Goal: Task Accomplishment & Management: Manage account settings

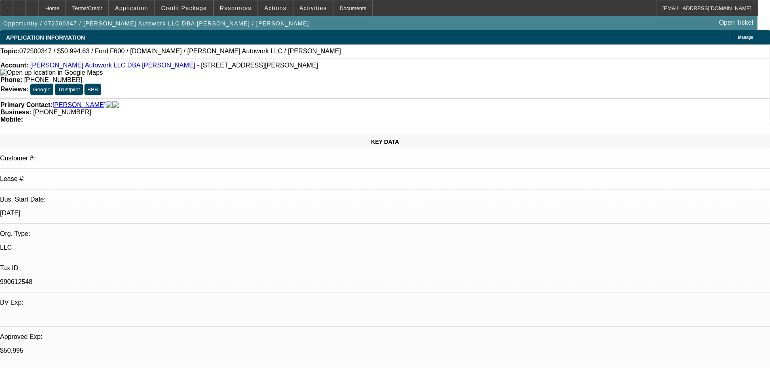
select select "0"
select select "2"
select select "0.1"
select select "4"
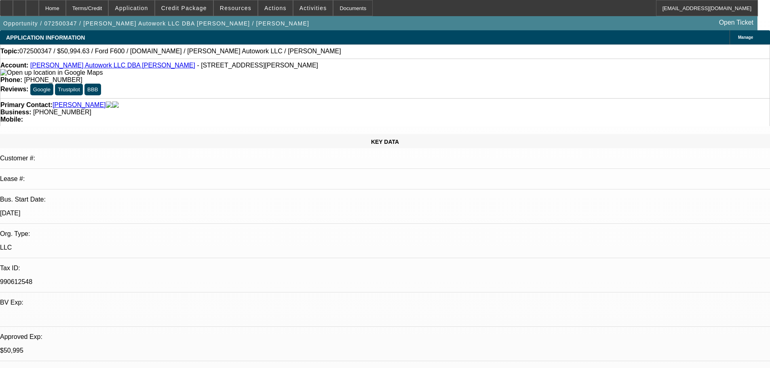
select select "0"
select select "2"
select select "0"
select select "6"
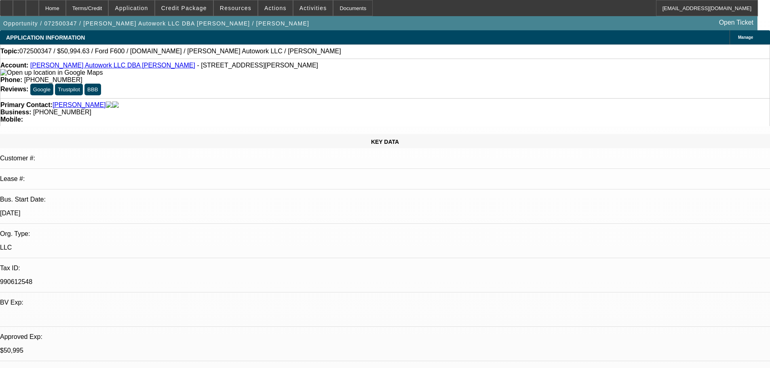
select select "0"
select select "2"
select select "0.1"
select select "4"
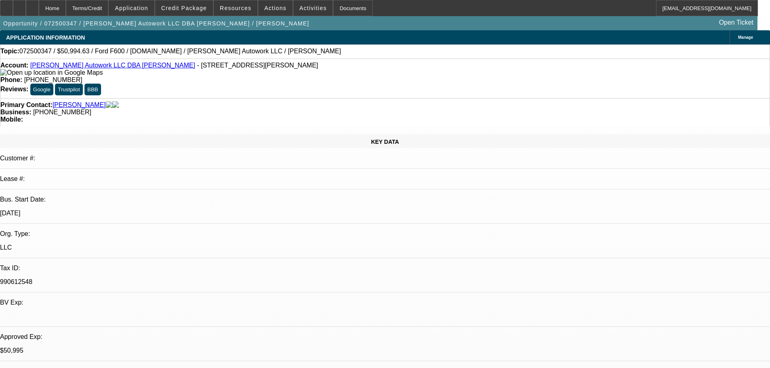
select select "0"
select select "2"
select select "0.1"
select select "4"
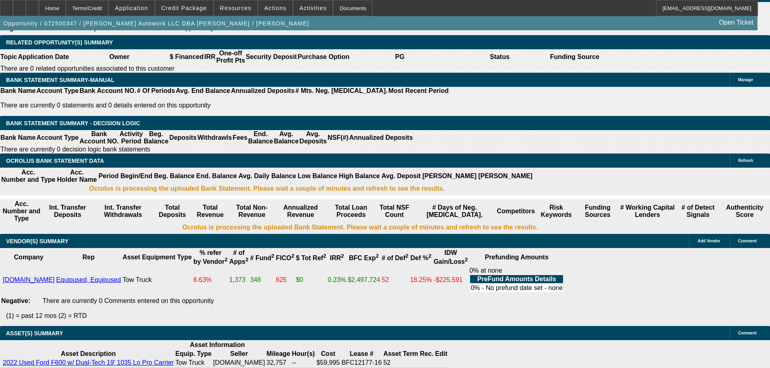
scroll to position [1333, 0]
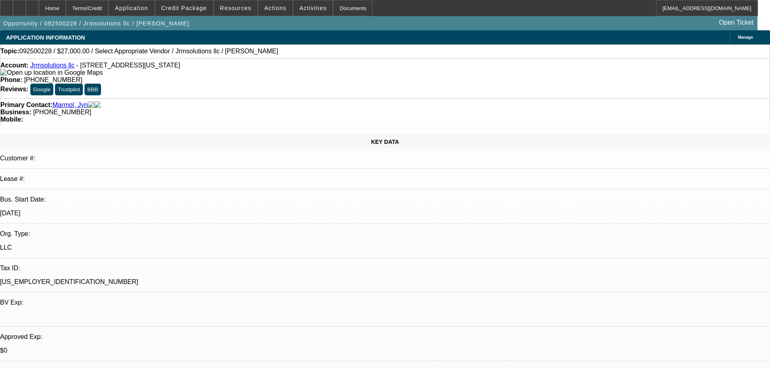
select select "0"
select select "2"
select select "0.1"
select select "4"
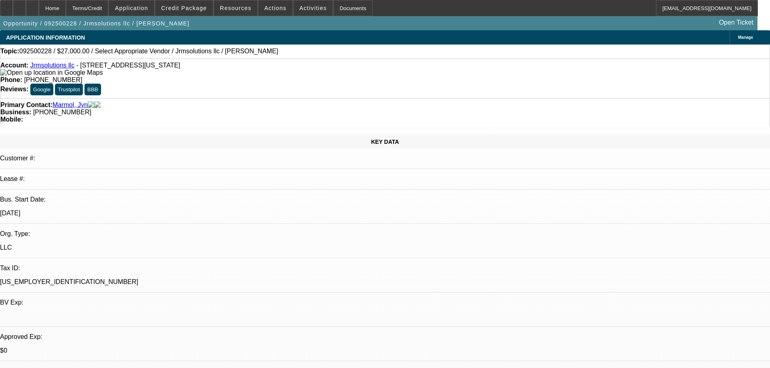
scroll to position [81, 0]
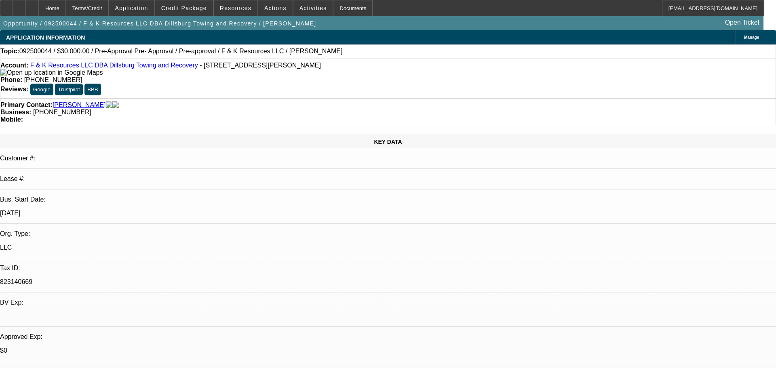
select select "0"
select select "6"
select select "0"
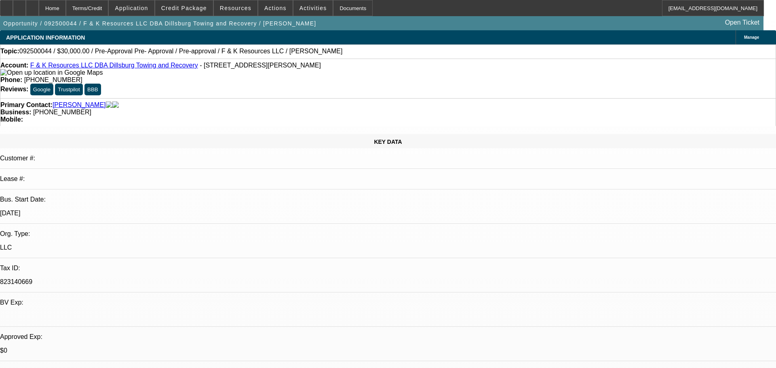
select select "0"
select select "6"
select select "0"
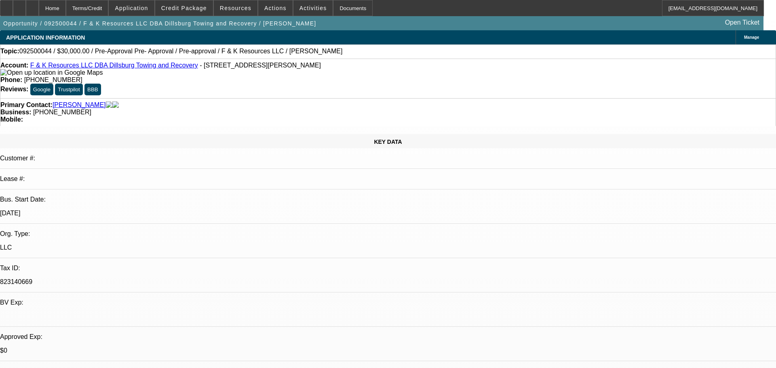
select select "0"
select select "6"
select select "0"
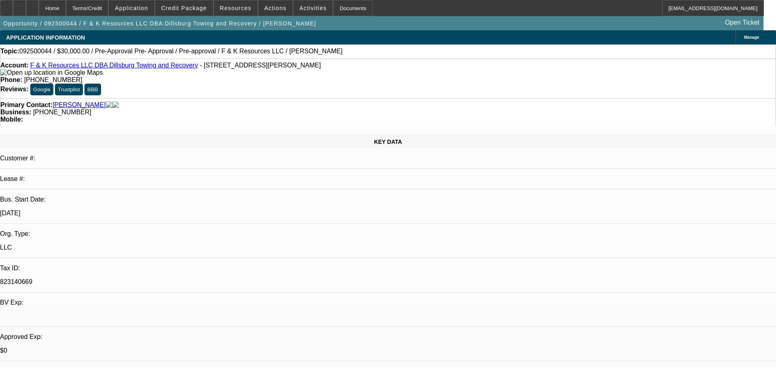
select select "6"
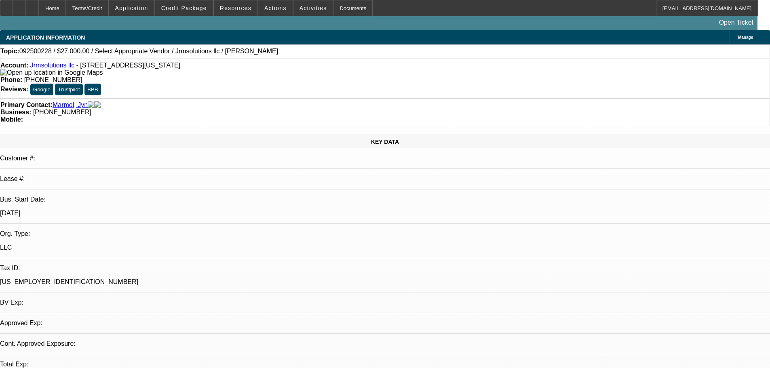
select select "0"
select select "2"
select select "0.1"
select select "4"
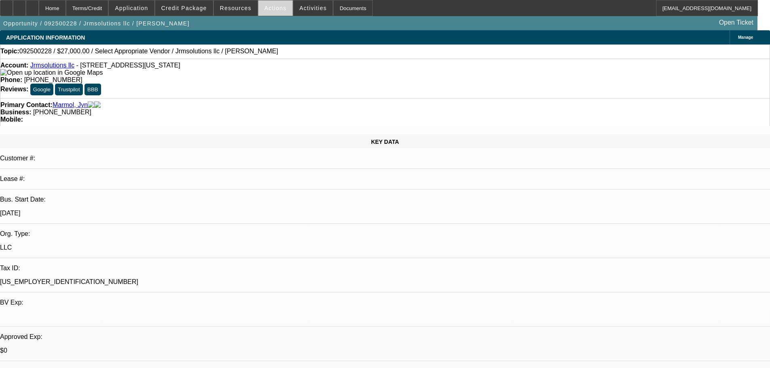
click at [264, 8] on span "Actions" at bounding box center [275, 8] width 22 height 6
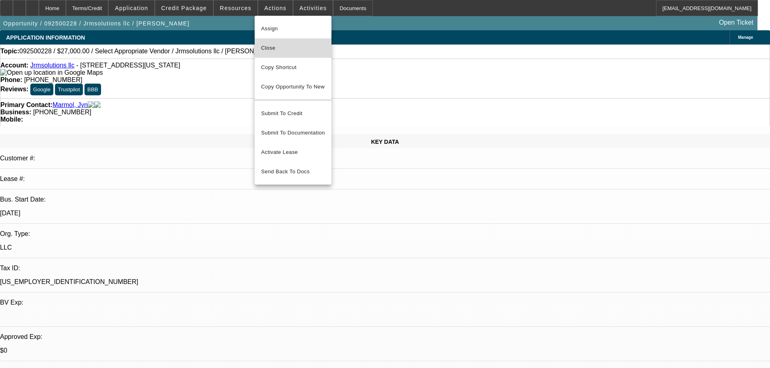
click at [279, 52] on span "Close" at bounding box center [293, 48] width 64 height 10
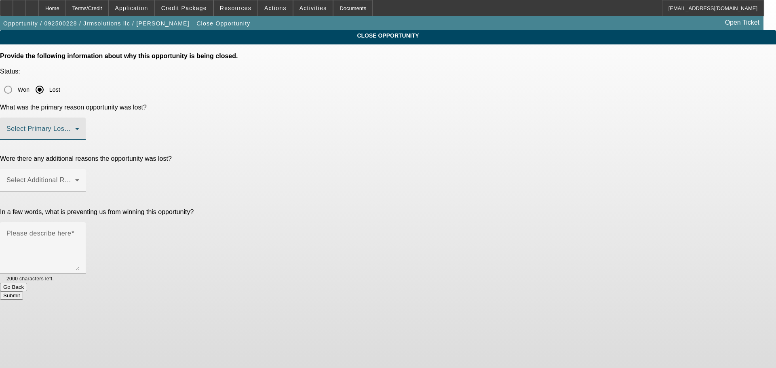
click at [75, 127] on span at bounding box center [40, 132] width 69 height 10
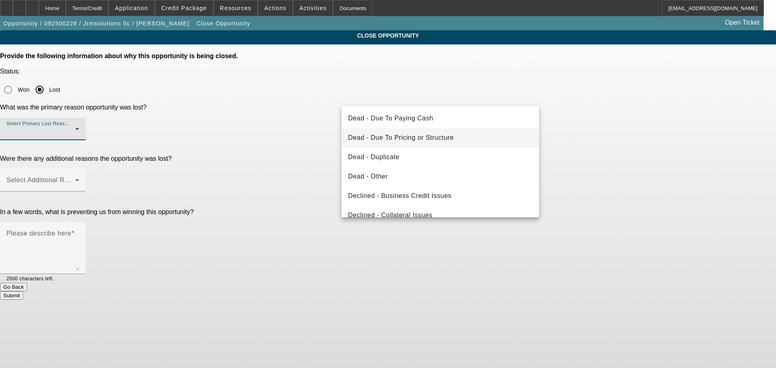
scroll to position [109, 0]
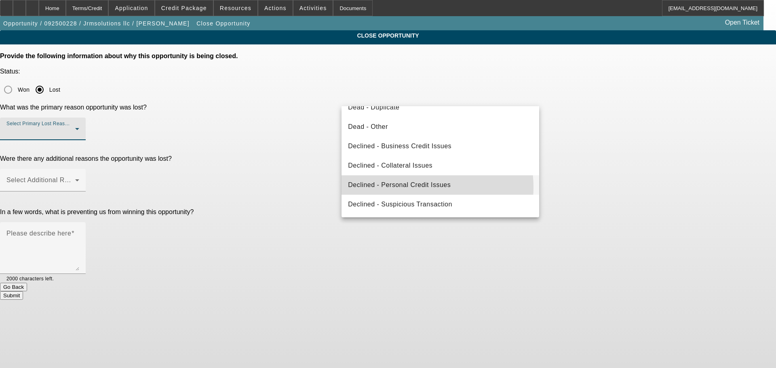
click at [415, 187] on span "Declined - Personal Credit Issues" at bounding box center [399, 185] width 103 height 10
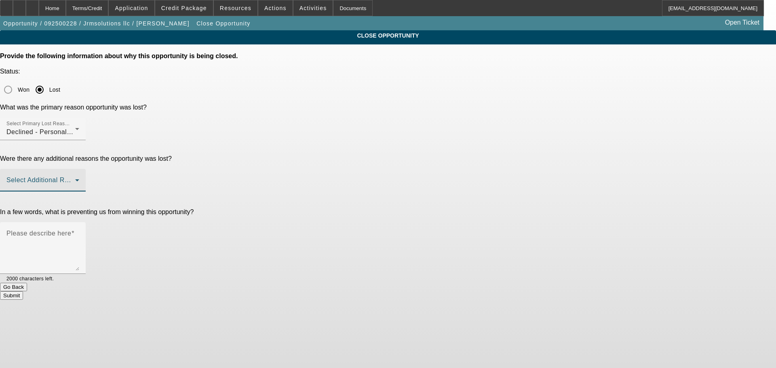
click at [75, 179] on span at bounding box center [40, 184] width 69 height 10
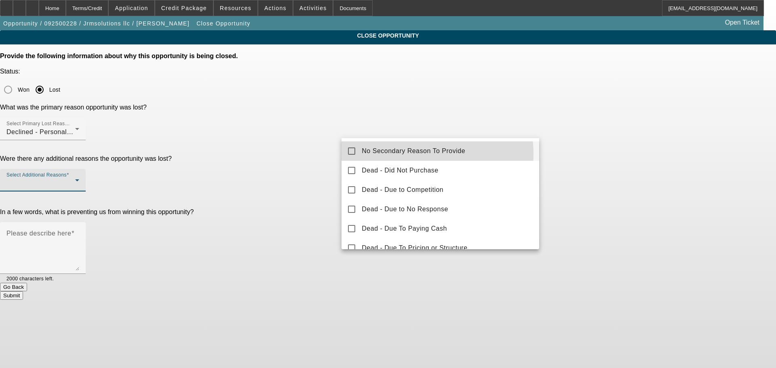
click at [405, 154] on span "No Secondary Reason To Provide" at bounding box center [413, 151] width 103 height 10
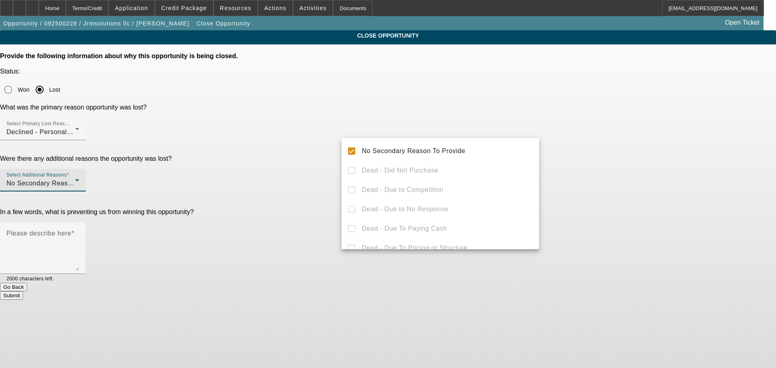
click at [565, 156] on div at bounding box center [388, 184] width 776 height 368
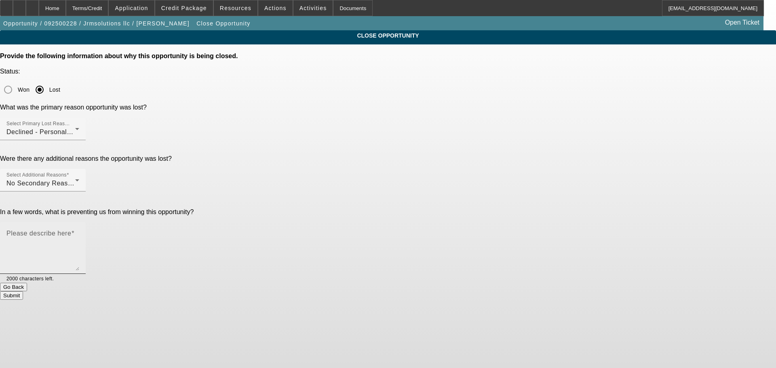
click at [79, 222] on div "Please describe here" at bounding box center [42, 248] width 73 height 52
drag, startPoint x: 472, startPoint y: 171, endPoint x: 626, endPoint y: 160, distance: 154.4
click at [627, 160] on app-close-opportunity "CLOSE OPPORTUNITY Provide the following information about why this opportunity …" at bounding box center [388, 164] width 776 height 269
click at [79, 232] on textarea "Guy keeps messaging me about trucks on FB, he said "I took your advice Dan, my …" at bounding box center [42, 251] width 73 height 39
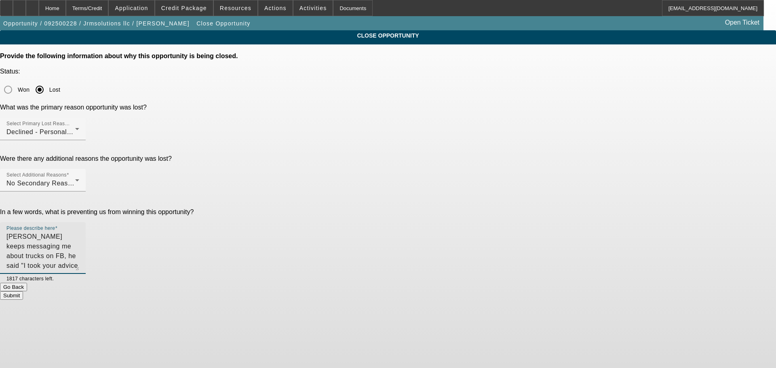
click at [79, 232] on textarea "Guy keeps messaging me about trucks on FB, he said "I took your advice Dan, my …" at bounding box center [42, 251] width 73 height 39
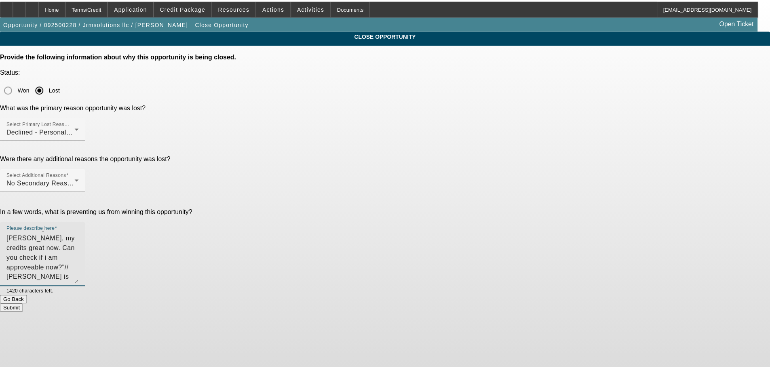
scroll to position [0, 0]
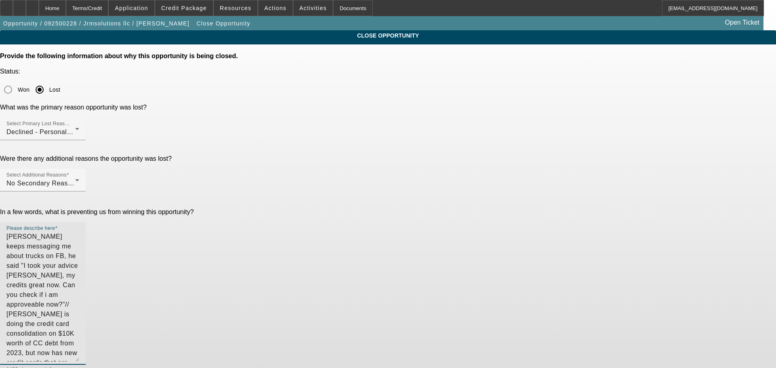
drag, startPoint x: 530, startPoint y: 194, endPoint x: 522, endPoint y: 285, distance: 91.6
click at [79, 285] on textarea "Guy keeps messaging me about trucks on FB, he said "I took your advice Dan, my …" at bounding box center [42, 297] width 73 height 130
drag, startPoint x: 499, startPoint y: 190, endPoint x: 501, endPoint y: 170, distance: 19.9
click at [79, 232] on textarea "Guy keeps messaging me about trucks on FB, he said "I took your advice Dan, my …" at bounding box center [42, 297] width 73 height 130
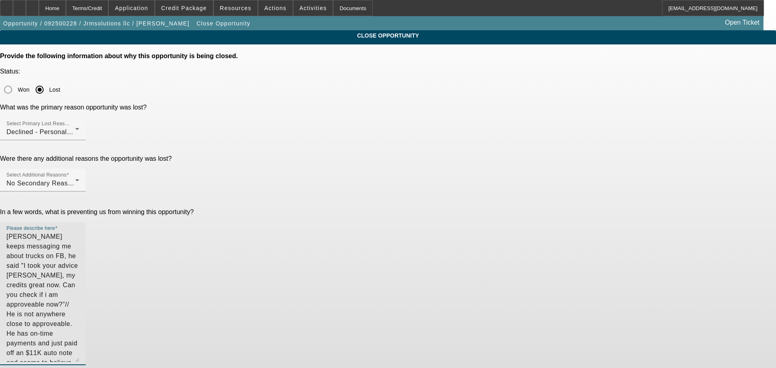
click at [79, 232] on textarea "Guy keeps messaging me about trucks on FB, he said "I took your advice Dan, my …" at bounding box center [42, 297] width 73 height 130
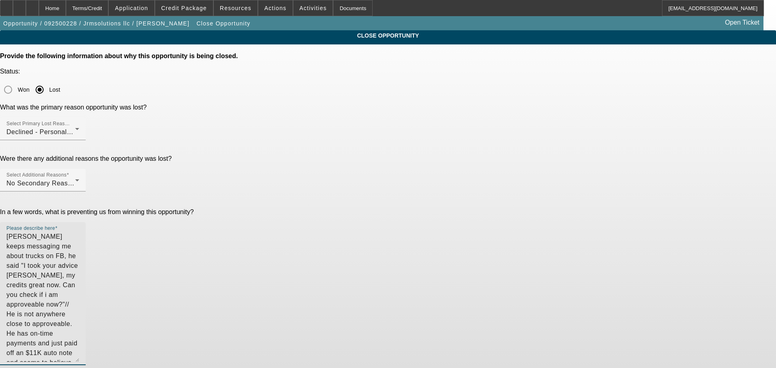
click at [79, 232] on textarea "Guy keeps messaging me about trucks on FB, he said "I took your advice Dan, my …" at bounding box center [42, 297] width 73 height 130
type textarea "Guy keeps messaging me about trucks on FB, he said "I took your advice Dan, my …"
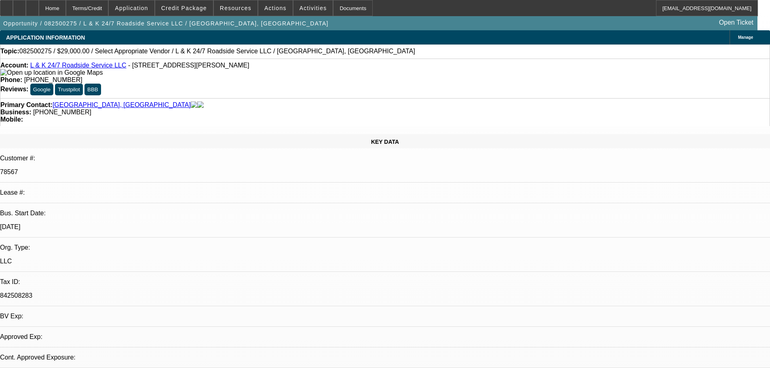
select select "0"
select select "2"
select select "0.1"
select select "0"
select select "0.1"
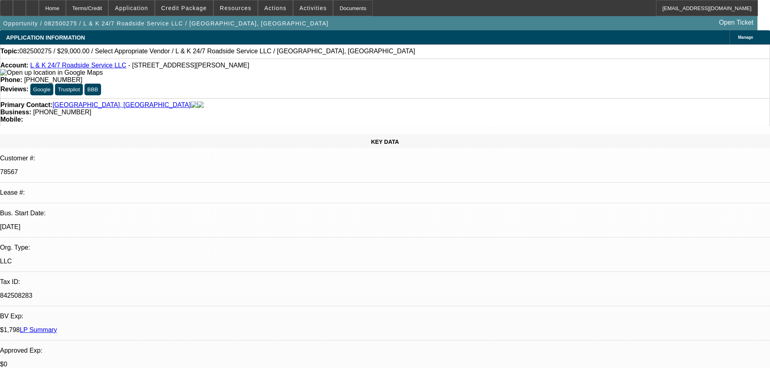
select select "1"
select select "2"
select select "4"
select select "1"
select select "2"
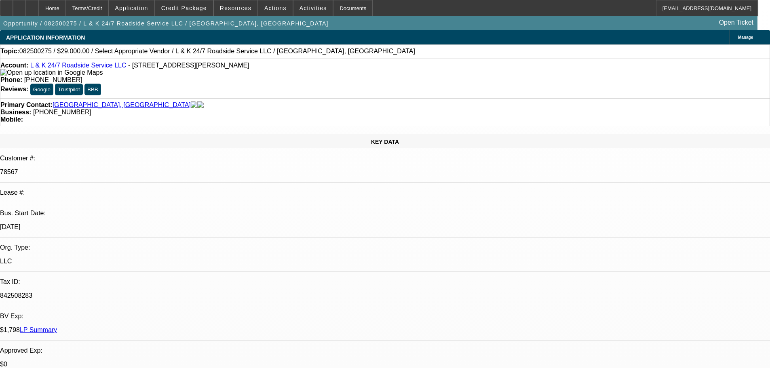
select select "4"
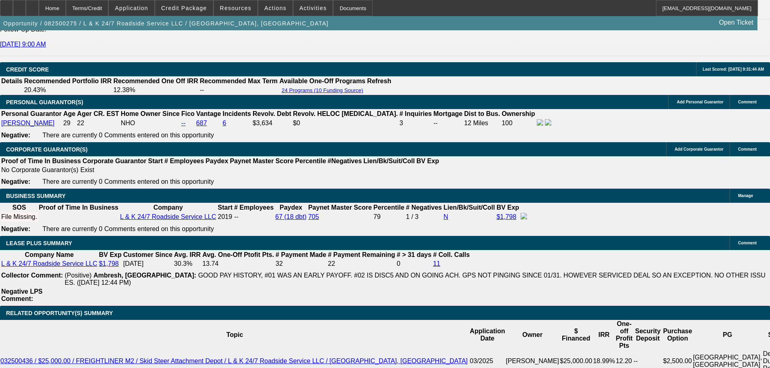
scroll to position [1091, 0]
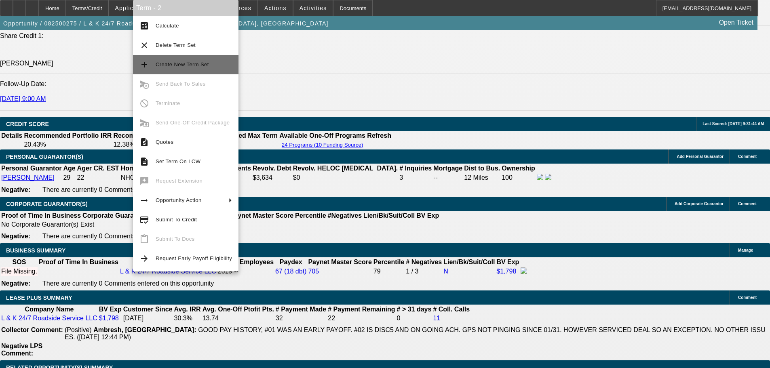
click at [188, 66] on span "Create New Term Set" at bounding box center [182, 64] width 53 height 6
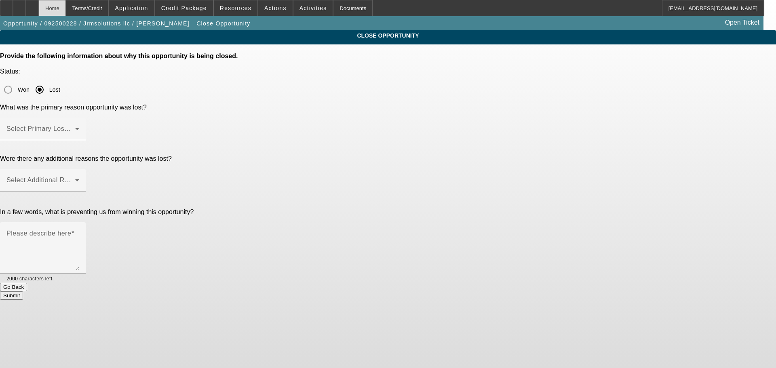
click at [66, 3] on div "Home" at bounding box center [52, 8] width 27 height 16
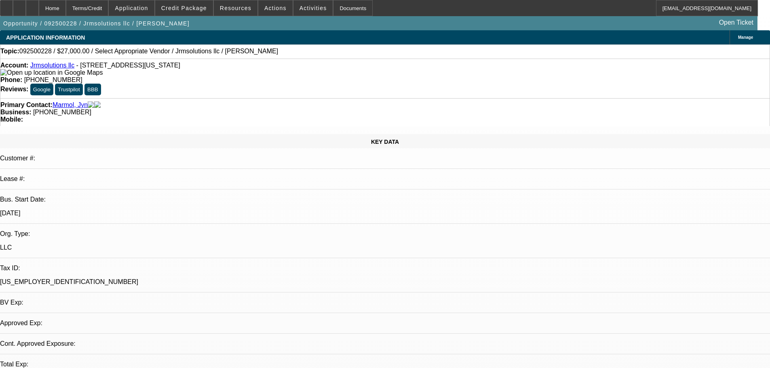
select select "0"
select select "2"
select select "0.1"
select select "4"
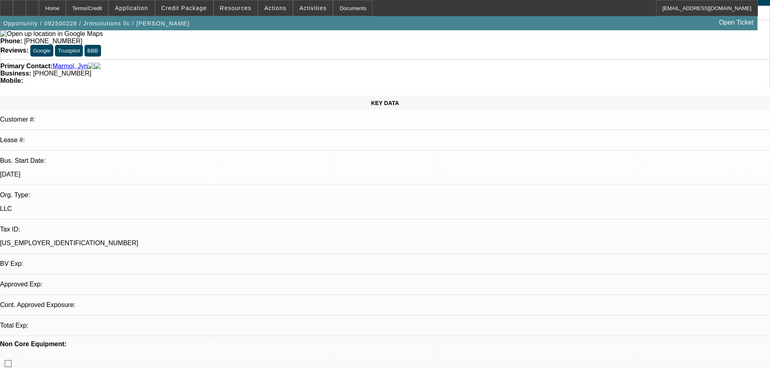
scroll to position [81, 0]
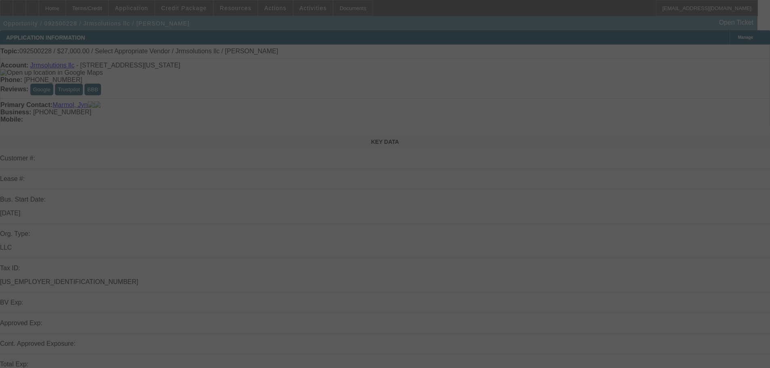
select select "0"
select select "2"
select select "0.1"
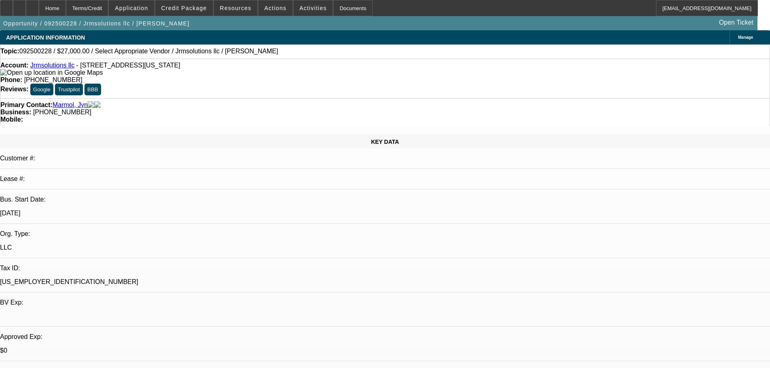
select select "1"
select select "2"
select select "4"
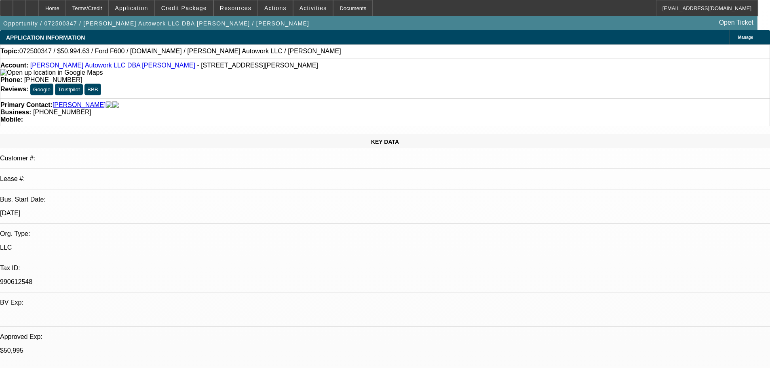
select select "0"
select select "2"
select select "0.1"
select select "4"
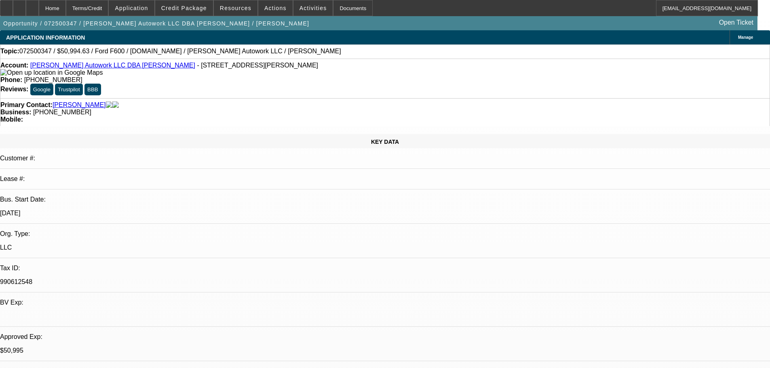
select select "0"
select select "2"
select select "0"
select select "6"
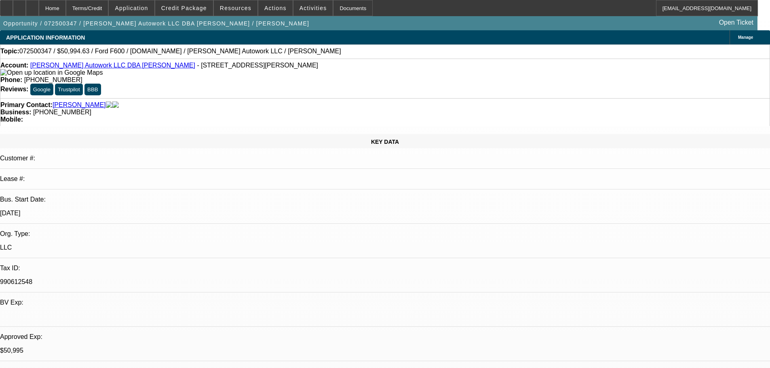
select select "0"
select select "2"
select select "0.1"
select select "4"
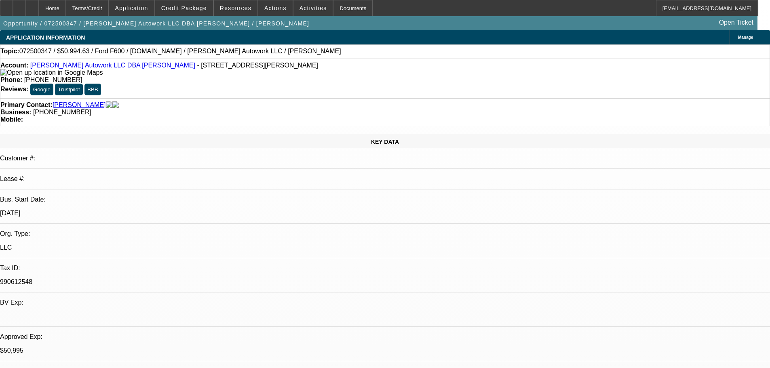
select select "0"
select select "2"
select select "0.1"
select select "4"
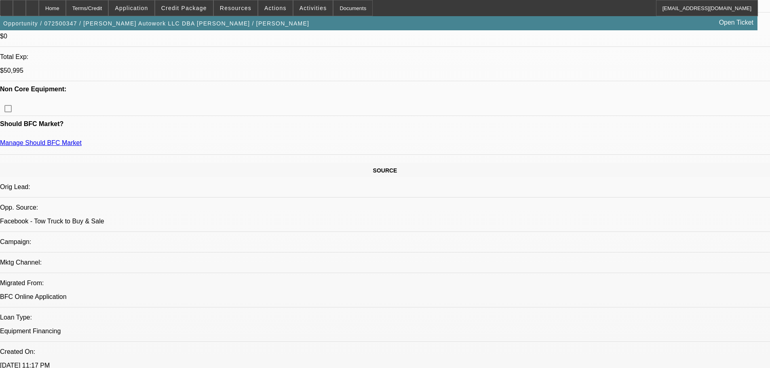
scroll to position [404, 0]
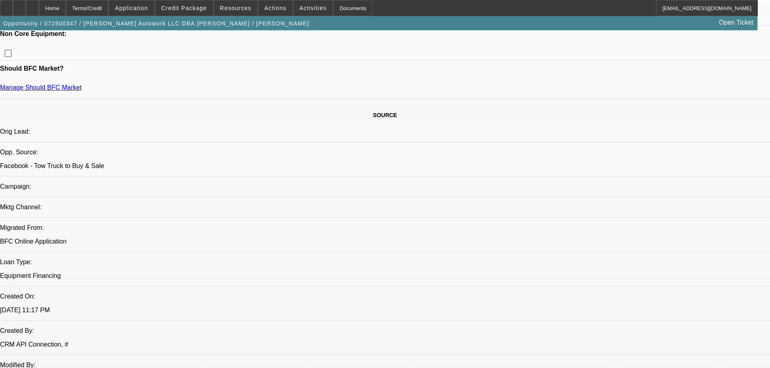
radio input "true"
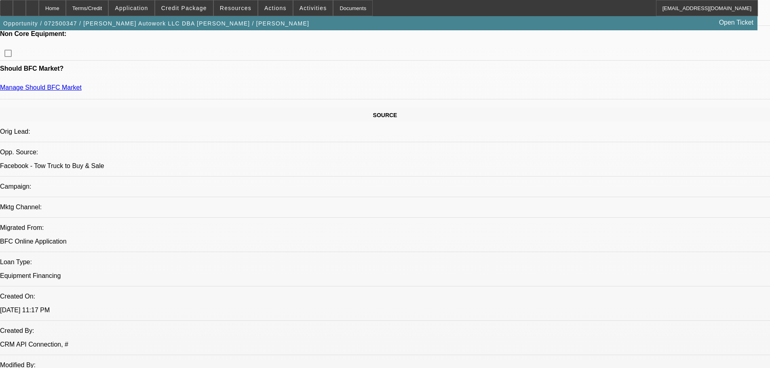
scroll to position [48, 0]
drag, startPoint x: 748, startPoint y: 165, endPoint x: 735, endPoint y: 242, distance: 77.6
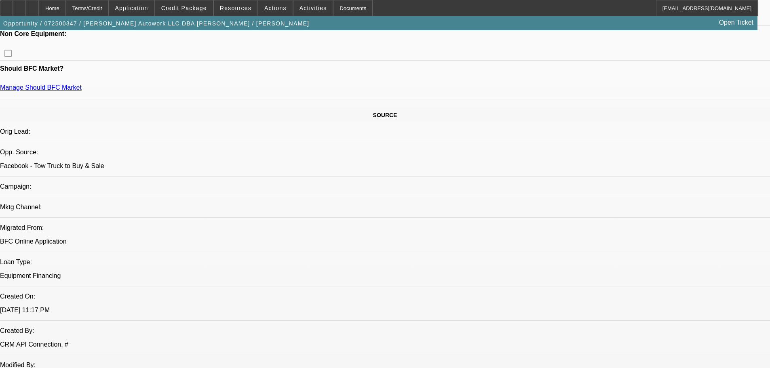
type textarea "9-11: Sent Derek & Andrew the signed sales agreement, good to sell for $58,995.…"
radio input "true"
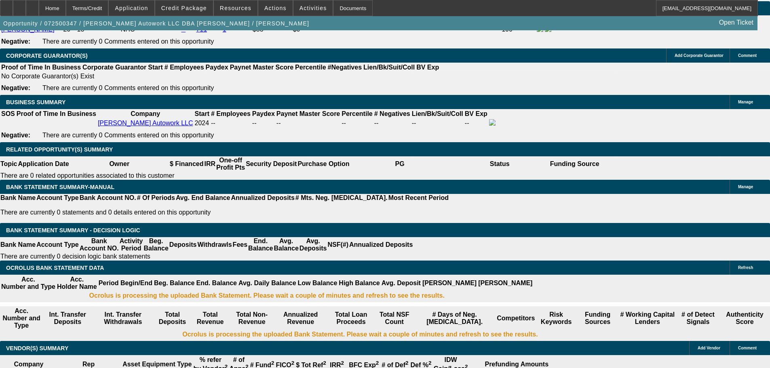
scroll to position [1212, 0]
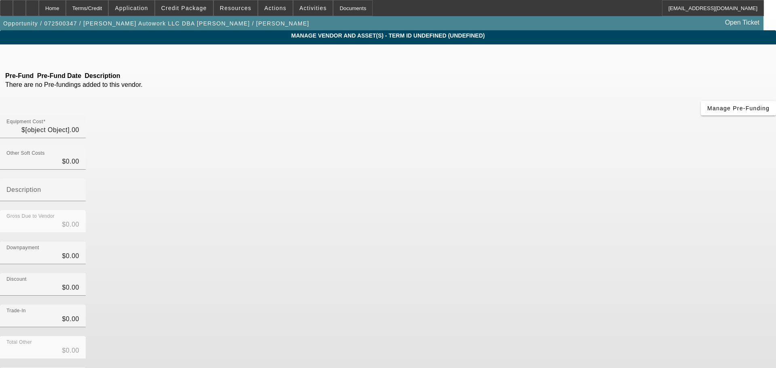
type input "$59,995.00"
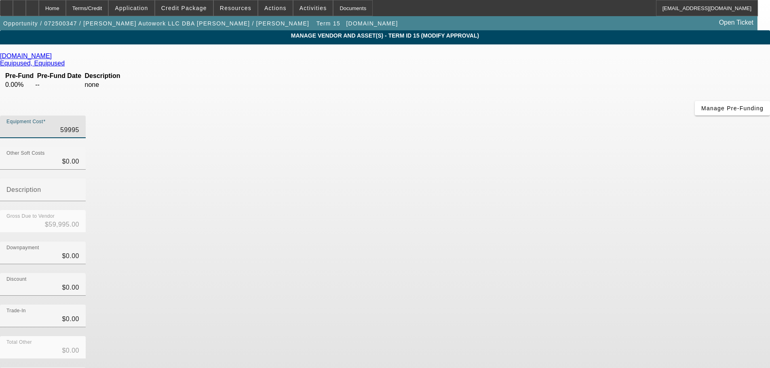
drag, startPoint x: 459, startPoint y: 68, endPoint x: 537, endPoint y: 81, distance: 79.1
click at [537, 116] on div "Equipment Cost 59995" at bounding box center [385, 132] width 770 height 32
type input "5"
type input "$5.00"
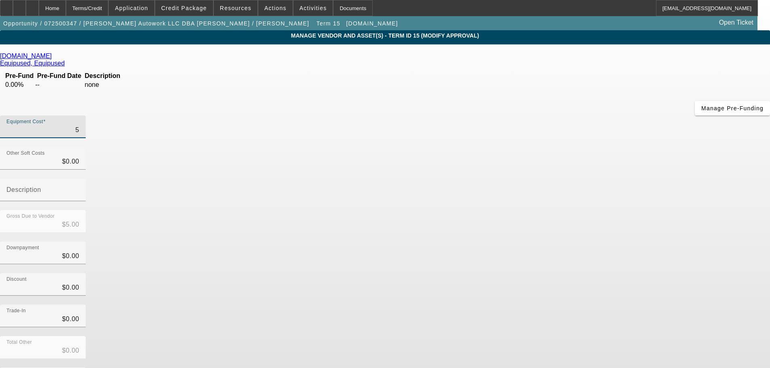
type input "58"
type input "$58.00"
type input "589"
type input "$589.00"
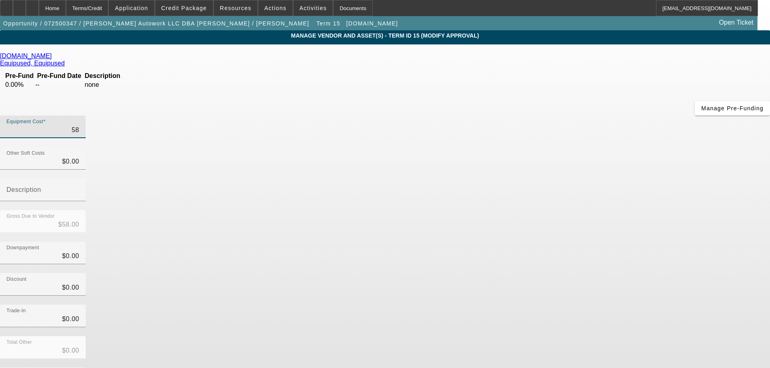
type input "$589.00"
type input "5899"
type input "$5,899.00"
type input "58995"
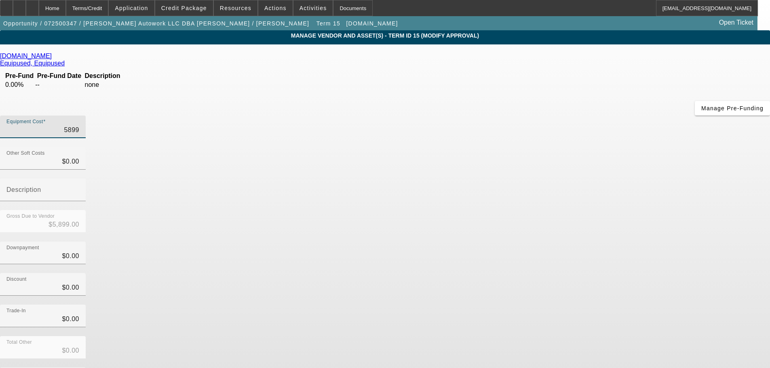
type input "$58,995.00"
click at [579, 305] on div "Trade-In $0.00" at bounding box center [385, 321] width 770 height 32
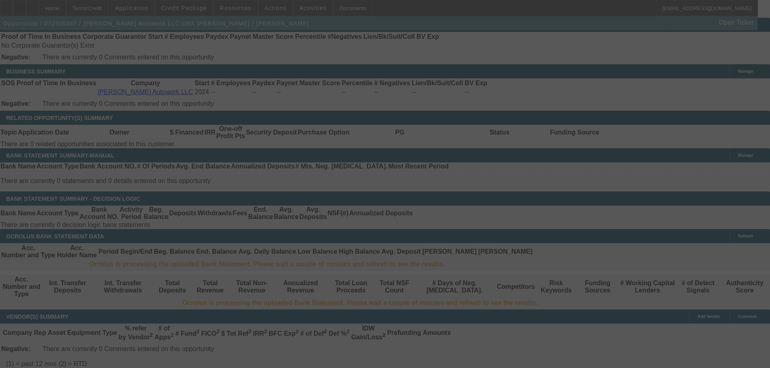
scroll to position [1286, 0]
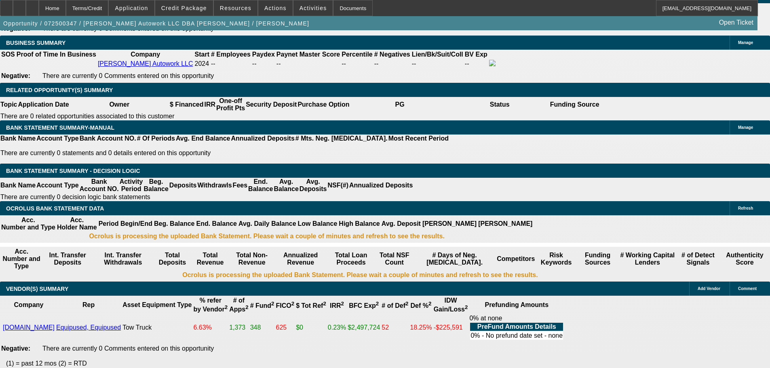
select select "0"
select select "2"
select select "0.1"
select select "4"
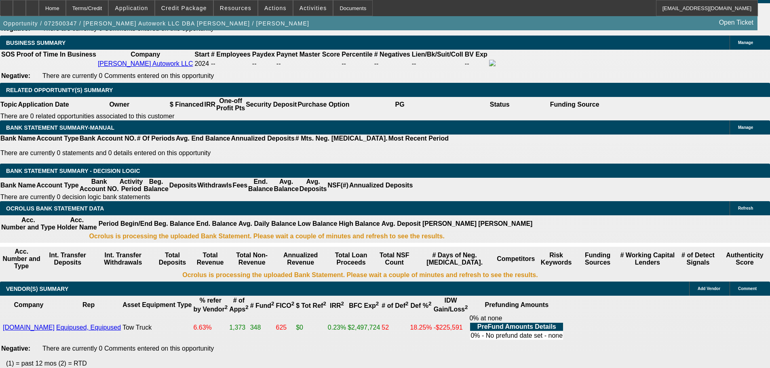
select select "0"
select select "2"
select select "0"
select select "6"
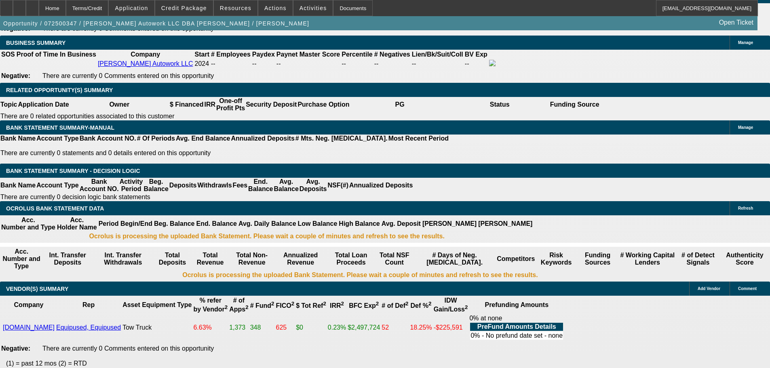
select select "0"
select select "2"
select select "0.1"
select select "4"
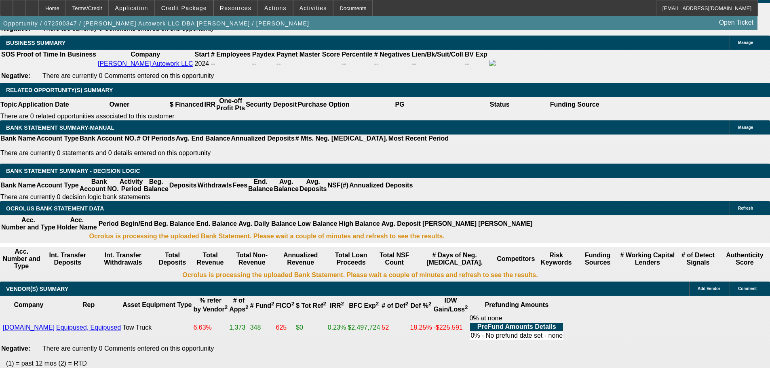
select select "0"
select select "2"
select select "0.1"
select select "4"
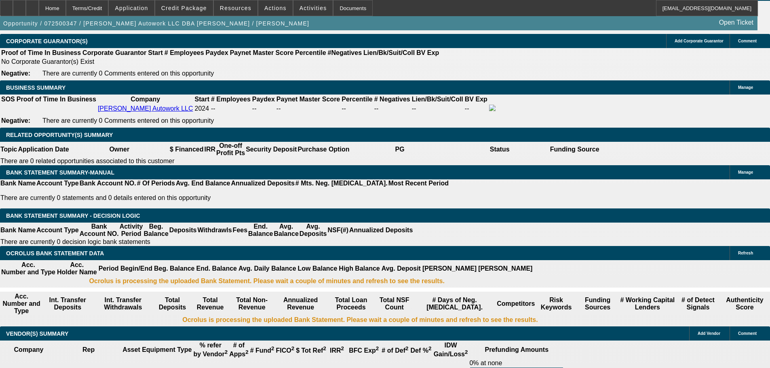
scroll to position [1206, 0]
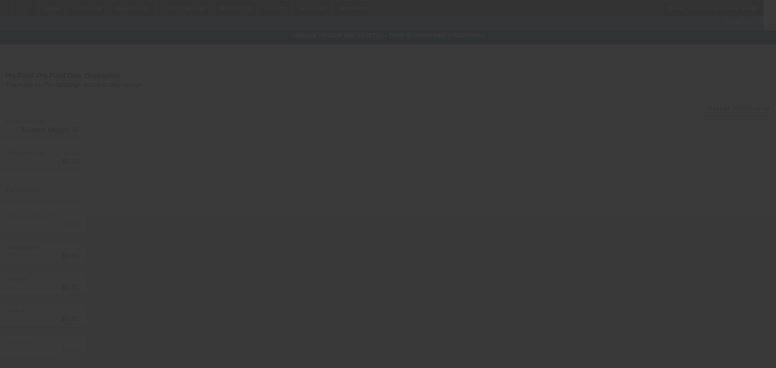
type input "$4,499.63"
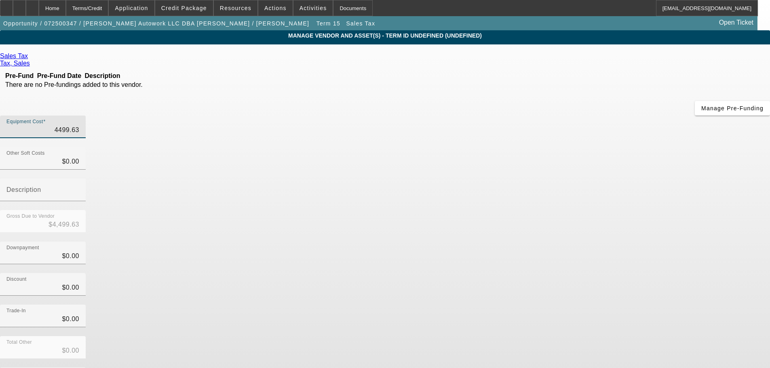
drag, startPoint x: 459, startPoint y: 71, endPoint x: 524, endPoint y: 70, distance: 65.1
click at [524, 116] on div "Equipment Cost 4499.63" at bounding box center [385, 132] width 770 height 32
type input "4"
type input "$4.00"
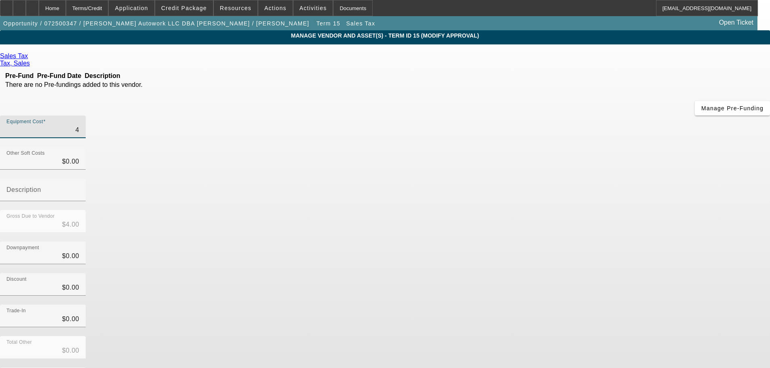
type input "44"
type input "$44.00"
type input "442"
type input "$442.00"
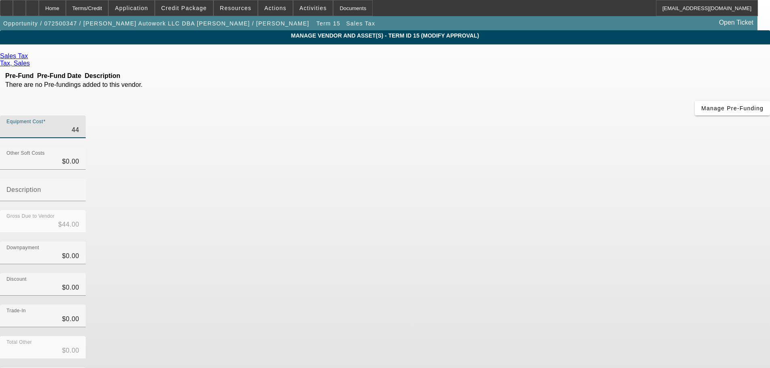
type input "$442.00"
type input "4424"
type input "$4,424.00"
type input "4424.6"
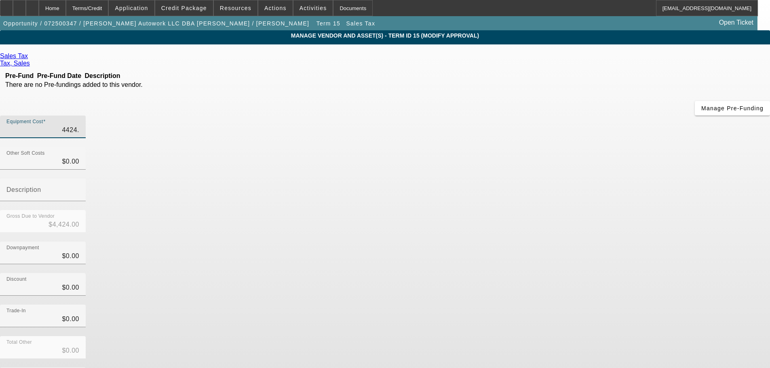
type input "$4,424.60"
type input "4424.63"
type input "$4,424.63"
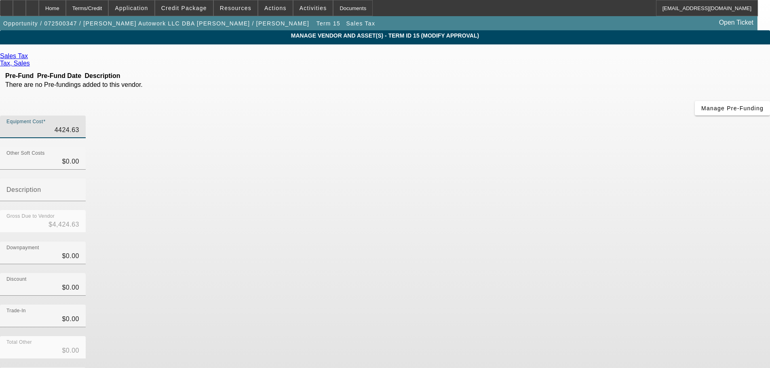
type input "$4,424.63"
click at [570, 336] on div "Total Other $0.00" at bounding box center [385, 352] width 770 height 32
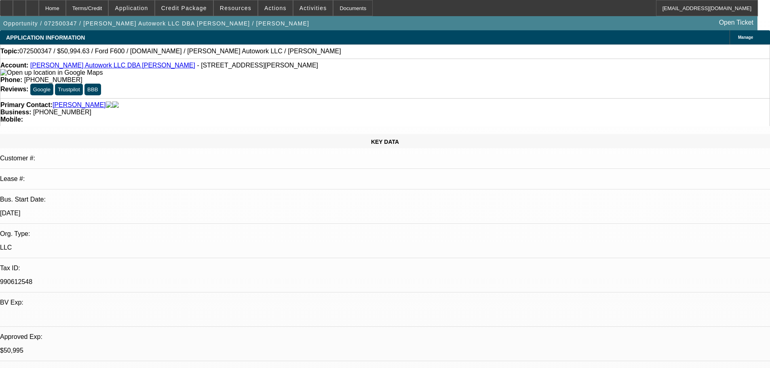
select select "0"
select select "2"
select select "0.1"
select select "4"
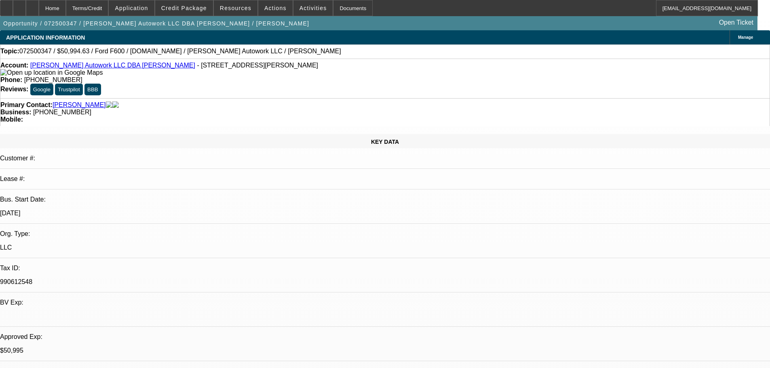
select select "0"
select select "2"
select select "0"
select select "6"
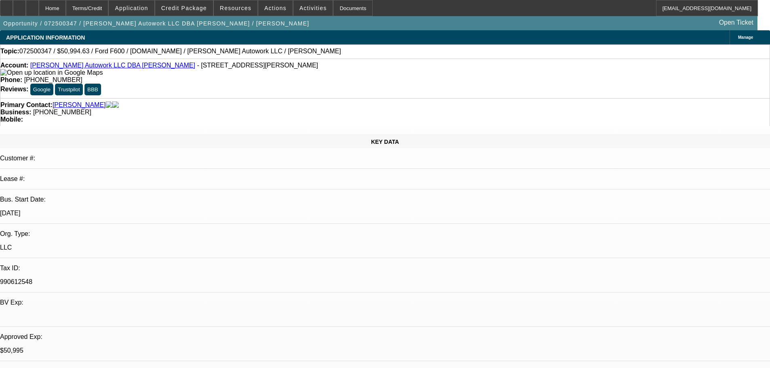
select select "0"
select select "2"
select select "0.1"
select select "4"
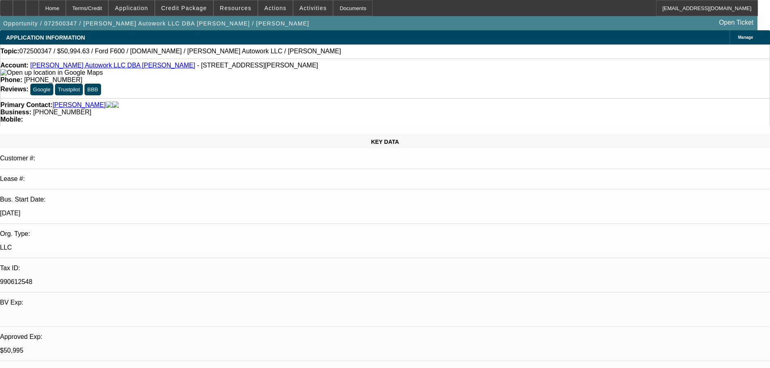
select select "0"
select select "2"
select select "0.1"
select select "4"
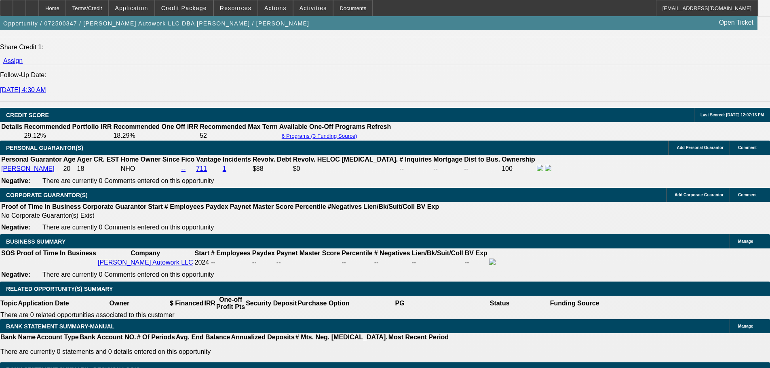
scroll to position [1212, 0]
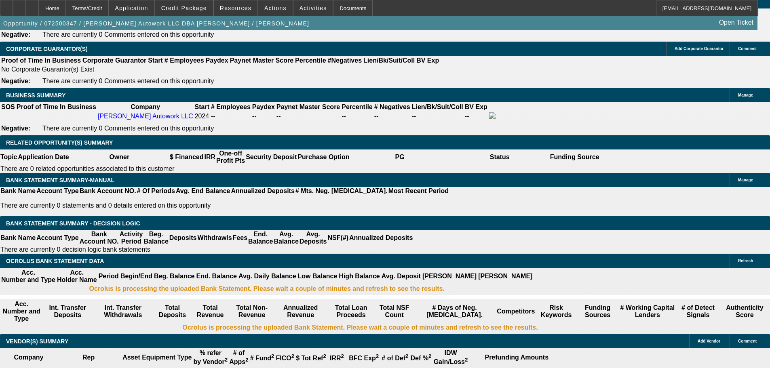
scroll to position [1253, 0]
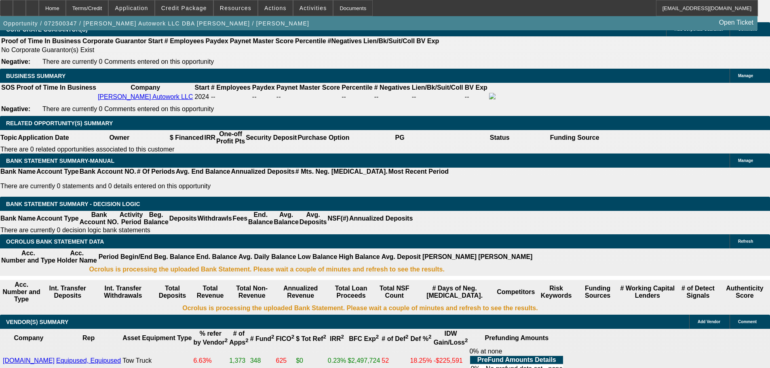
drag, startPoint x: 243, startPoint y: 156, endPoint x: 287, endPoint y: 159, distance: 44.2
type input "$13,000.00"
type input "UNKNOWN"
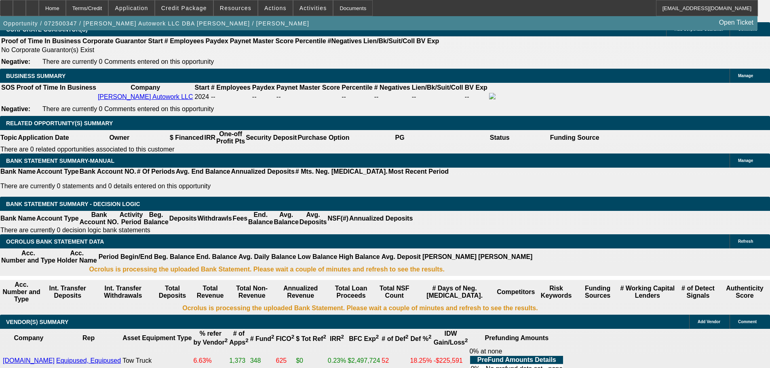
type input "$1,646.23"
type input "$3,292.46"
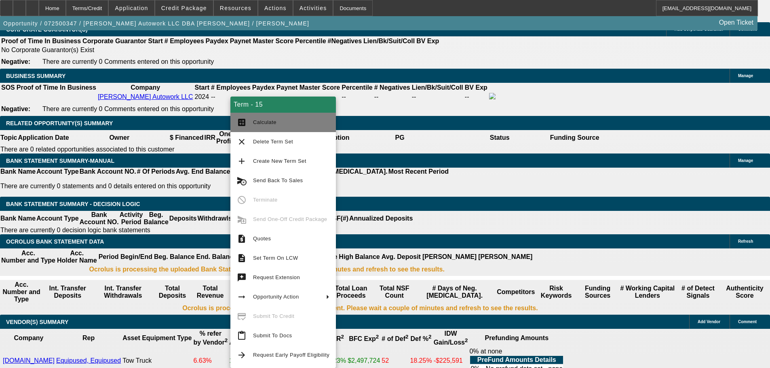
click at [278, 126] on span "Calculate" at bounding box center [291, 123] width 76 height 10
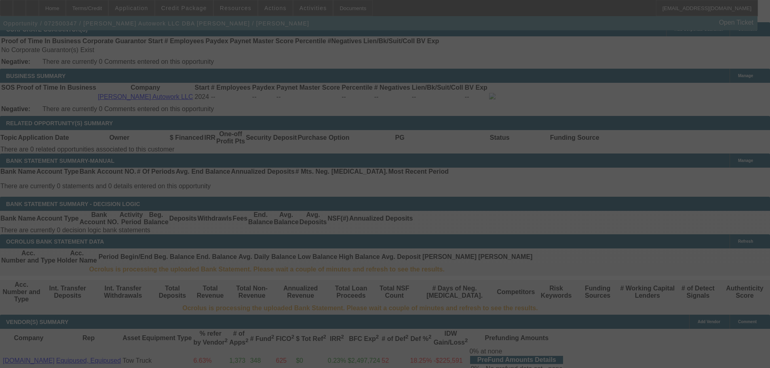
select select "0"
select select "2"
select select "0"
select select "6"
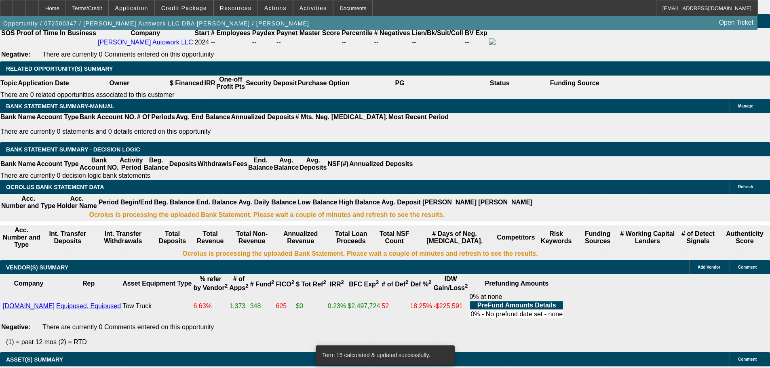
scroll to position [1293, 0]
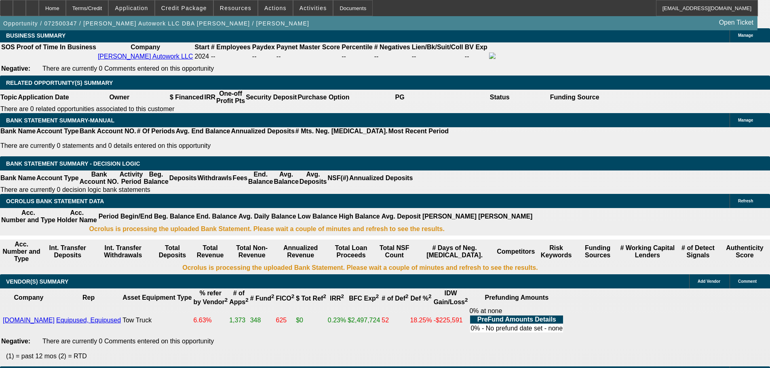
drag, startPoint x: 245, startPoint y: 117, endPoint x: 309, endPoint y: 119, distance: 63.9
type input "$13,250.00"
type input "UNKNOWN"
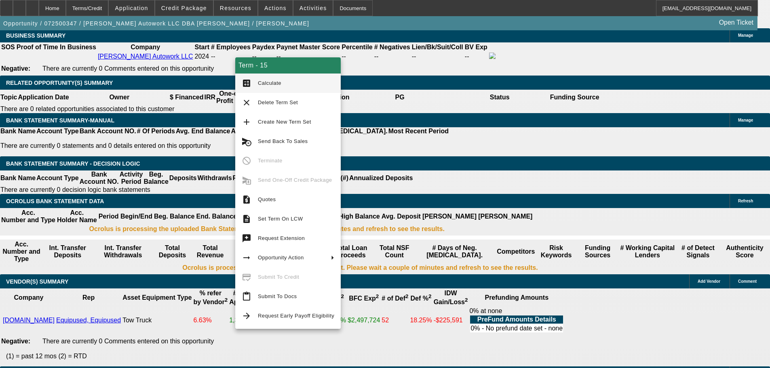
type input "$1,638.06"
type input "$3,276.12"
click at [277, 82] on span "Calculate" at bounding box center [269, 83] width 23 height 6
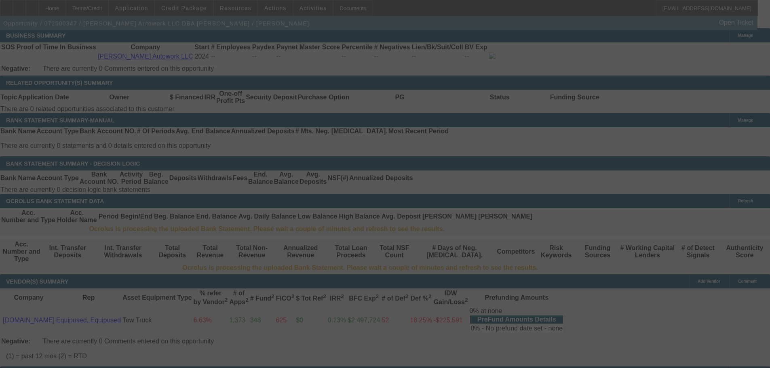
select select "0"
select select "2"
select select "0"
select select "6"
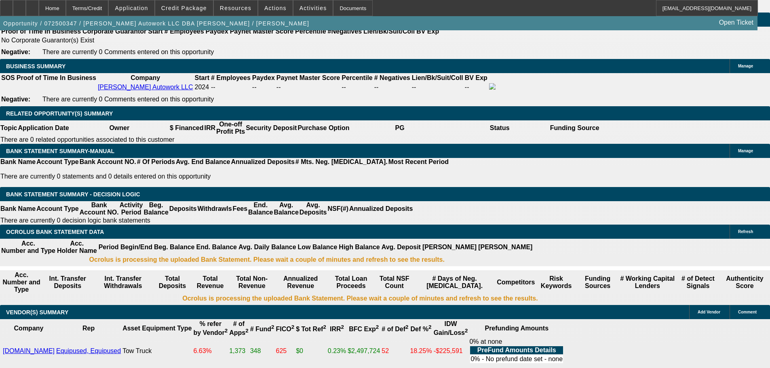
scroll to position [1248, 0]
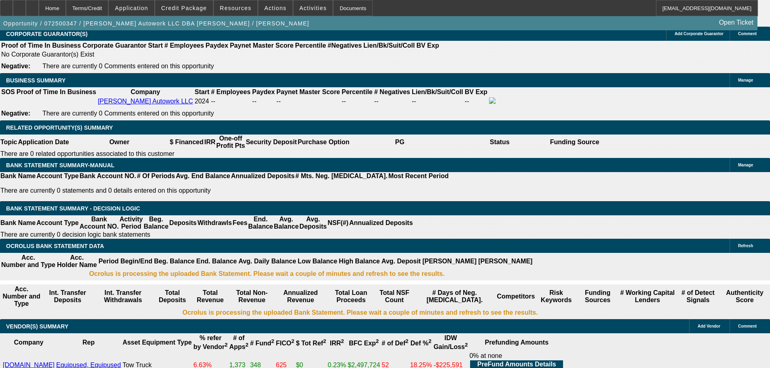
drag, startPoint x: 242, startPoint y: 160, endPoint x: 327, endPoint y: 158, distance: 84.5
type input "$13,300.00"
type input "UNKNOWN"
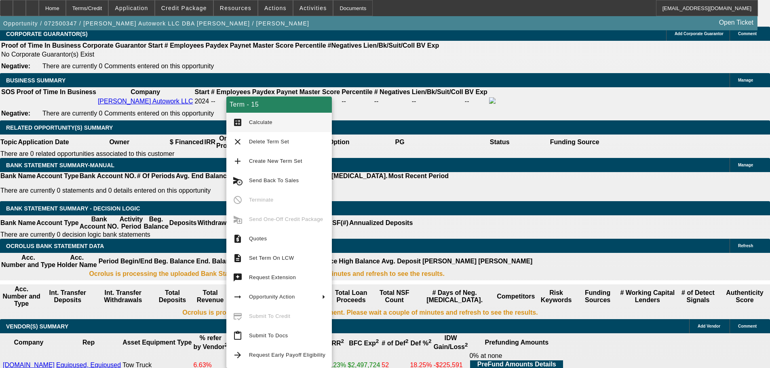
type input "$3,272.86"
type input "$1,636.43"
click at [269, 122] on span "Calculate" at bounding box center [260, 122] width 23 height 6
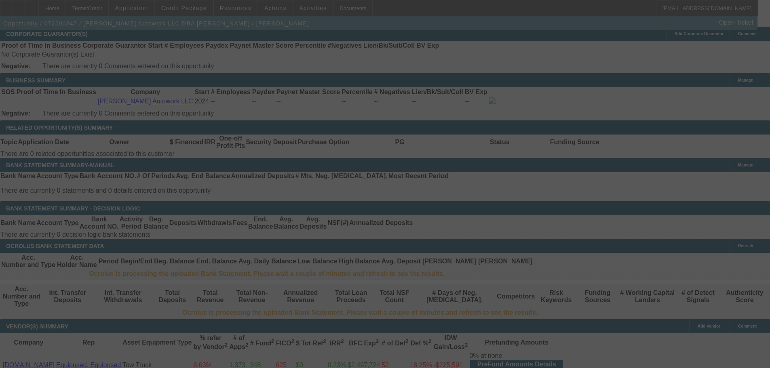
select select "0"
select select "2"
select select "0"
select select "6"
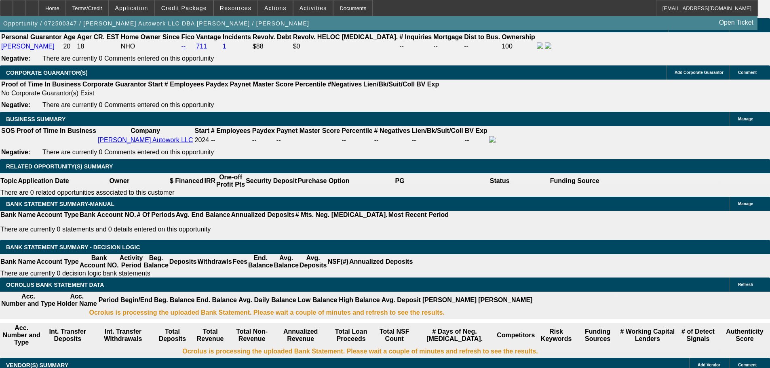
scroll to position [1208, 0]
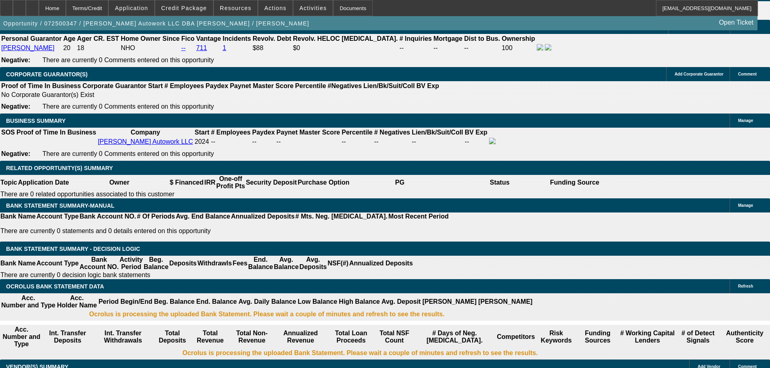
drag, startPoint x: 220, startPoint y: 273, endPoint x: 266, endPoint y: 279, distance: 46.5
type input "63"
type input "UNKNOWN"
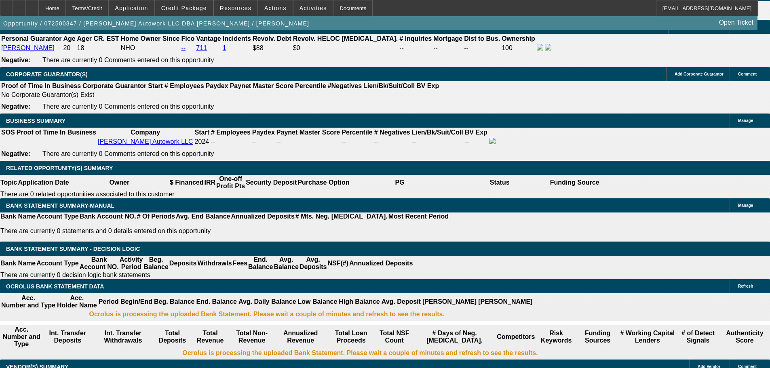
drag, startPoint x: 220, startPoint y: 275, endPoint x: 259, endPoint y: 272, distance: 38.5
type input "$6,341.96"
drag, startPoint x: 217, startPoint y: 259, endPoint x: 228, endPoint y: 261, distance: 11.4
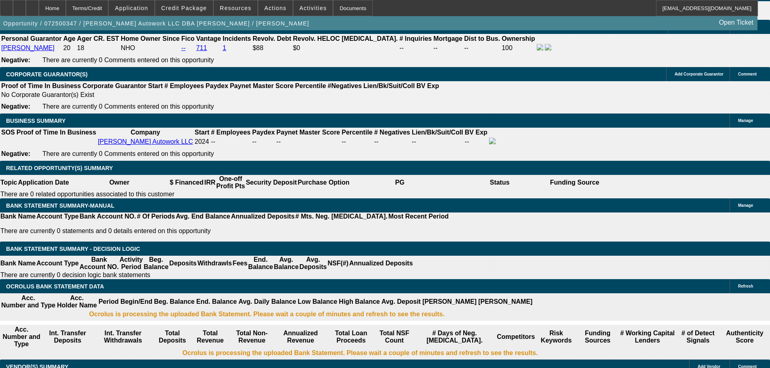
drag, startPoint x: 222, startPoint y: 264, endPoint x: 262, endPoint y: 261, distance: 40.1
type input "163"
type input "$326.00"
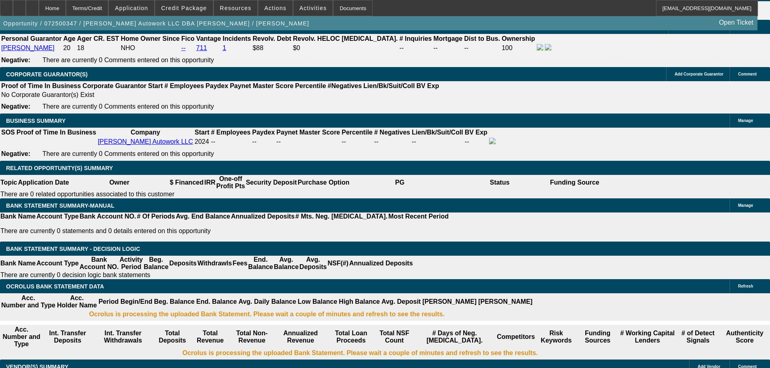
type input "1640"
type input "$3,280.00"
type input "24.2"
type input "$1,640.00"
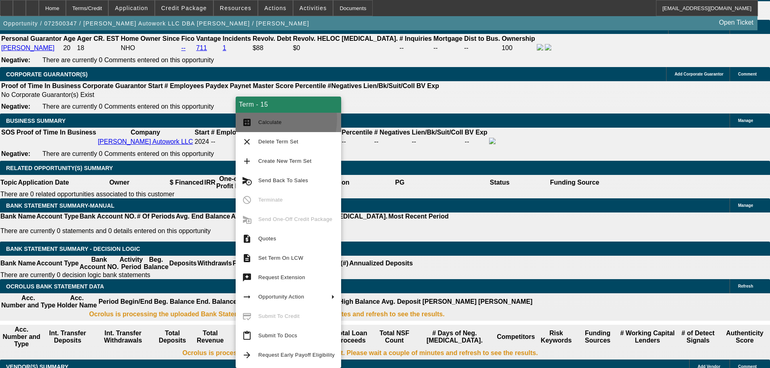
click at [267, 119] on span "Calculate" at bounding box center [296, 123] width 76 height 10
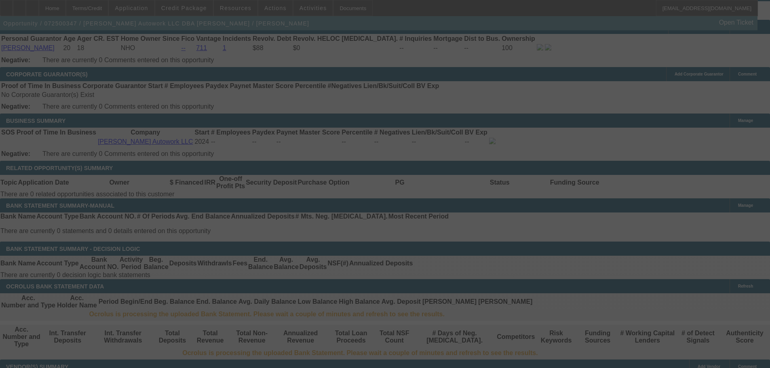
select select "0"
select select "2"
select select "0"
select select "6"
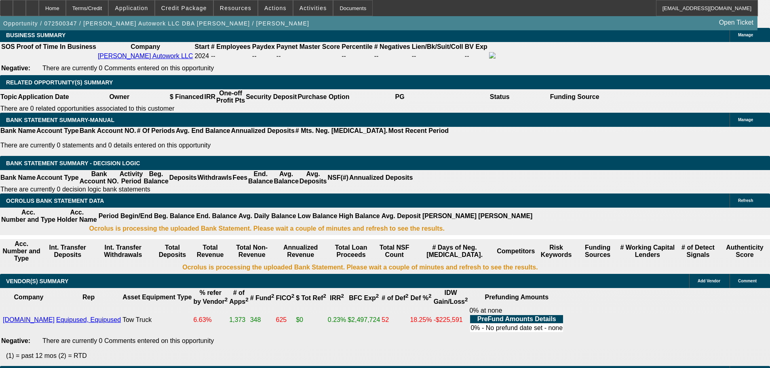
scroll to position [1167, 0]
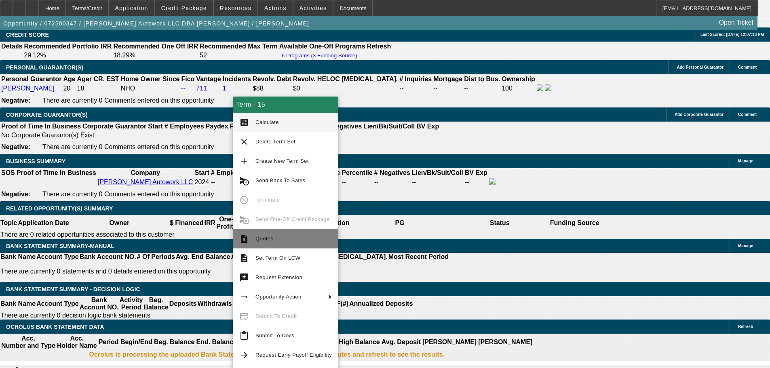
click at [273, 241] on span "Quotes" at bounding box center [293, 239] width 76 height 10
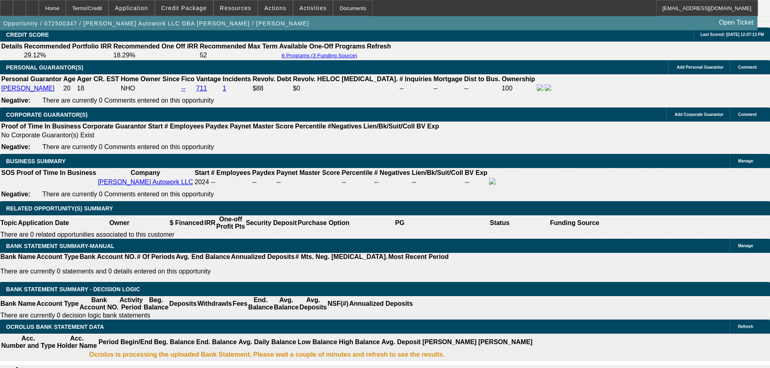
click at [11, 6] on div at bounding box center [6, 8] width 13 height 16
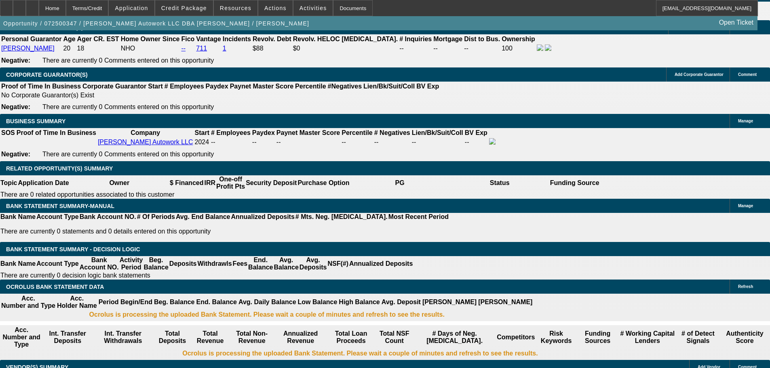
scroll to position [1208, 0]
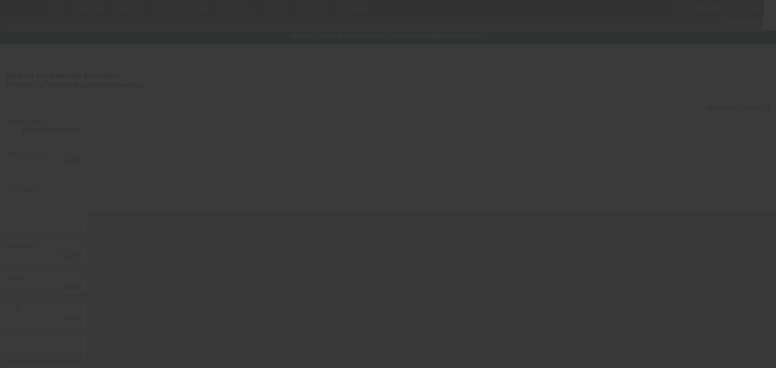
type input "$4,499.63"
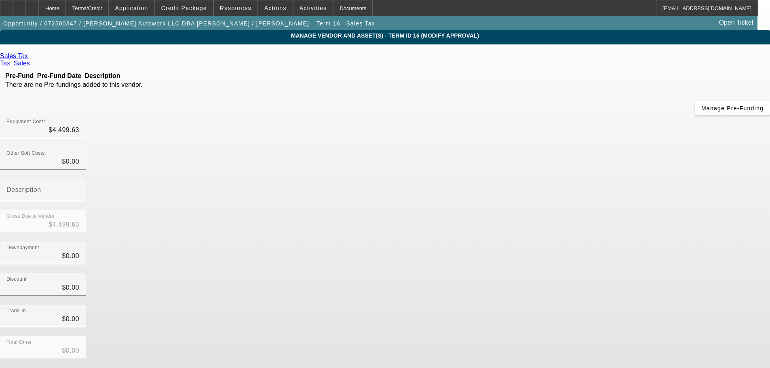
click at [669, 14] on div "Remove Vendor" at bounding box center [691, 7] width 45 height 14
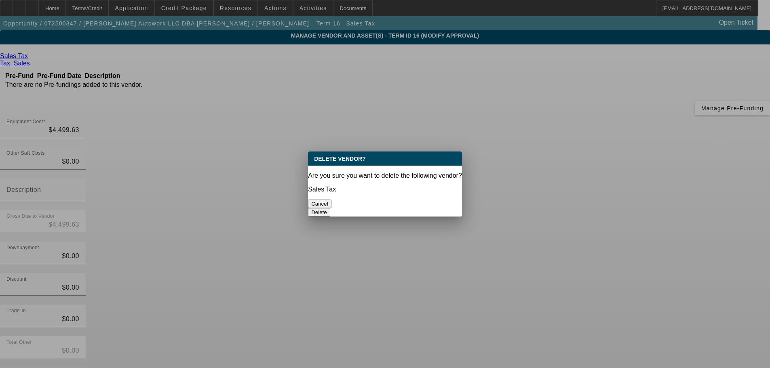
click at [330, 208] on button "Delete" at bounding box center [319, 212] width 22 height 8
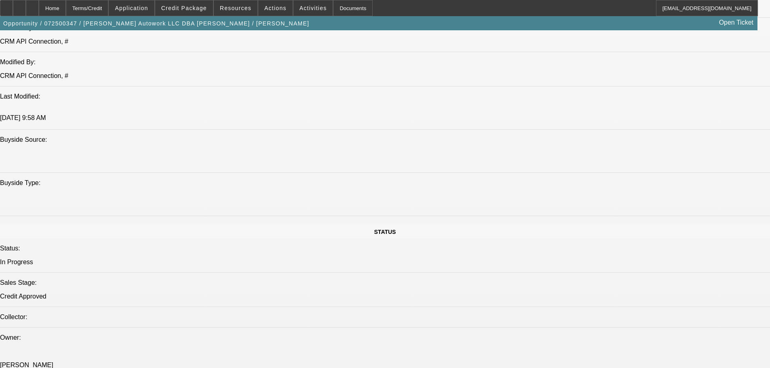
select select "0"
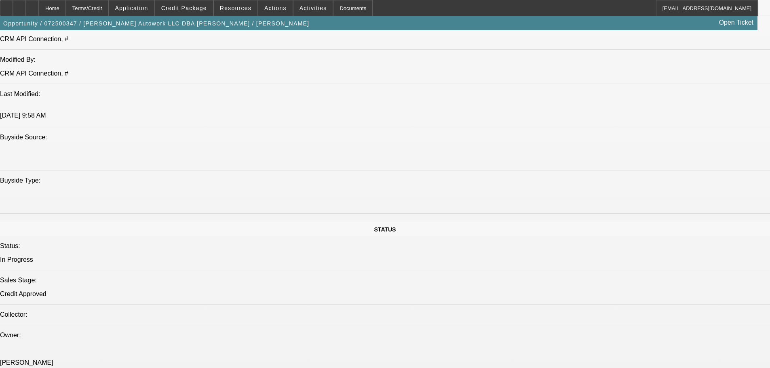
select select "2"
select select "0.1"
select select "4"
select select "0"
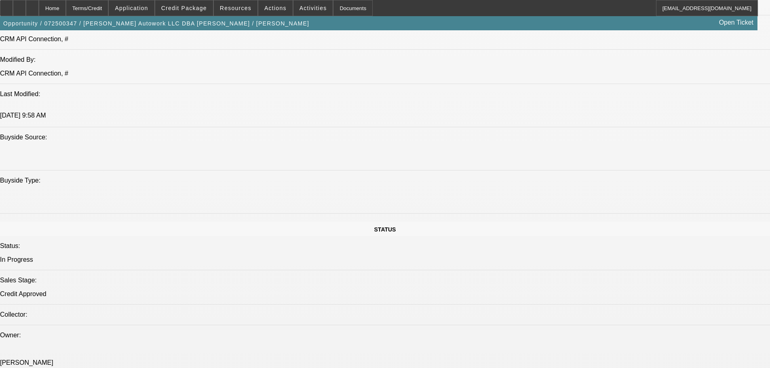
select select "2"
select select "0"
select select "6"
select select "0"
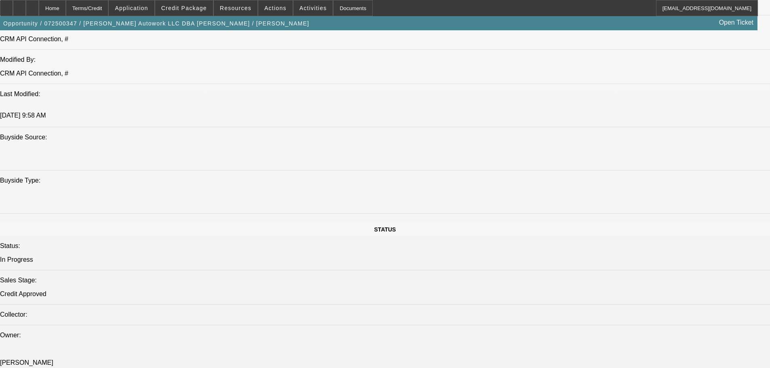
select select "2"
select select "0.1"
select select "4"
select select "0"
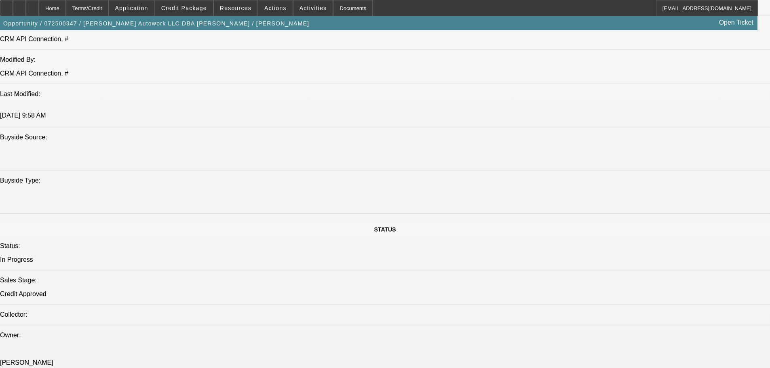
select select "2"
select select "0.1"
select select "4"
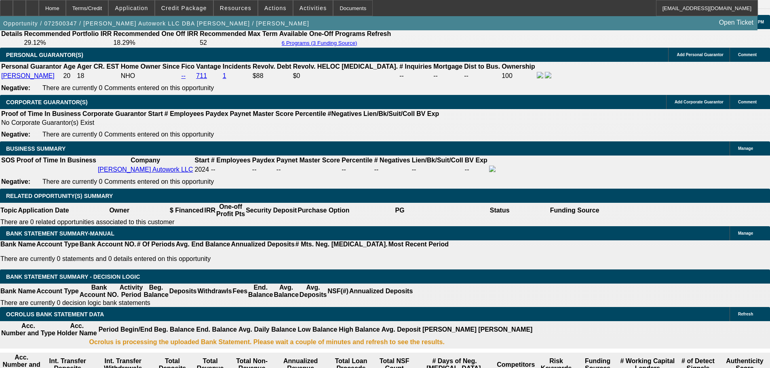
scroll to position [1234, 0]
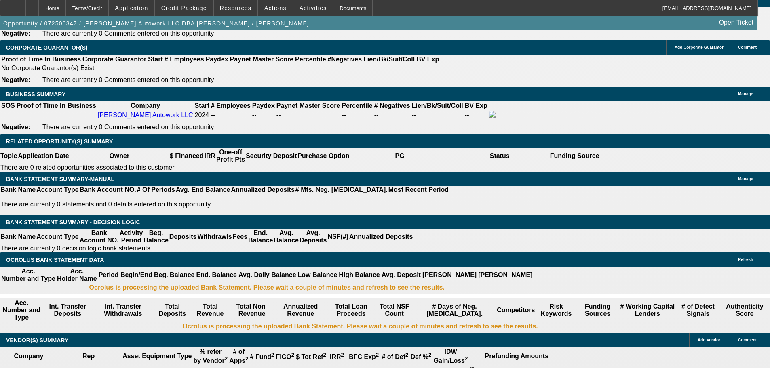
drag, startPoint x: 180, startPoint y: 60, endPoint x: 182, endPoint y: 56, distance: 4.9
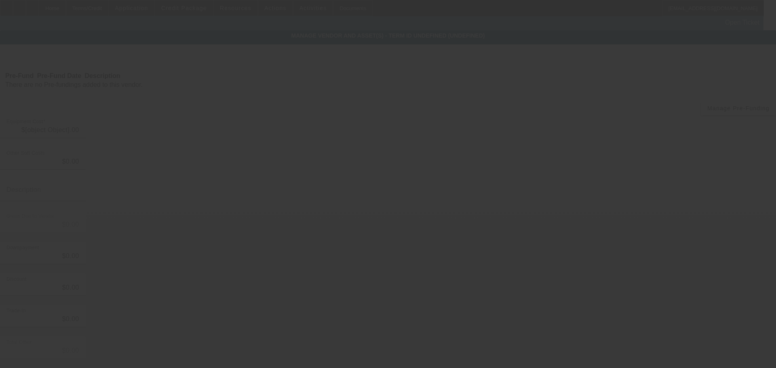
type input "$59,995.00"
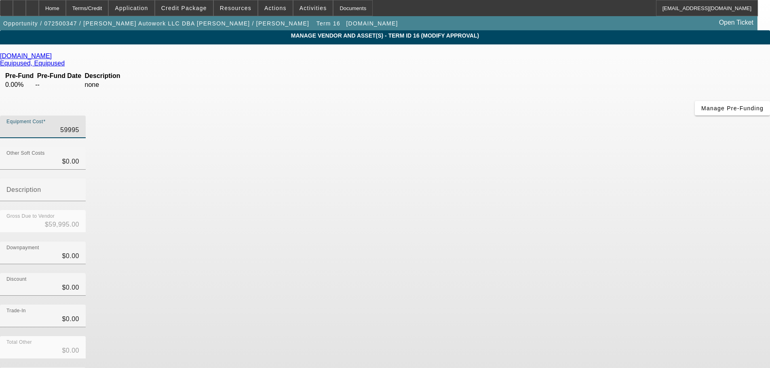
drag, startPoint x: 463, startPoint y: 69, endPoint x: 532, endPoint y: 76, distance: 69.5
click at [532, 116] on div "Equipment Cost 59995" at bounding box center [385, 132] width 770 height 32
type input "5"
type input "$5.00"
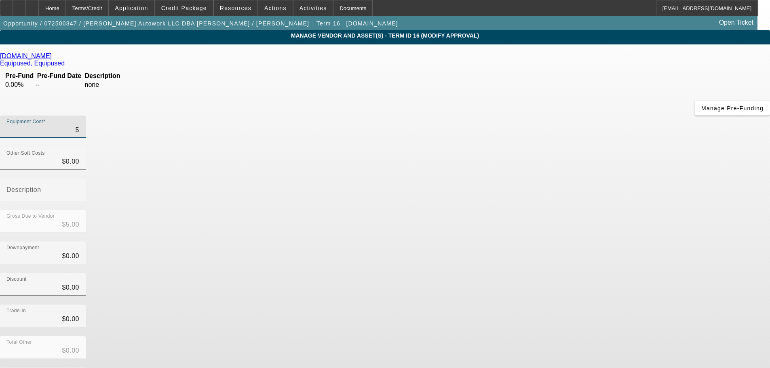
type input "58"
type input "$58.00"
type input "589"
type input "$589.00"
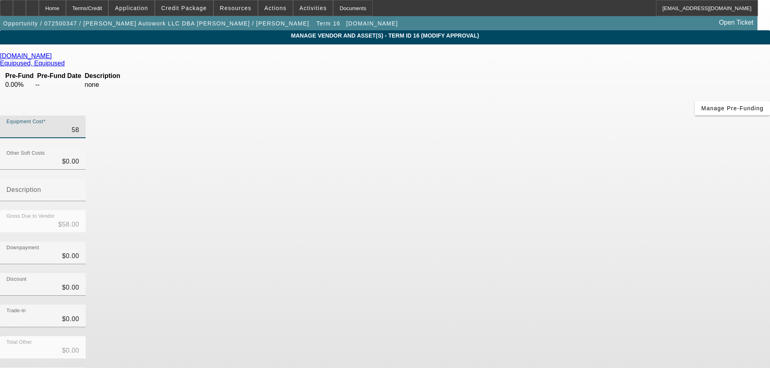
type input "$589.00"
type input "5899"
type input "$5,899.00"
type input "58995"
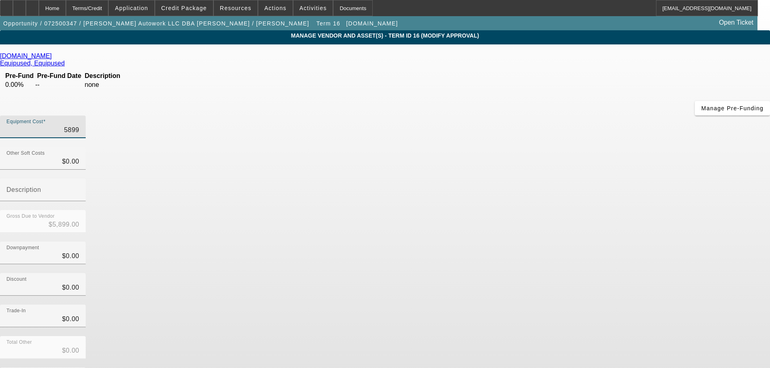
type input "$58,995.00"
click at [583, 273] on div "Discount $0.00" at bounding box center [385, 289] width 770 height 32
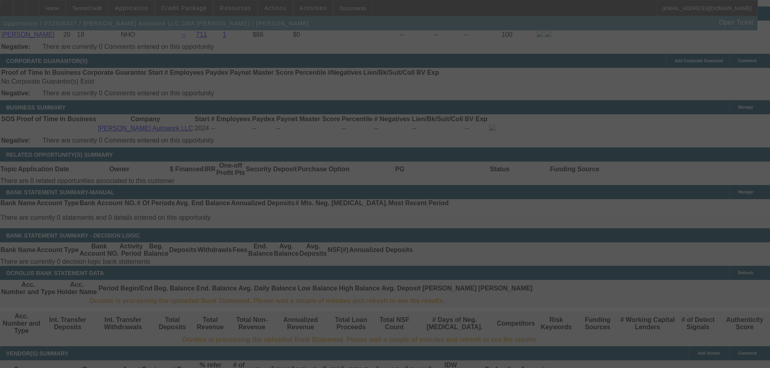
scroll to position [1248, 0]
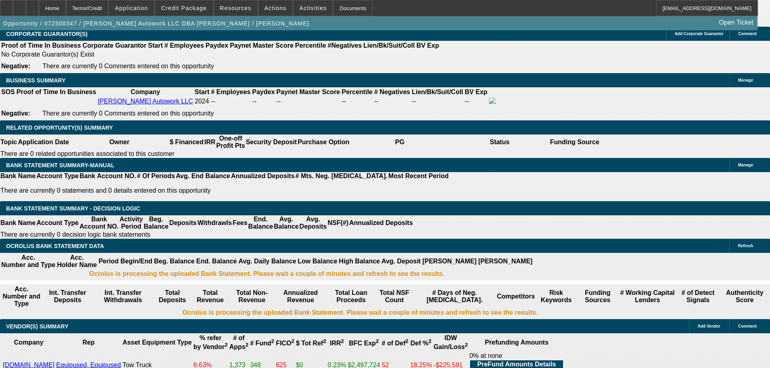
select select "0"
select select "2"
select select "0.1"
select select "4"
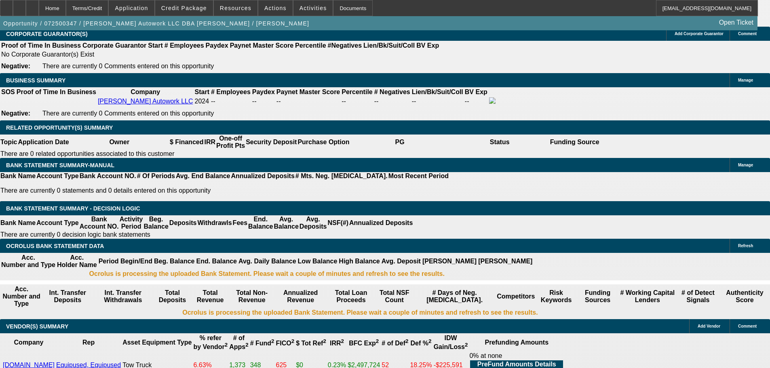
select select "0"
select select "2"
select select "0"
select select "6"
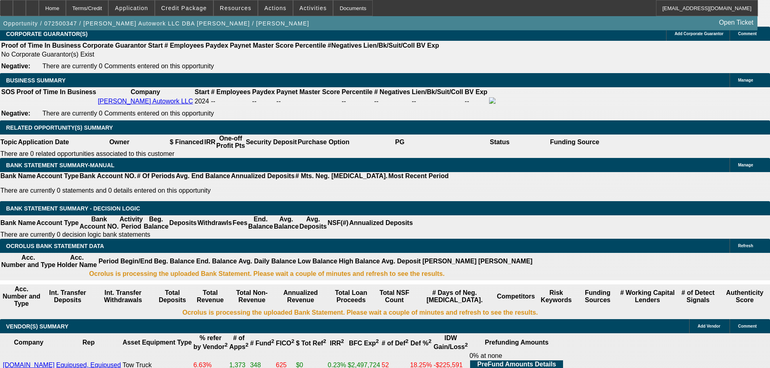
select select "0"
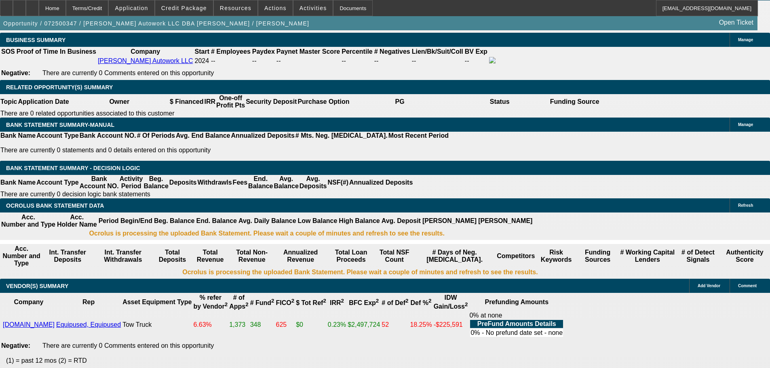
drag, startPoint x: 143, startPoint y: 124, endPoint x: 197, endPoint y: 126, distance: 54.2
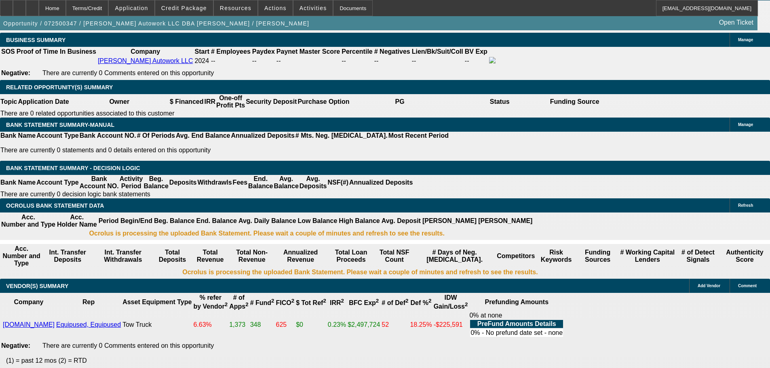
drag, startPoint x: 158, startPoint y: 185, endPoint x: 174, endPoint y: 188, distance: 16.4
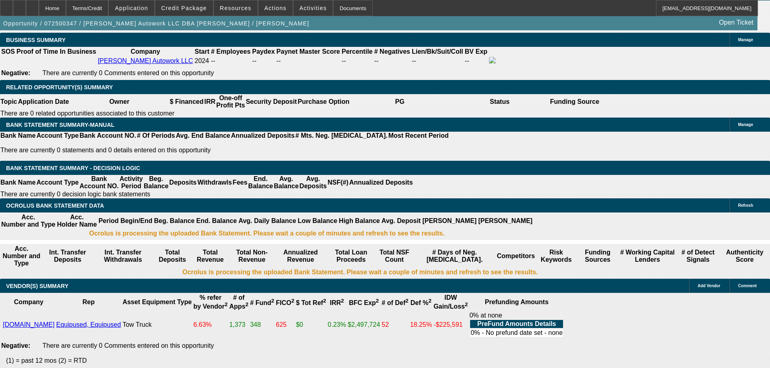
drag, startPoint x: 157, startPoint y: 185, endPoint x: 169, endPoint y: 184, distance: 12.1
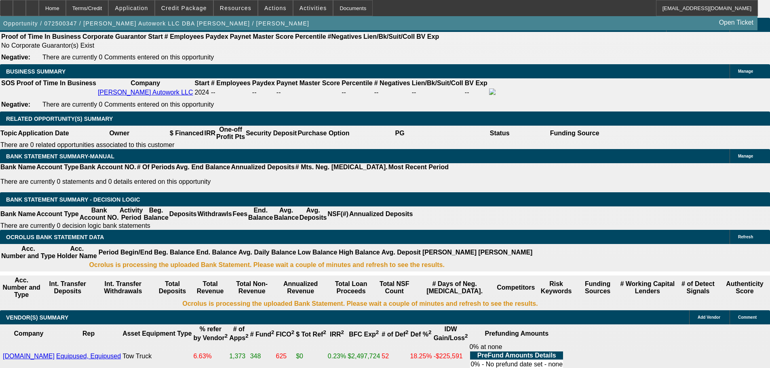
scroll to position [1248, 0]
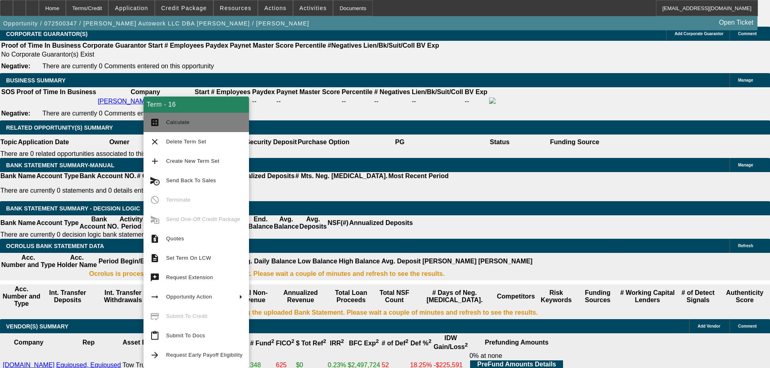
click at [198, 118] on span "Calculate" at bounding box center [204, 123] width 76 height 10
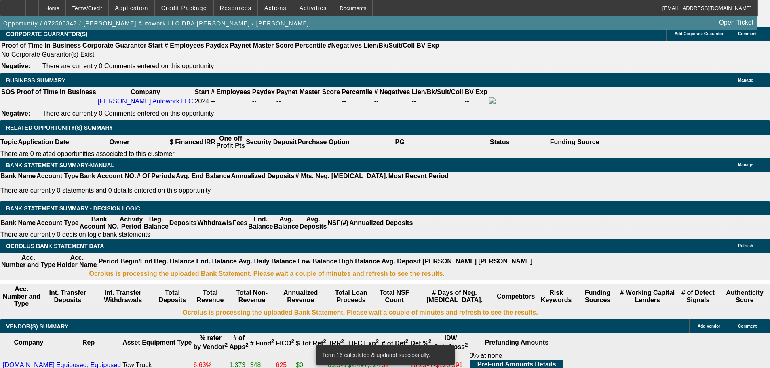
drag, startPoint x: 142, startPoint y: 161, endPoint x: 206, endPoint y: 165, distance: 63.9
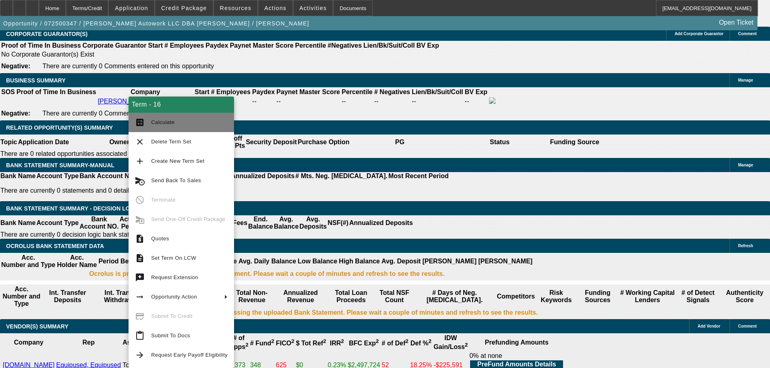
click at [175, 123] on span "Calculate" at bounding box center [189, 123] width 76 height 10
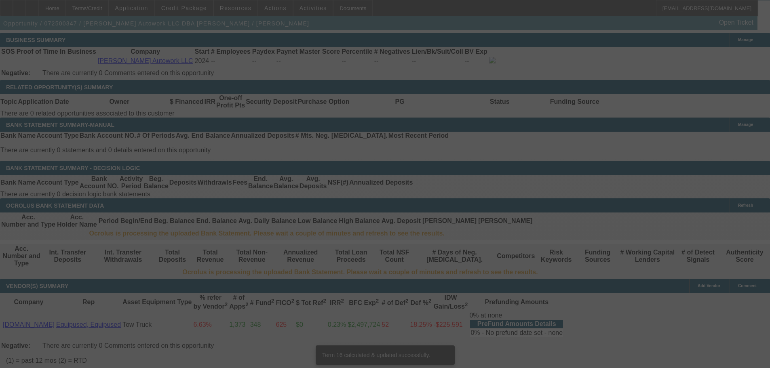
scroll to position [1284, 0]
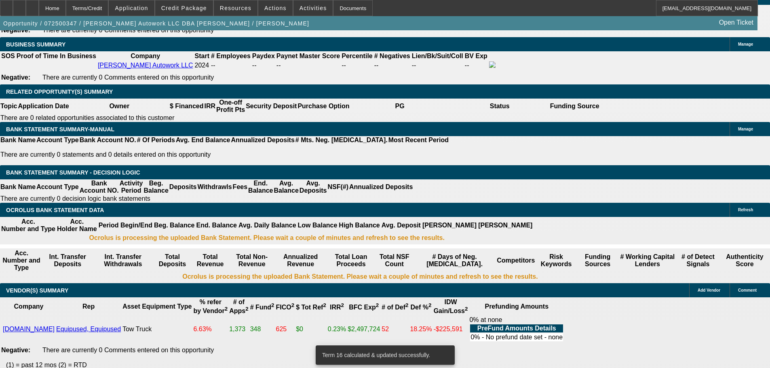
drag, startPoint x: 143, startPoint y: 125, endPoint x: 206, endPoint y: 124, distance: 63.0
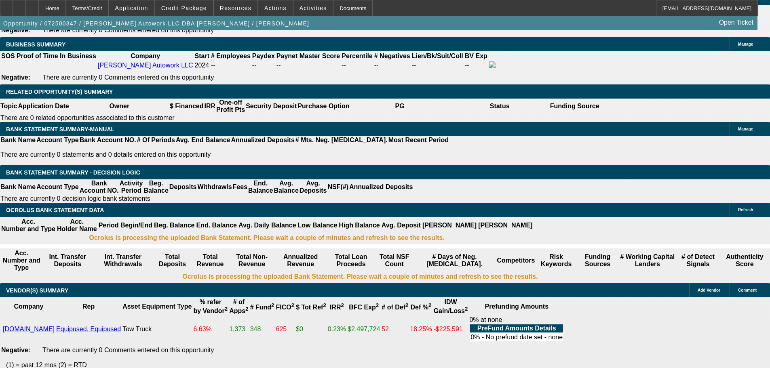
drag, startPoint x: 121, startPoint y: 185, endPoint x: 154, endPoint y: 188, distance: 33.3
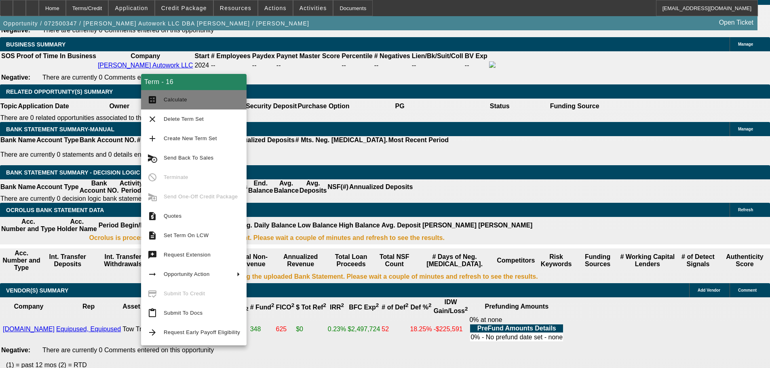
click at [179, 97] on span "Calculate" at bounding box center [175, 100] width 23 height 6
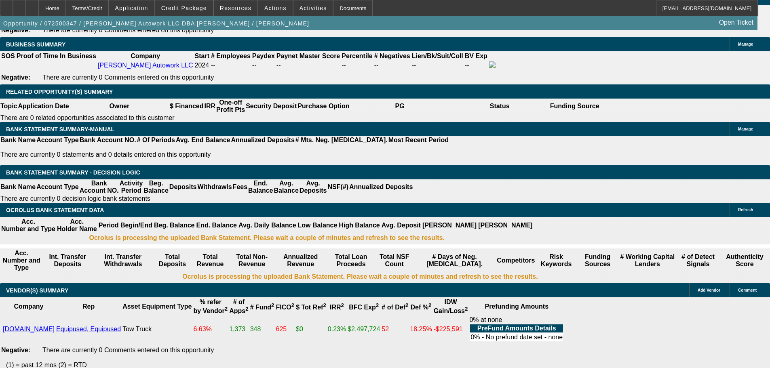
drag, startPoint x: 159, startPoint y: 187, endPoint x: 174, endPoint y: 187, distance: 15.4
drag, startPoint x: 121, startPoint y: 188, endPoint x: 162, endPoint y: 192, distance: 41.5
drag, startPoint x: 158, startPoint y: 186, endPoint x: 174, endPoint y: 192, distance: 17.4
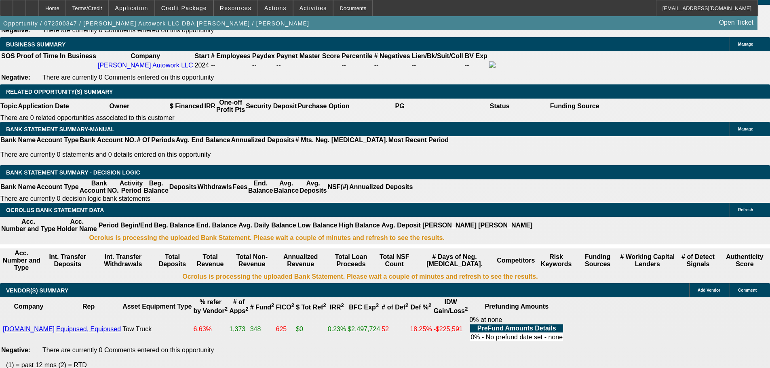
drag, startPoint x: 121, startPoint y: 189, endPoint x: 156, endPoint y: 191, distance: 34.8
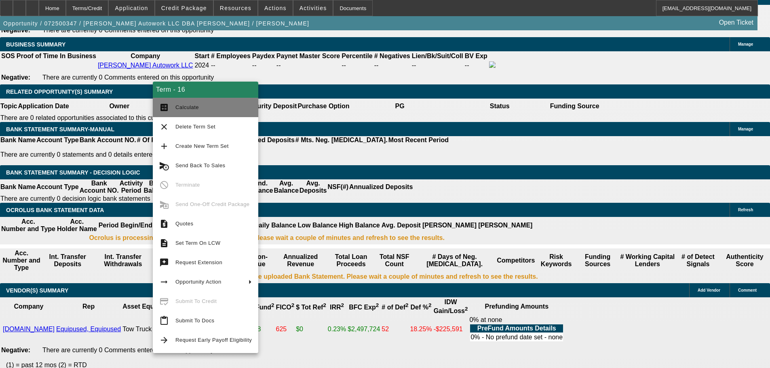
click at [200, 110] on span "Calculate" at bounding box center [213, 108] width 76 height 10
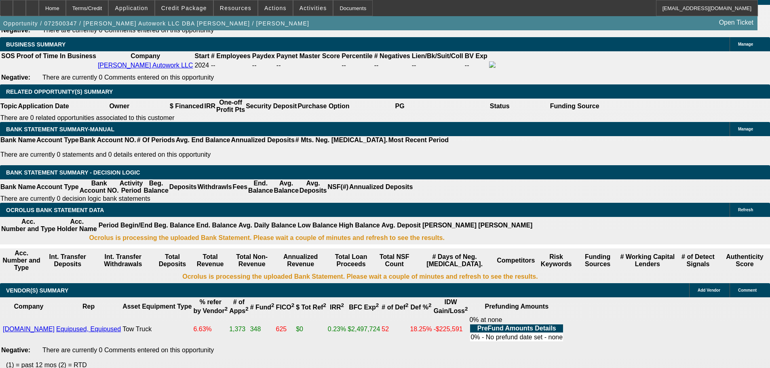
drag, startPoint x: 147, startPoint y: 122, endPoint x: 185, endPoint y: 124, distance: 38.0
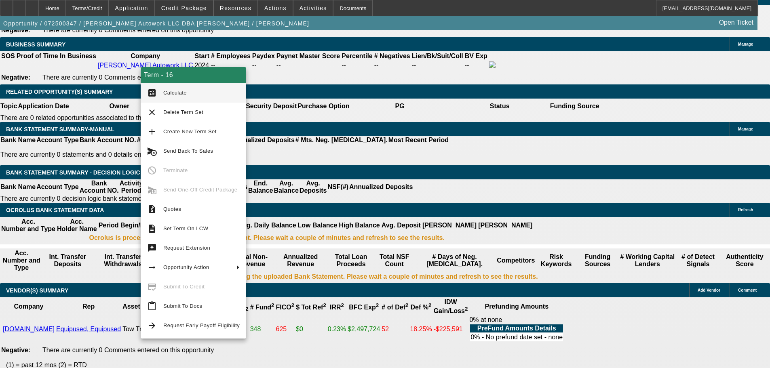
drag, startPoint x: 175, startPoint y: 97, endPoint x: 194, endPoint y: 78, distance: 27.4
click at [175, 97] on span "Calculate" at bounding box center [201, 93] width 76 height 10
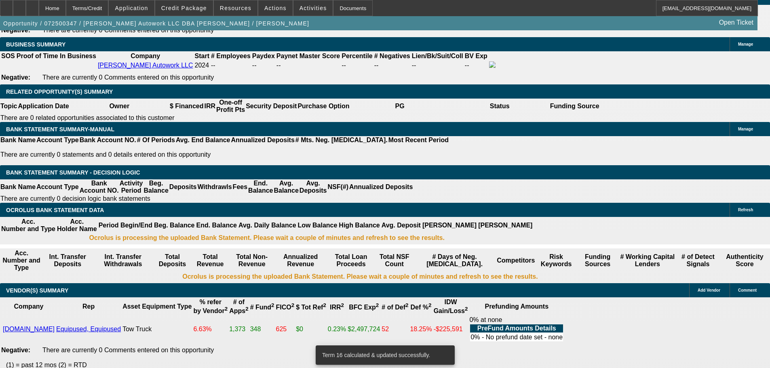
drag, startPoint x: 145, startPoint y: 123, endPoint x: 203, endPoint y: 127, distance: 58.3
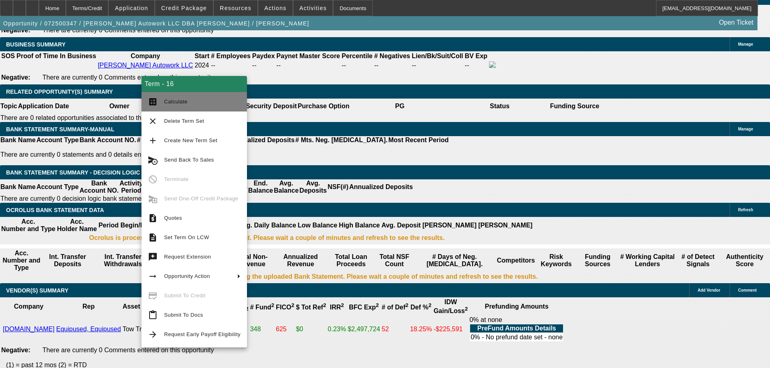
click at [183, 103] on span "Calculate" at bounding box center [175, 102] width 23 height 6
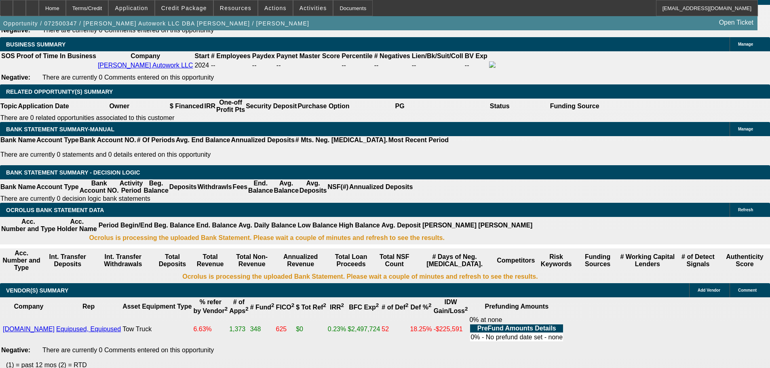
drag, startPoint x: 119, startPoint y: 189, endPoint x: 162, endPoint y: 189, distance: 42.8
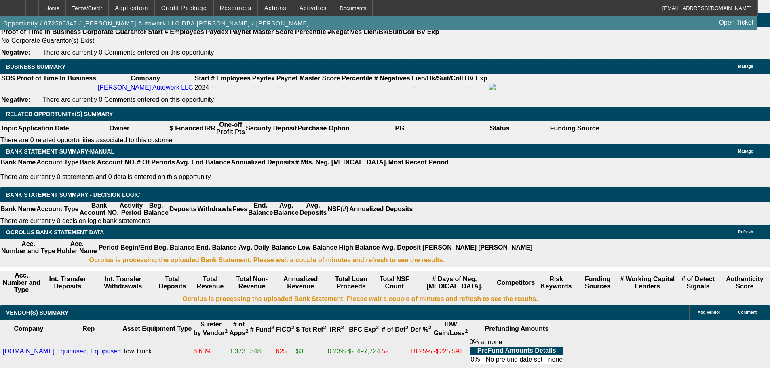
scroll to position [1244, 0]
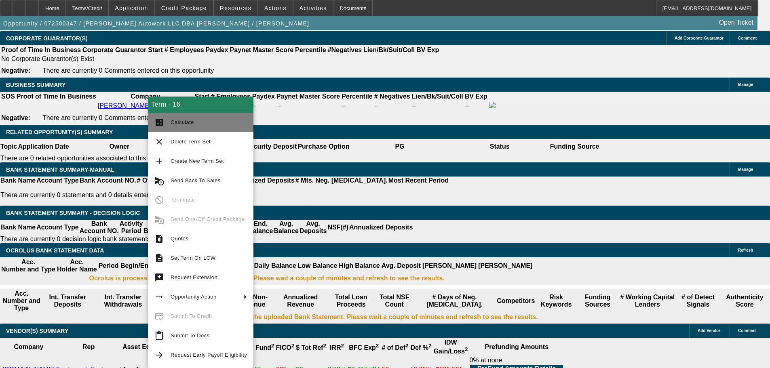
click at [187, 123] on span "Calculate" at bounding box center [182, 122] width 23 height 6
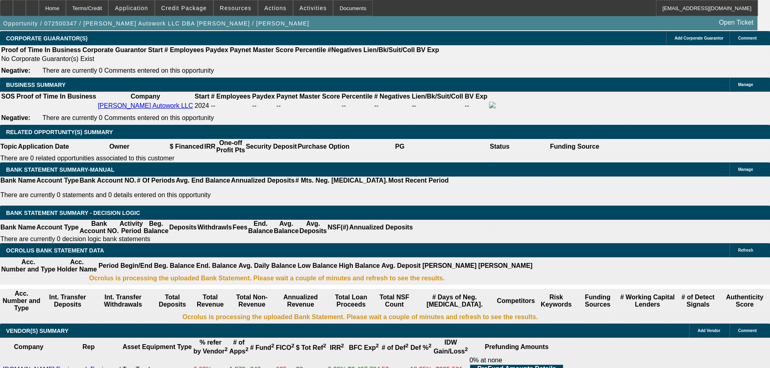
drag, startPoint x: 120, startPoint y: 230, endPoint x: 206, endPoint y: 230, distance: 85.7
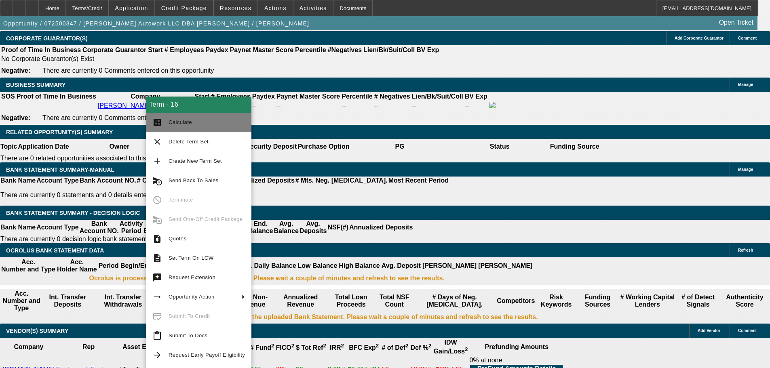
click at [184, 127] on span "Calculate" at bounding box center [206, 123] width 76 height 10
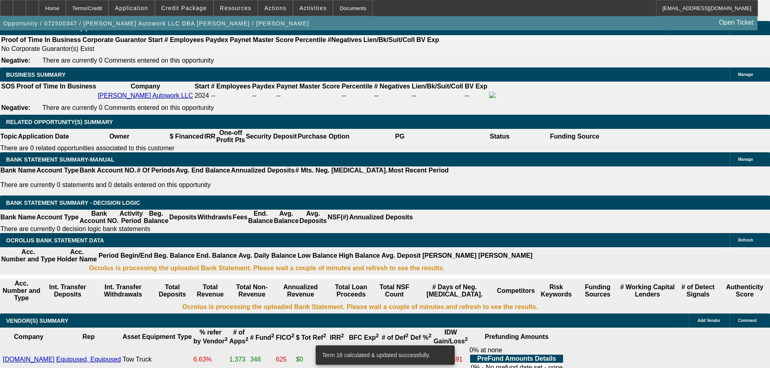
scroll to position [1284, 0]
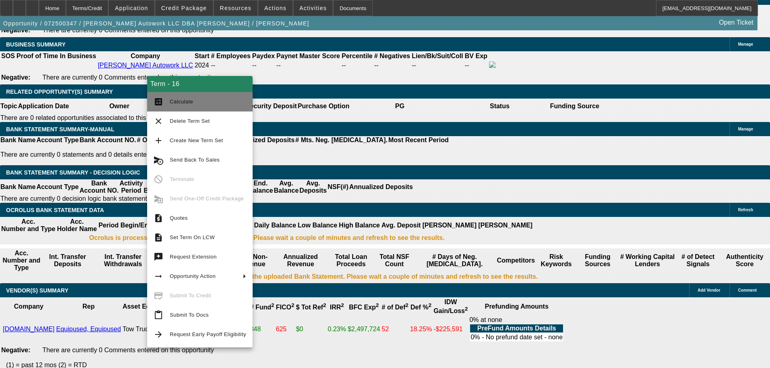
click at [180, 101] on span "Calculate" at bounding box center [181, 102] width 23 height 6
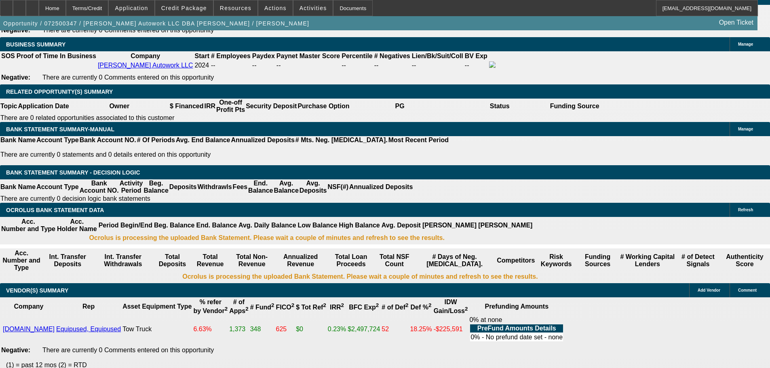
drag, startPoint x: 358, startPoint y: 185, endPoint x: 378, endPoint y: 185, distance: 19.8
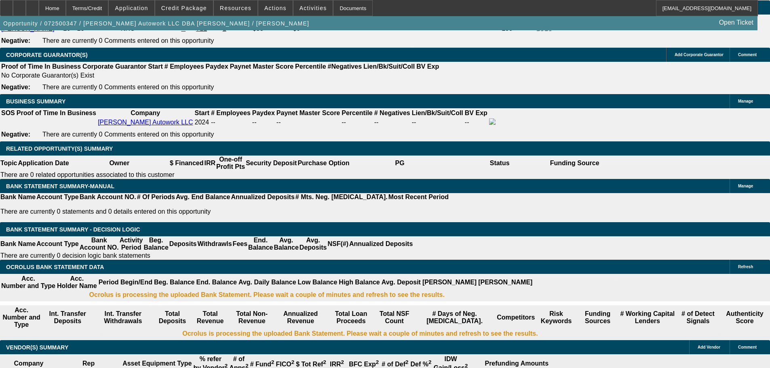
scroll to position [1203, 0]
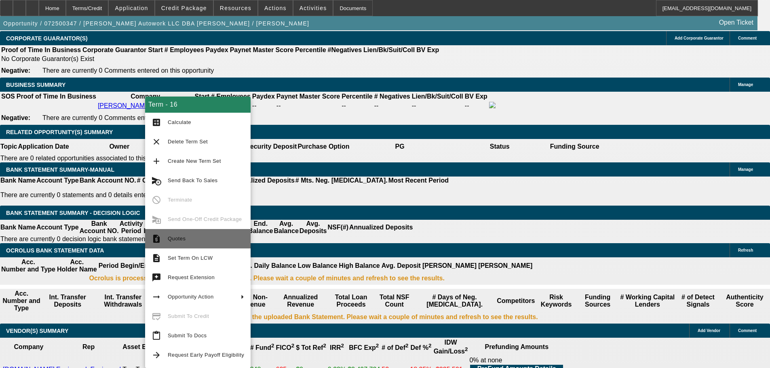
click at [201, 248] on button "request_quote Quotes" at bounding box center [197, 238] width 105 height 19
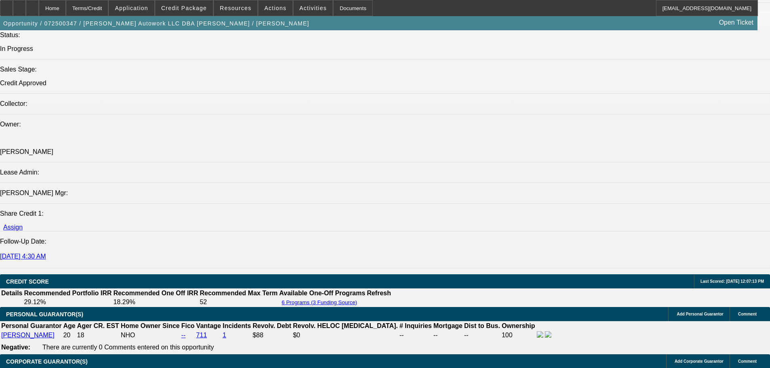
scroll to position [799, 0]
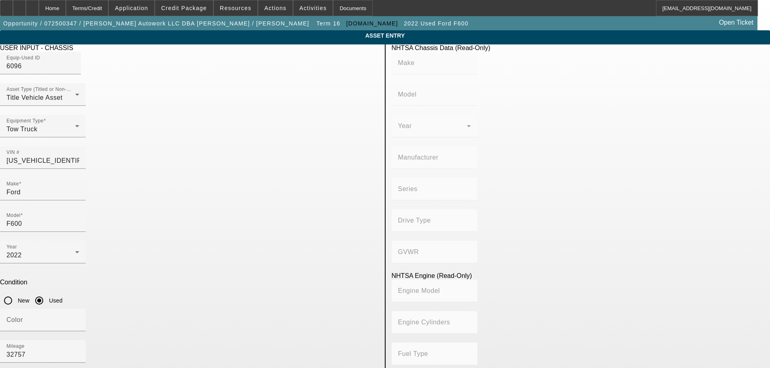
click at [112, 198] on app-asset-collateral-manage "ASSET ENTRY Delete asset USER INPUT - CHASSIS Equip-Used ID 6096 Asset Type (Ti…" at bounding box center [385, 360] width 770 height 660
click at [477, 209] on mat-form-field "Drive Type" at bounding box center [435, 225] width 86 height 32
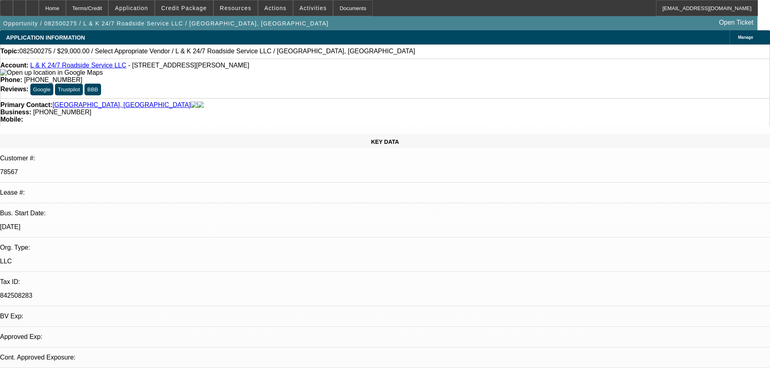
select select "0"
select select "2"
select select "0.1"
select select "4"
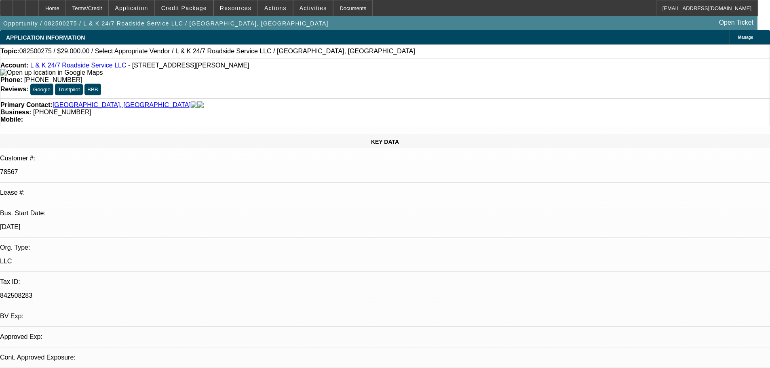
select select "0"
select select "2"
select select "0.1"
select select "4"
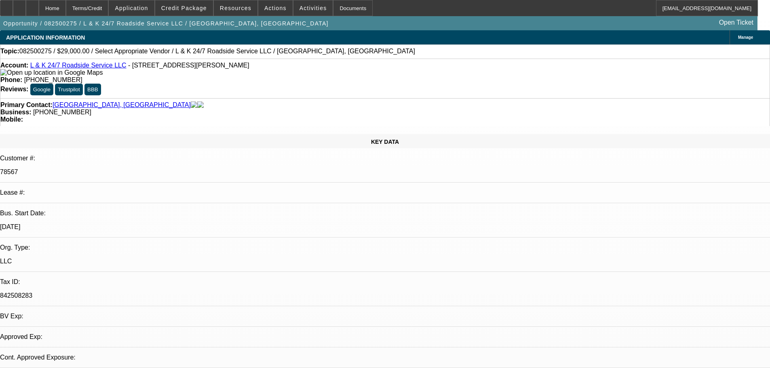
select select "0"
select select "2"
select select "0.1"
select select "4"
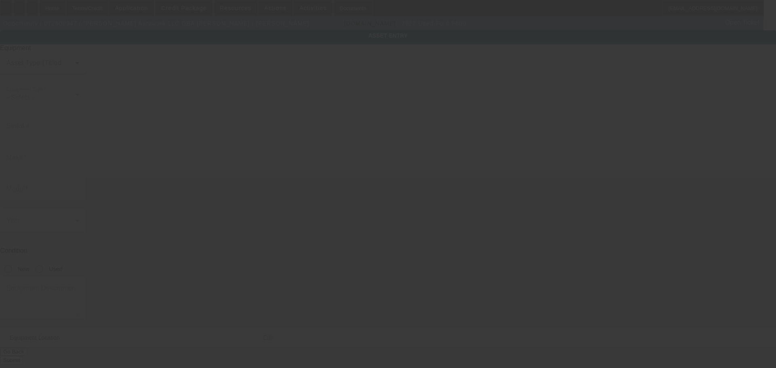
type input "[US_VEHICLE_IDENTIFICATION_NUMBER]"
type input "Ford"
type input "F600"
radio input "true"
type textarea "With:"
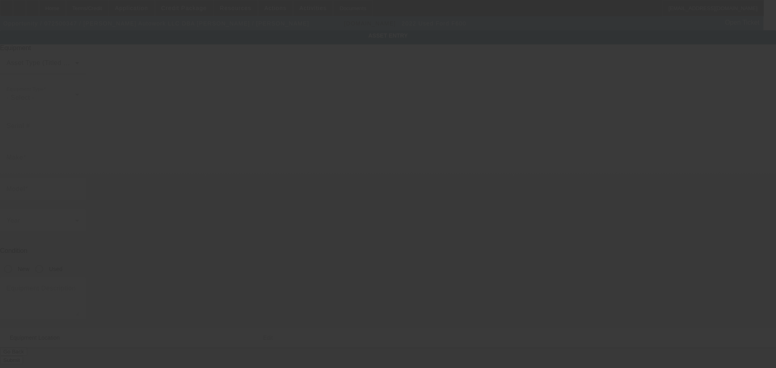
type input "[STREET_ADDRESS][PERSON_NAME]"
type input "[GEOGRAPHIC_DATA]"
type input "27704"
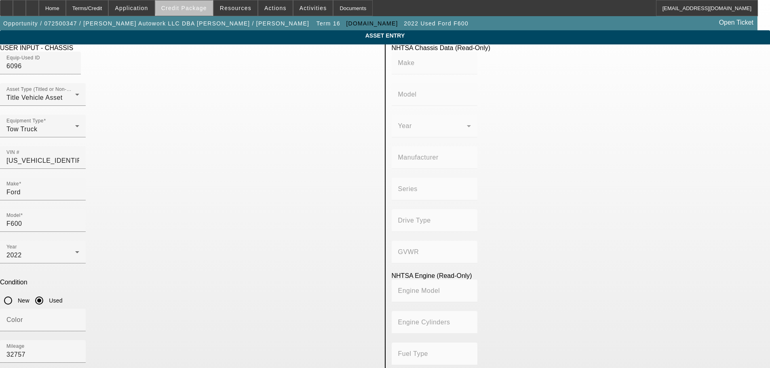
click at [201, 7] on span "Credit Package" at bounding box center [184, 8] width 46 height 6
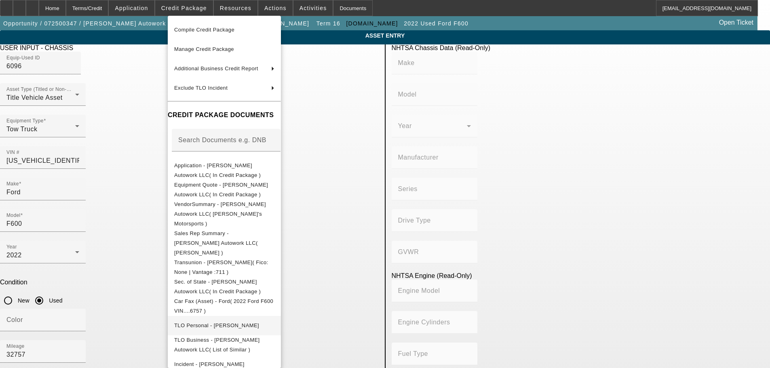
scroll to position [81, 0]
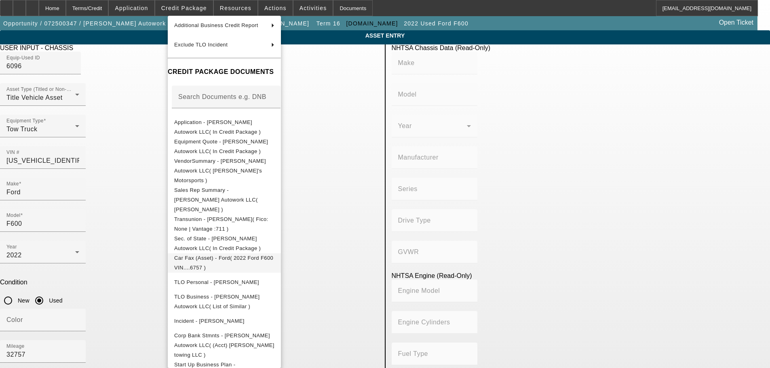
click at [273, 255] on span "Car Fax (Asset) - Ford( 2022 Ford F600 VIN....6757 )" at bounding box center [223, 263] width 99 height 16
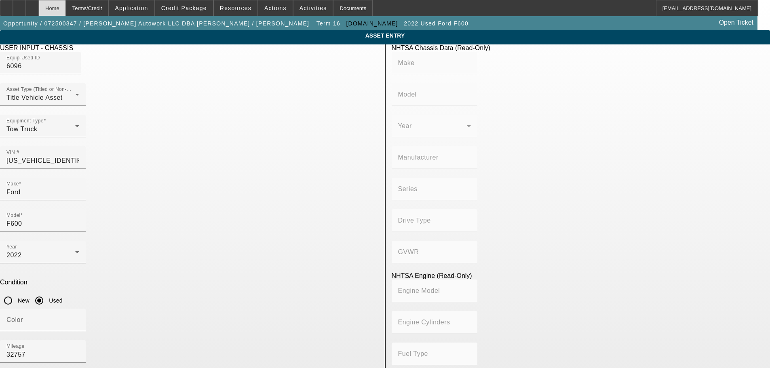
click at [66, 10] on div "Home" at bounding box center [52, 8] width 27 height 16
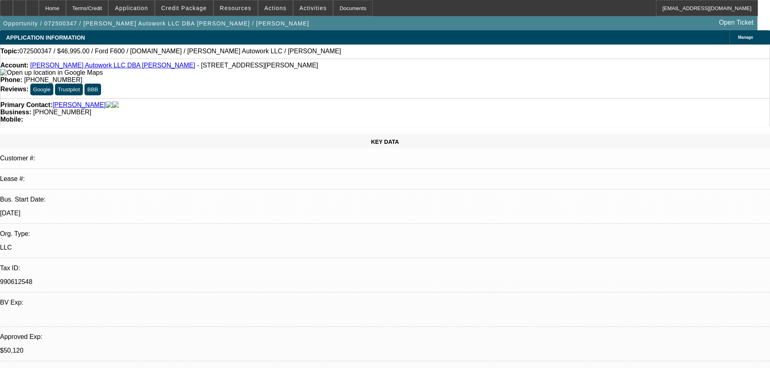
select select "0"
select select "2"
select select "0.1"
select select "4"
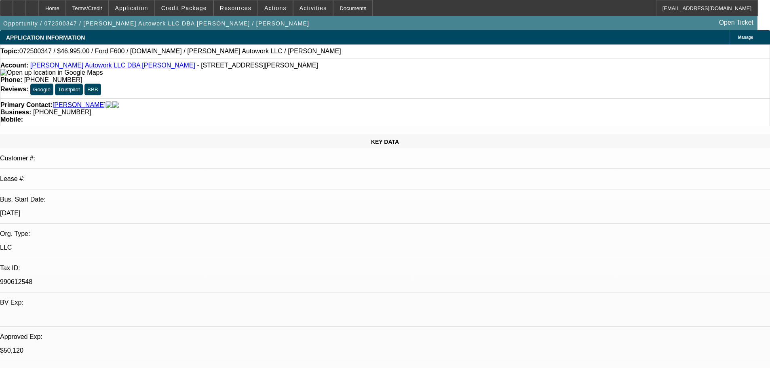
select select "0"
select select "2"
select select "0"
select select "6"
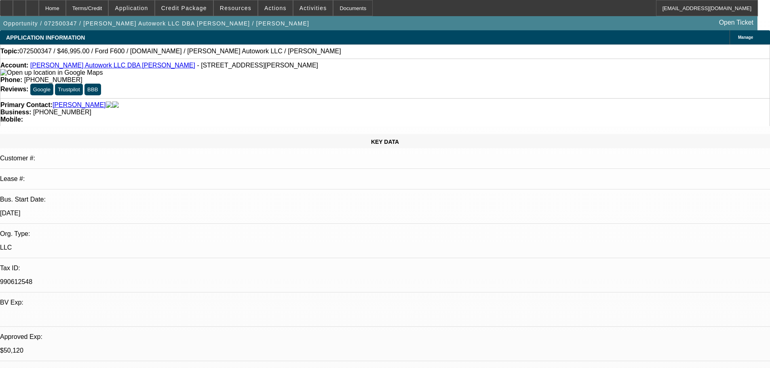
select select "0"
select select "2"
select select "0.1"
select select "4"
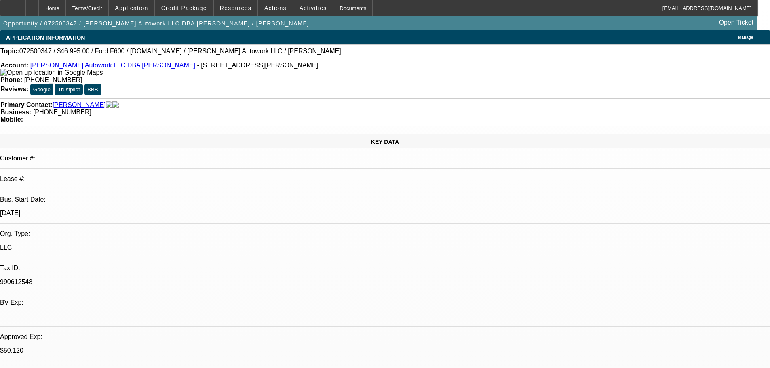
select select "0"
select select "2"
select select "0.1"
select select "4"
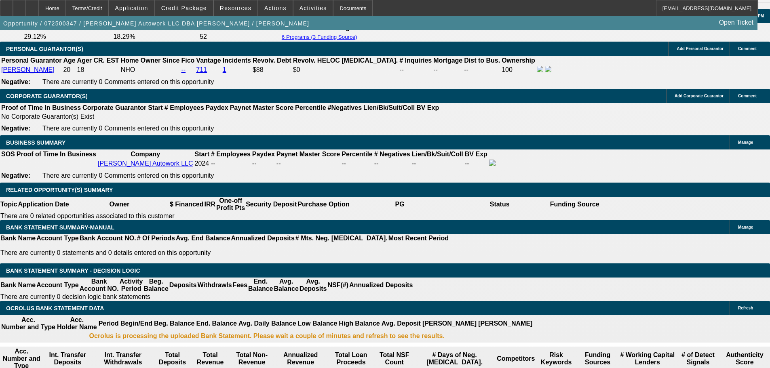
scroll to position [1293, 0]
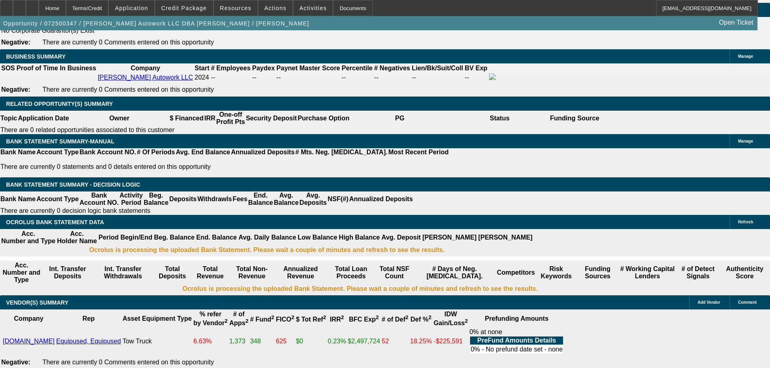
scroll to position [1253, 0]
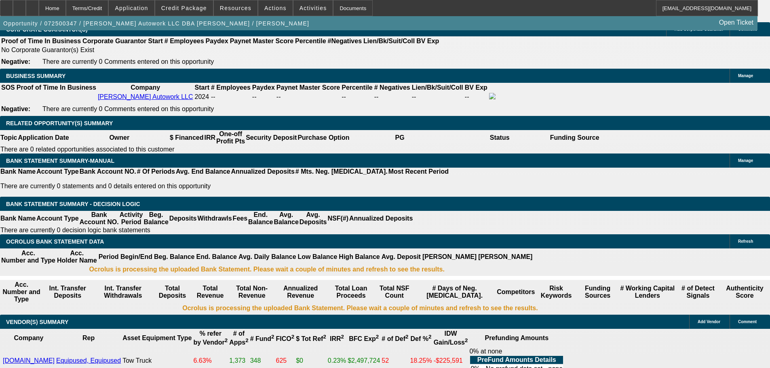
click at [193, 7] on span "Credit Package" at bounding box center [184, 8] width 46 height 6
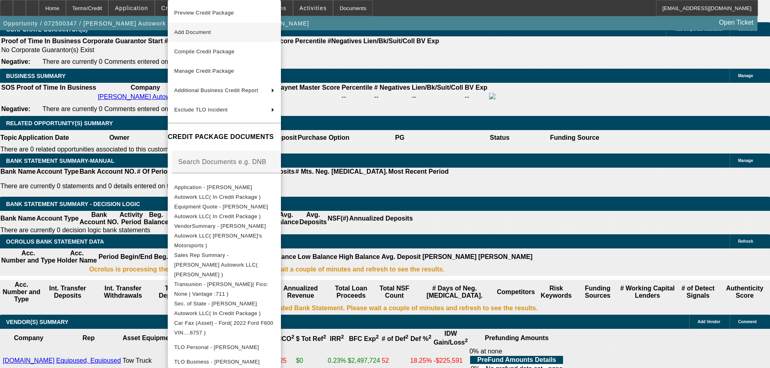
click at [224, 32] on span "Add Document" at bounding box center [224, 32] width 100 height 10
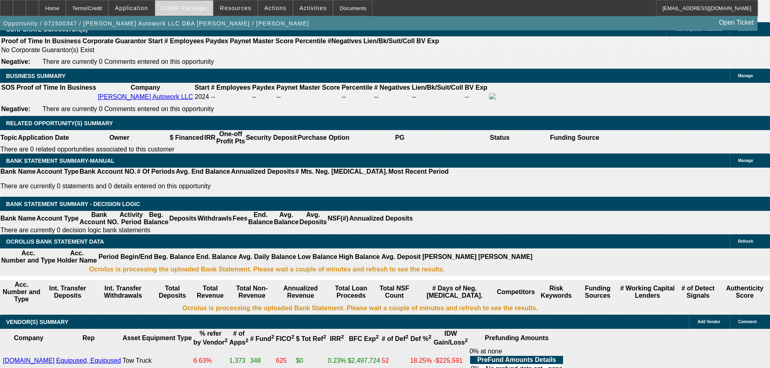
click at [201, 13] on button "Credit Package" at bounding box center [184, 7] width 58 height 15
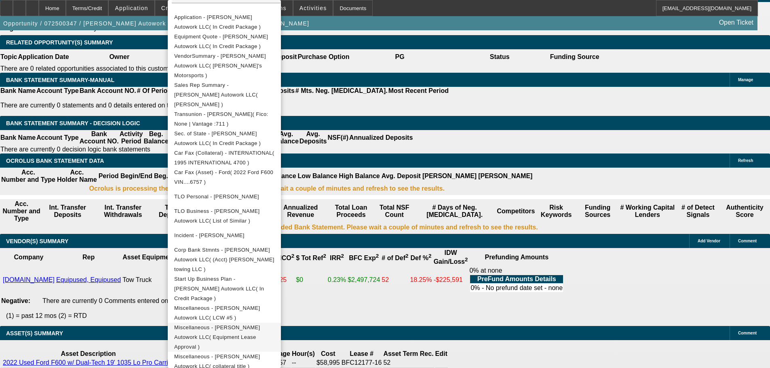
scroll to position [1414, 0]
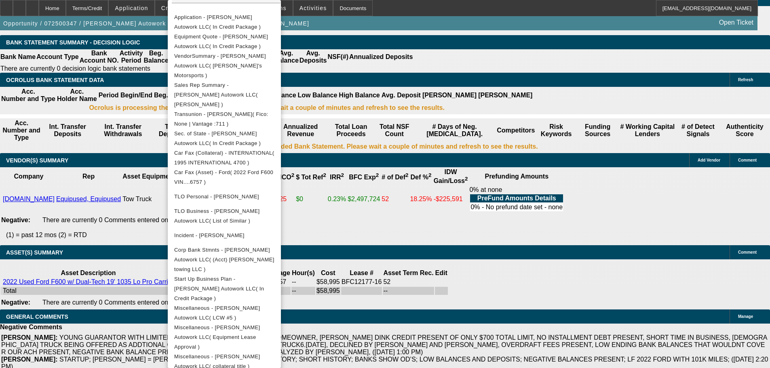
click at [111, 225] on div at bounding box center [385, 184] width 770 height 368
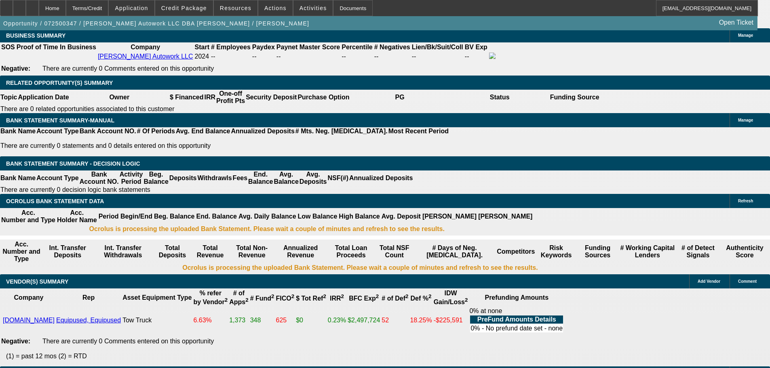
scroll to position [121, 0]
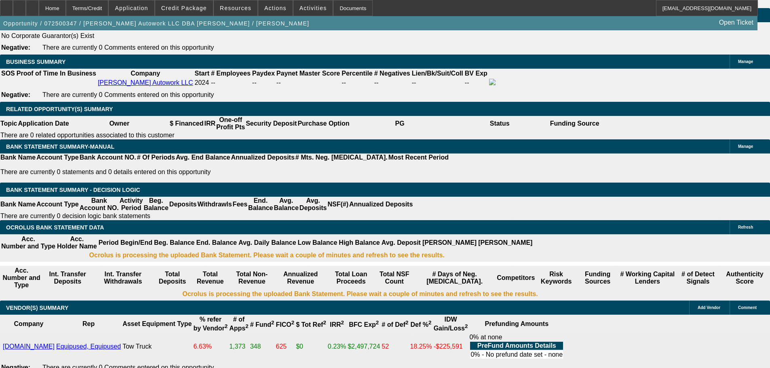
scroll to position [1253, 0]
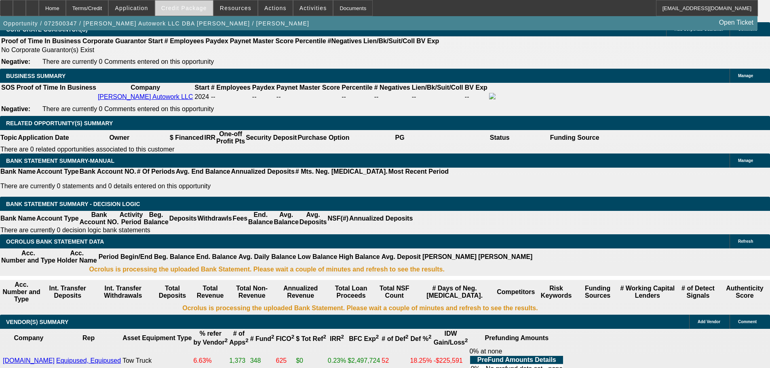
click at [191, 7] on span "Credit Package" at bounding box center [184, 8] width 46 height 6
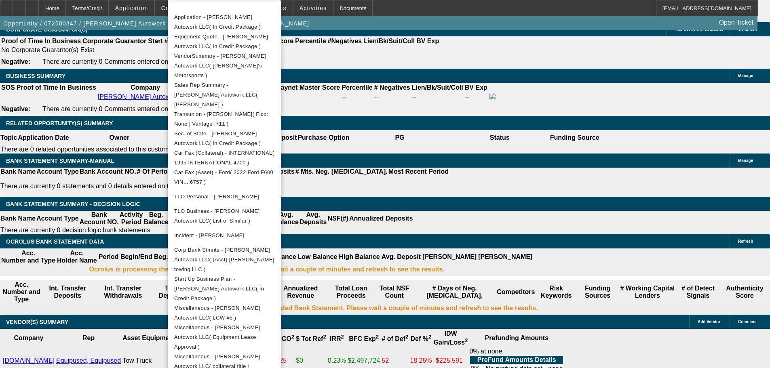
scroll to position [1333, 0]
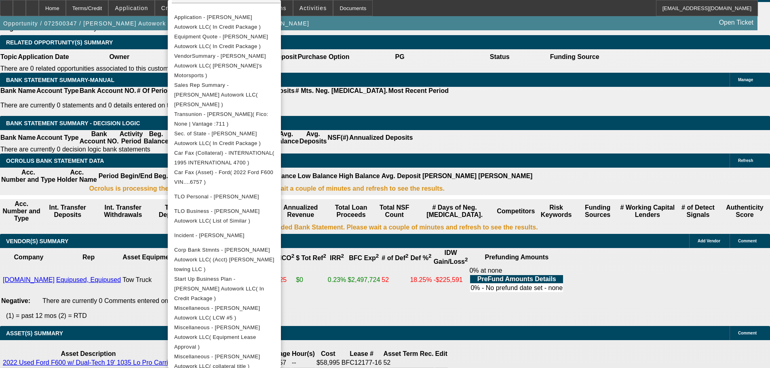
click at [113, 252] on div at bounding box center [385, 184] width 770 height 368
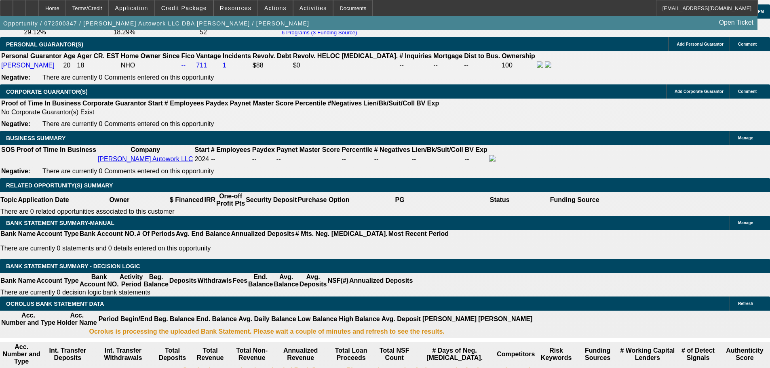
scroll to position [1172, 0]
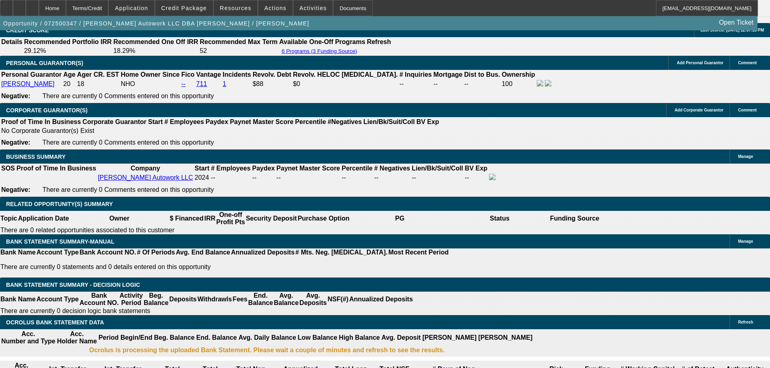
radio input "true"
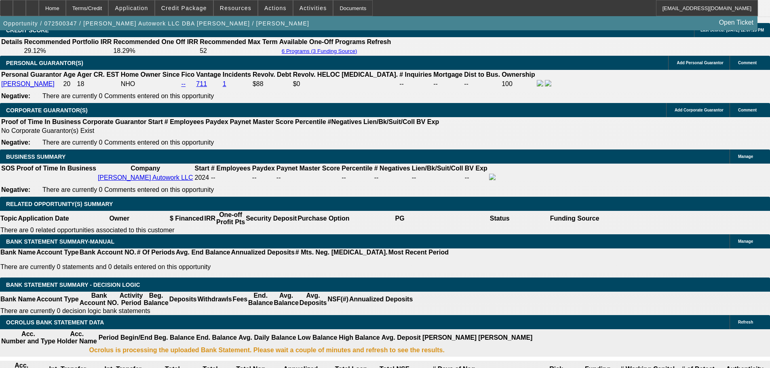
drag, startPoint x: 748, startPoint y: 168, endPoint x: 737, endPoint y: 240, distance: 72.3
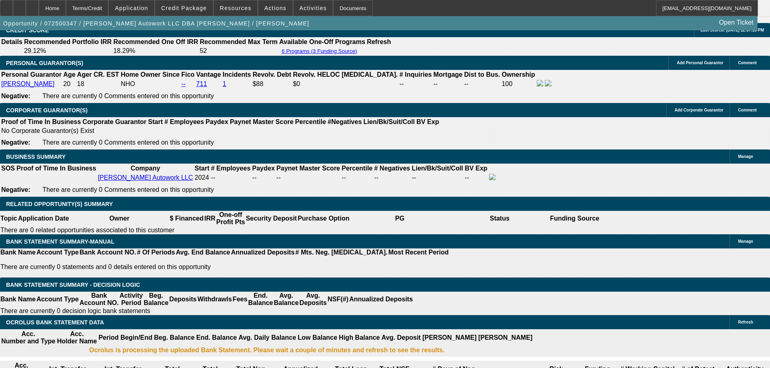
type textarea "9-11a: Since we only need $500K in liability--not $1mill, operating lease wins …"
radio input "true"
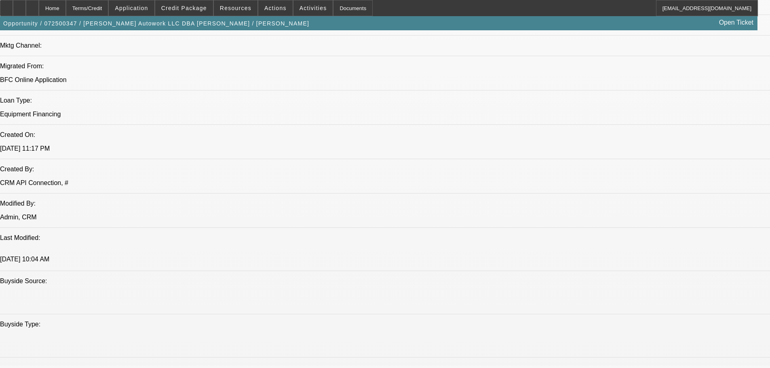
scroll to position [323, 0]
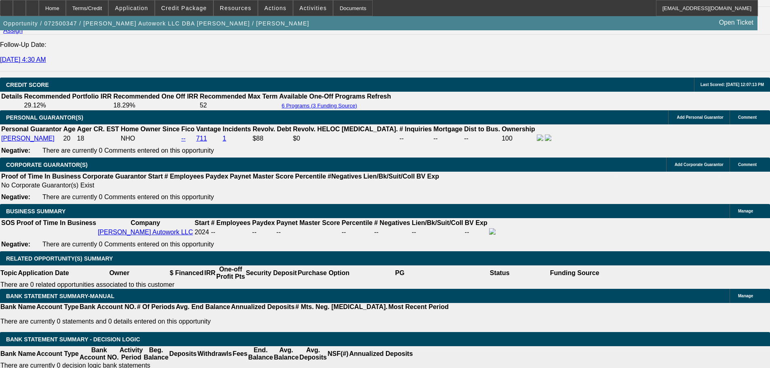
scroll to position [1131, 0]
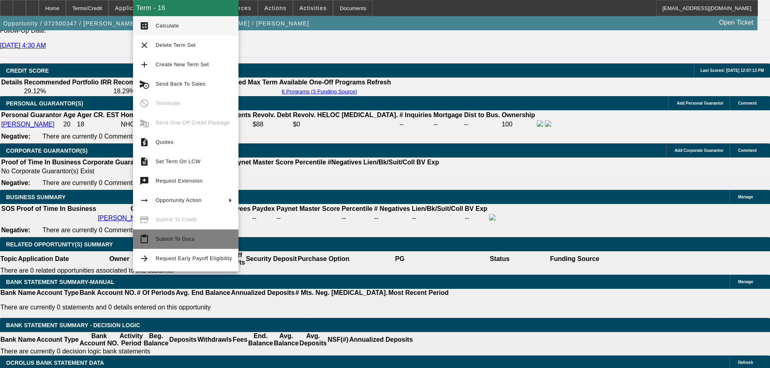
click at [181, 234] on button "content_paste Submit To Docs" at bounding box center [185, 238] width 105 height 19
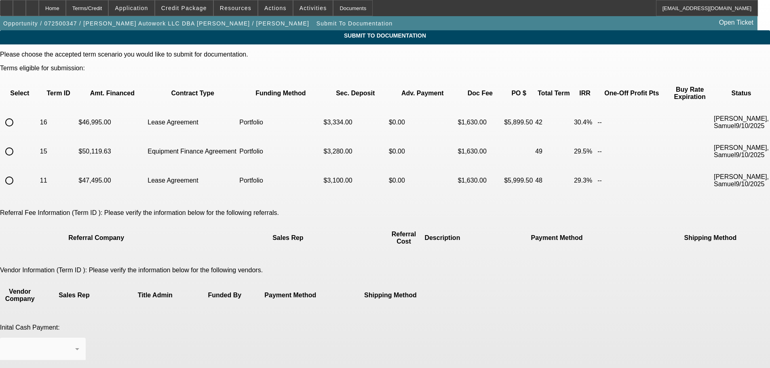
click at [17, 115] on input "radio" at bounding box center [9, 122] width 16 height 16
radio input "true"
click at [193, 8] on span "Credit Package" at bounding box center [184, 8] width 46 height 6
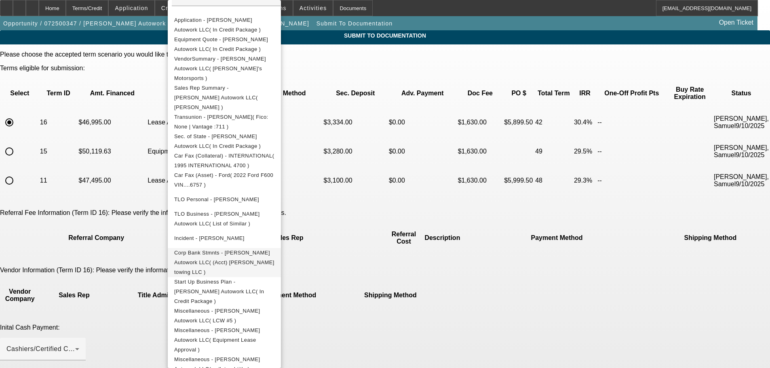
scroll to position [170, 0]
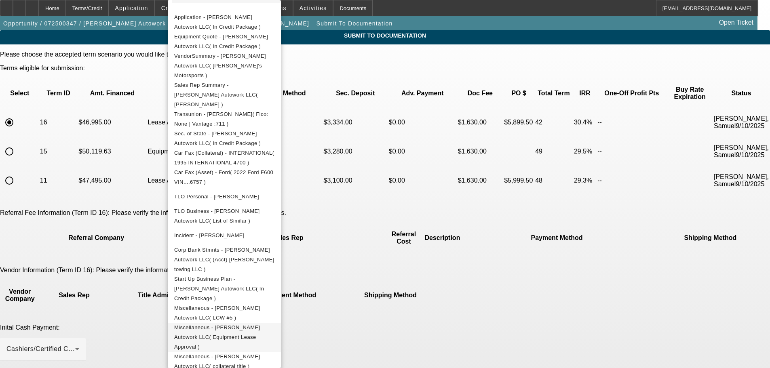
click at [260, 324] on span "Miscellaneous - Jaimes Autowork LLC( Equipment Lease Approval )" at bounding box center [217, 336] width 86 height 25
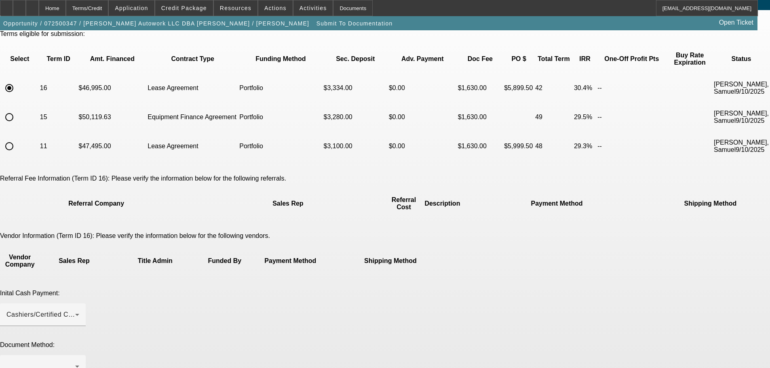
scroll to position [81, 0]
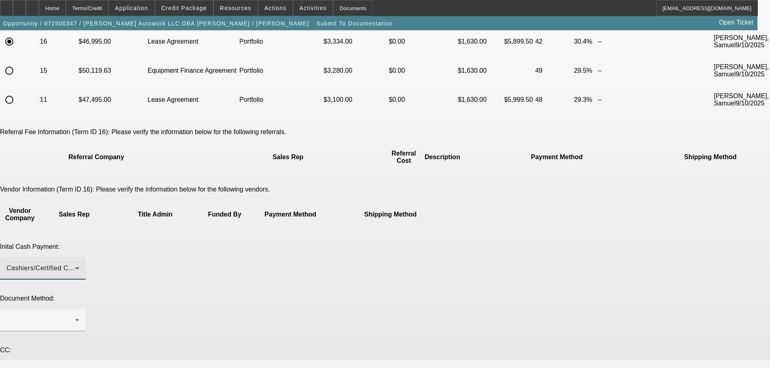
click at [83, 265] on span "Cashiers/Certified Check" at bounding box center [44, 268] width 76 height 7
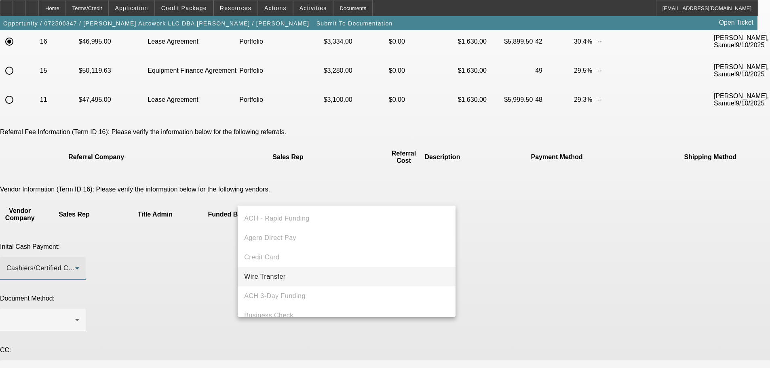
scroll to position [28, 0]
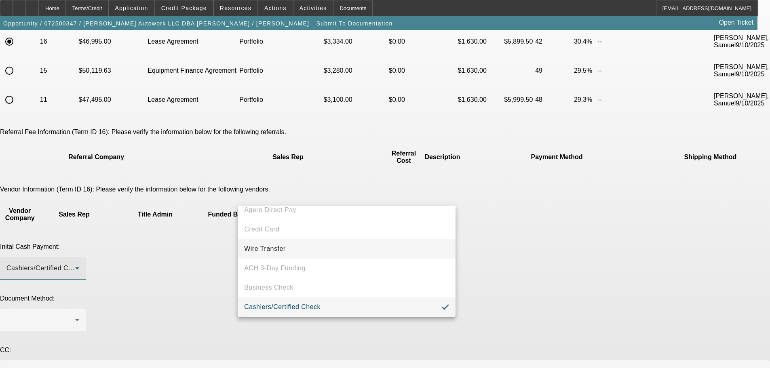
click at [299, 247] on mat-option "Wire Transfer" at bounding box center [347, 248] width 218 height 19
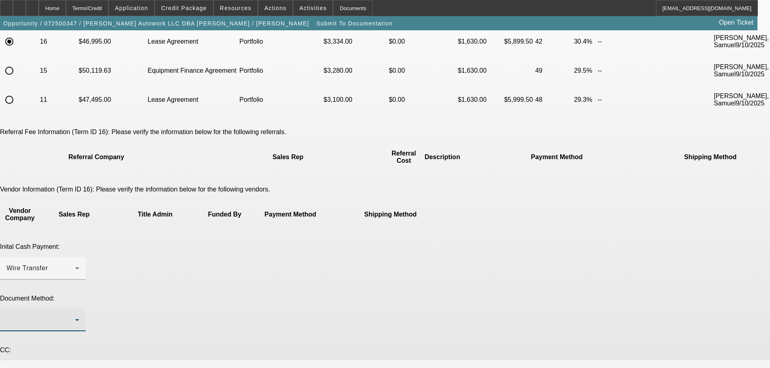
click at [75, 315] on div at bounding box center [40, 320] width 69 height 10
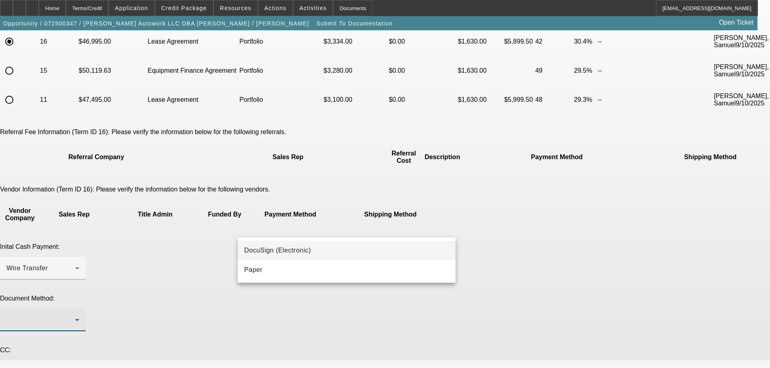
click at [295, 252] on span "DocuSign (Electronic)" at bounding box center [277, 251] width 67 height 10
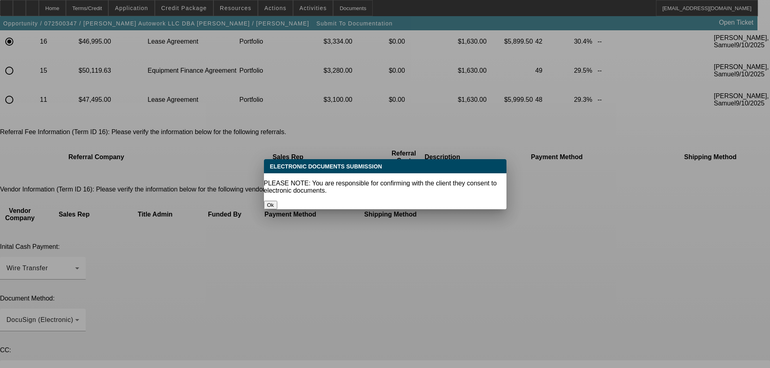
drag, startPoint x: 380, startPoint y: 191, endPoint x: 366, endPoint y: 210, distance: 22.9
click at [277, 201] on button "Ok" at bounding box center [270, 205] width 13 height 8
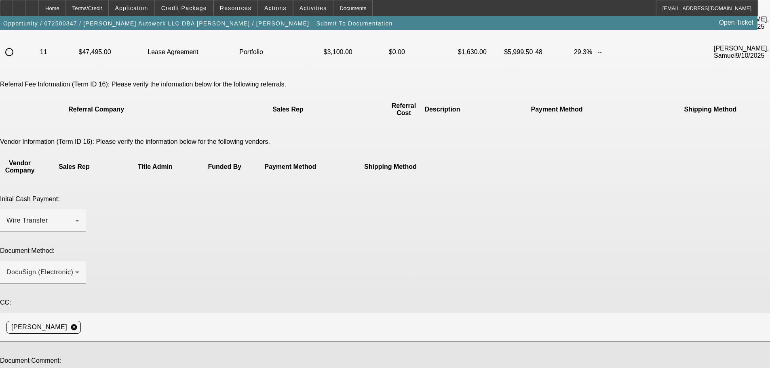
scroll to position [129, 0]
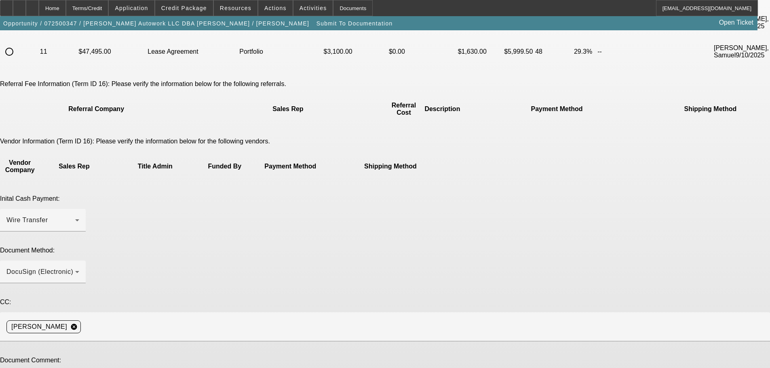
paste textarea "jaimesautowork@gmail.com"
type textarea "Hello, signed approval, signed sales agreement, and copy of title for the colla…"
drag, startPoint x: 297, startPoint y: 304, endPoint x: 227, endPoint y: 304, distance: 69.1
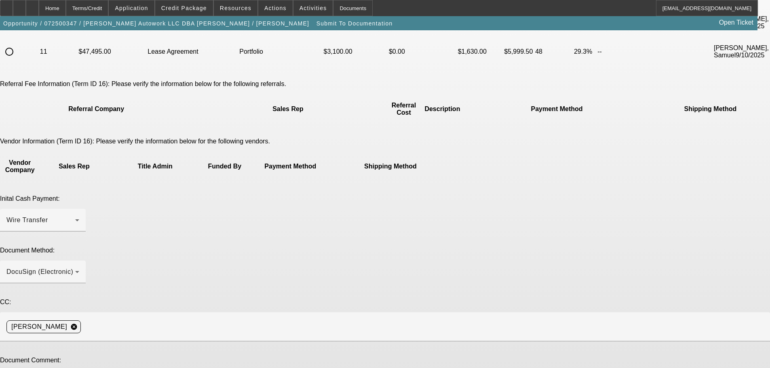
type textarea "G"
type textarea "Got truck down to $58,995--sticking with operating lease, shortened to 42-month…"
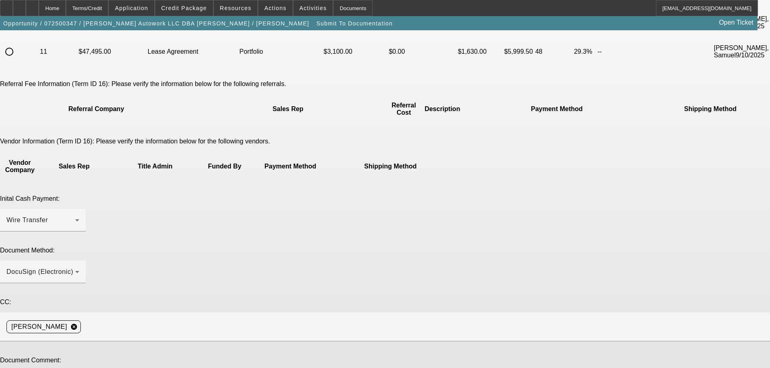
type textarea "Hello, signed approval, signed sales agreement, and copy of title for the colla…"
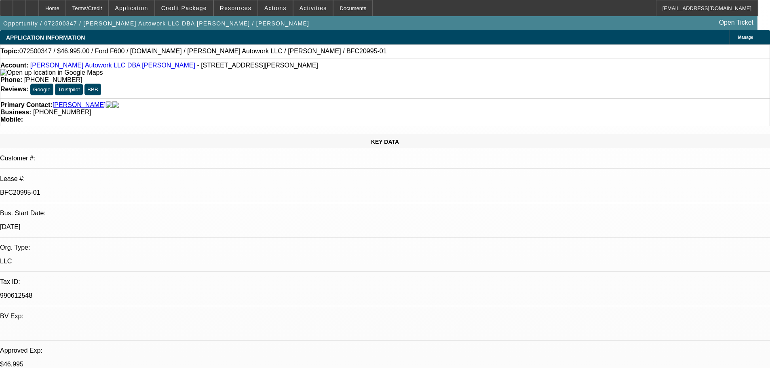
select select "0"
select select "2"
select select "0.1"
select select "4"
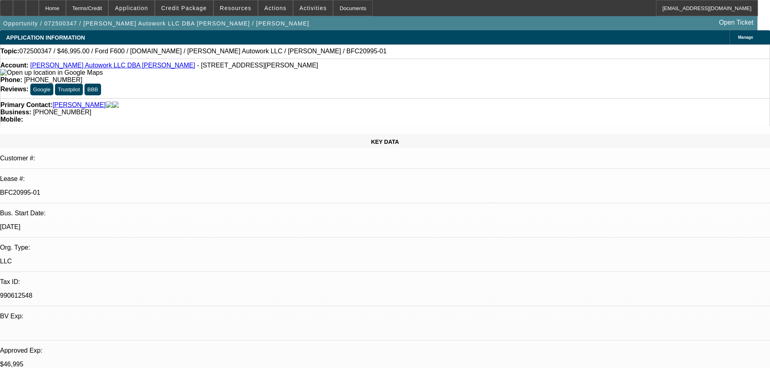
select select "0"
select select "2"
select select "0"
select select "6"
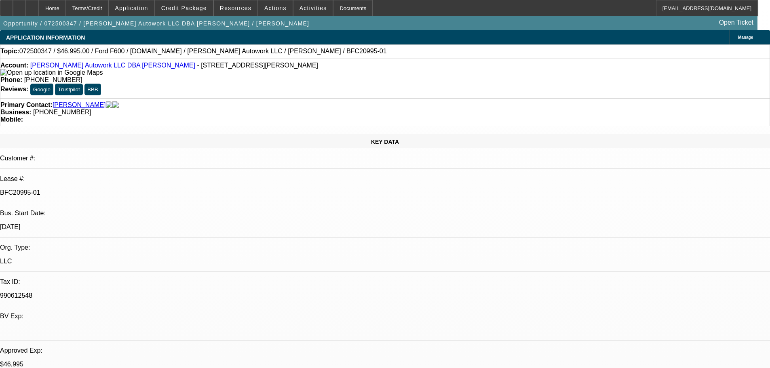
select select "0"
select select "2"
select select "0.1"
select select "4"
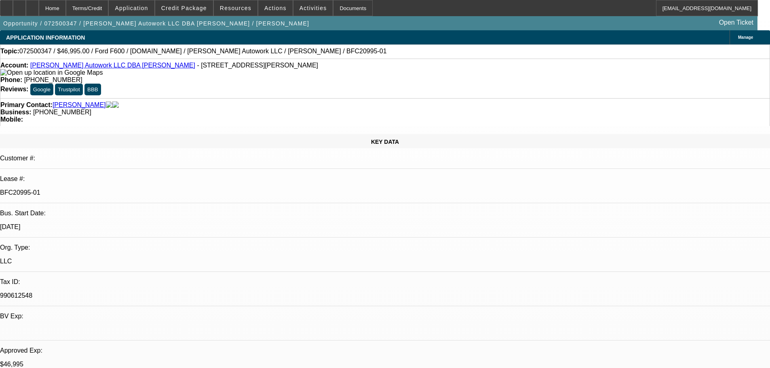
select select "0"
select select "2"
select select "0.1"
select select "4"
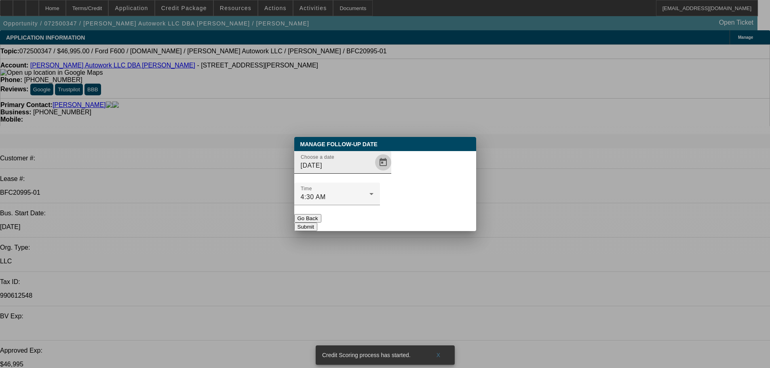
click at [373, 172] on span "Open calendar" at bounding box center [382, 162] width 19 height 19
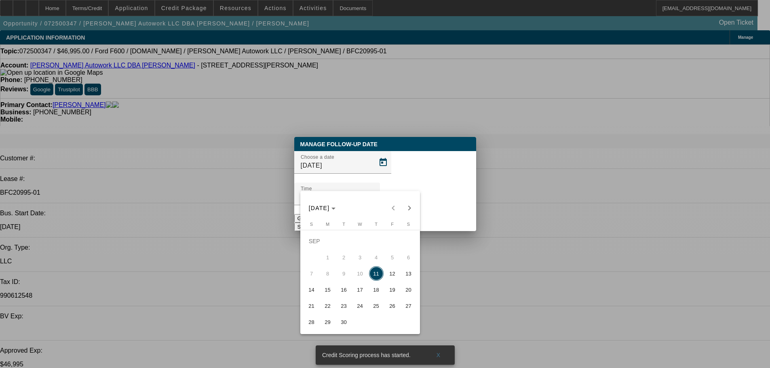
click at [395, 278] on span "12" at bounding box center [392, 273] width 15 height 15
type input "9/12/2025"
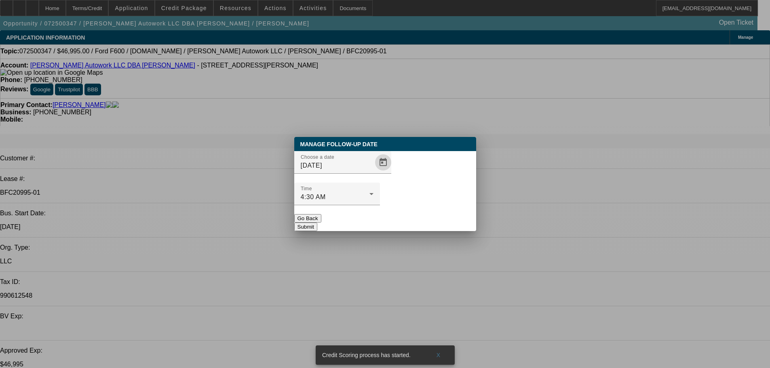
click at [317, 223] on button "Submit" at bounding box center [305, 227] width 23 height 8
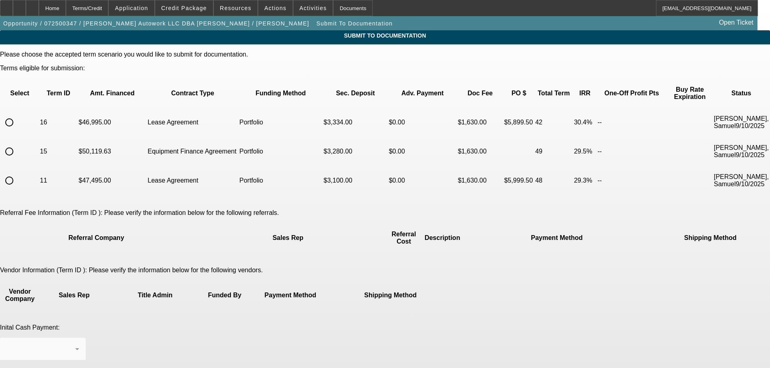
click at [66, 12] on div "Home" at bounding box center [52, 8] width 27 height 16
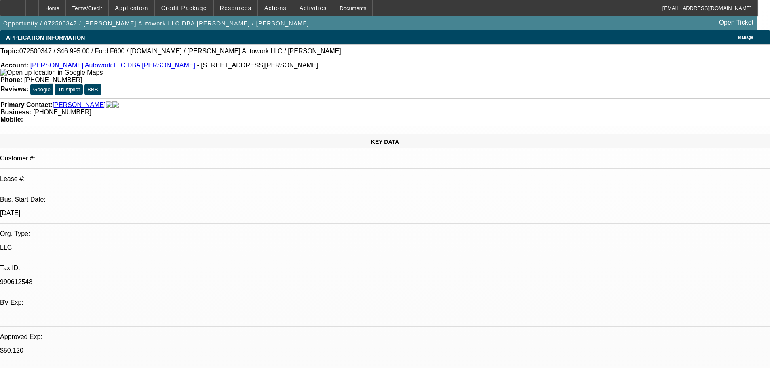
select select "0"
select select "2"
select select "0.1"
select select "4"
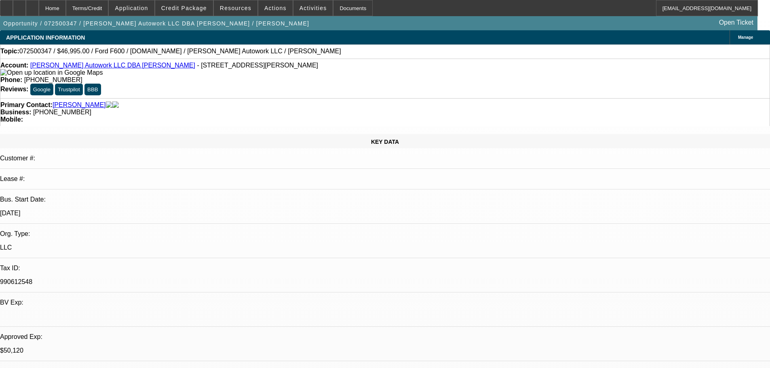
select select "0"
select select "2"
select select "0"
select select "6"
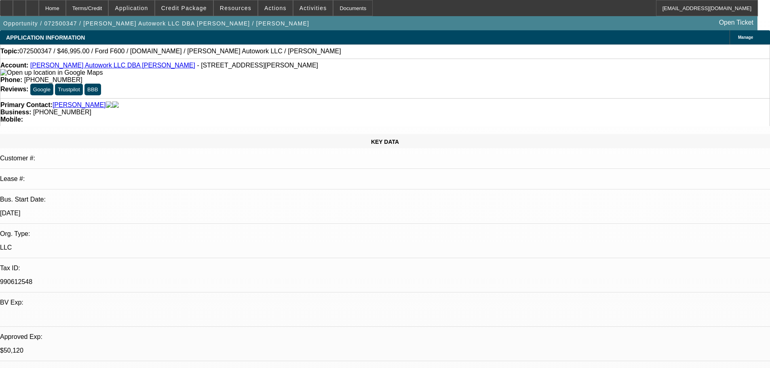
select select "0"
select select "2"
select select "0.1"
select select "4"
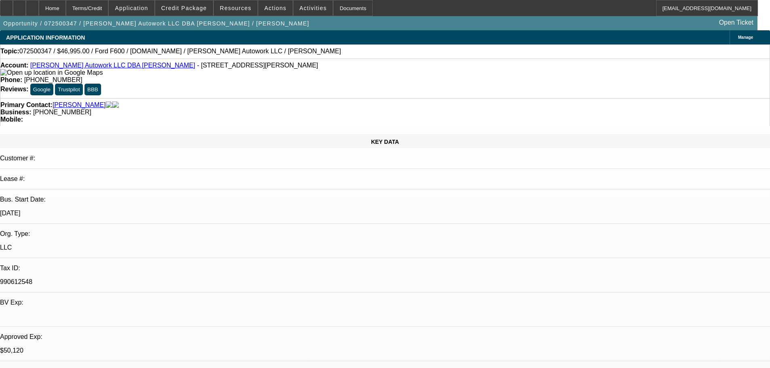
select select "0"
select select "2"
select select "0.1"
select select "4"
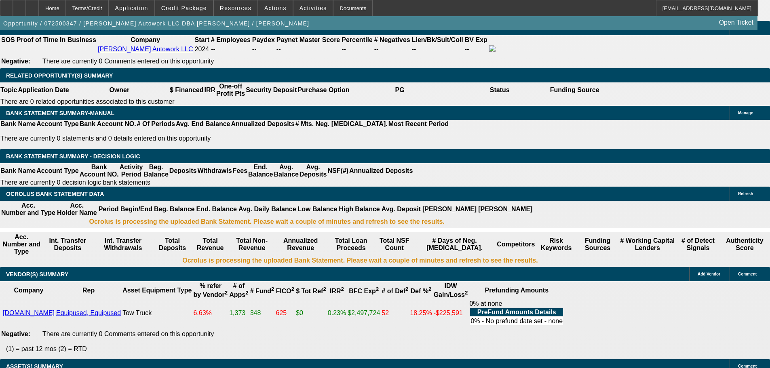
scroll to position [1293, 0]
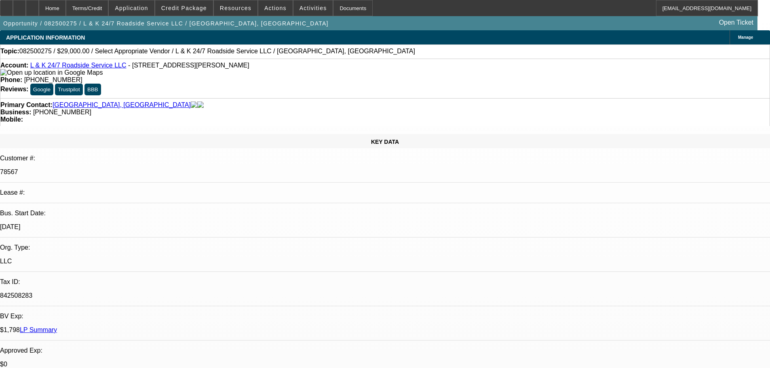
select select "0"
select select "2"
select select "0.1"
select select "4"
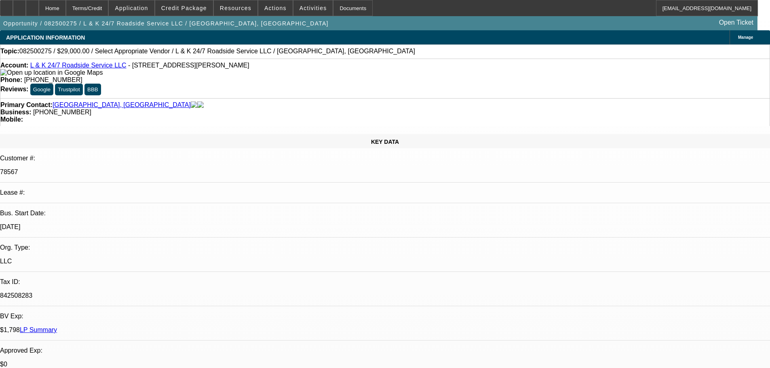
select select "0"
select select "2"
select select "0.1"
select select "4"
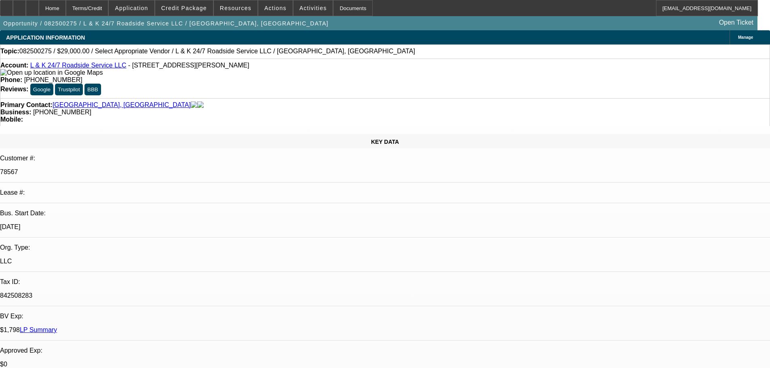
select select "0"
select select "2"
select select "0.1"
select select "4"
click at [602, 28] on div "Opportunity / 082500275 / L & K 24/7 Roadside Service LLC / Sheffield, Logan Op…" at bounding box center [378, 23] width 757 height 14
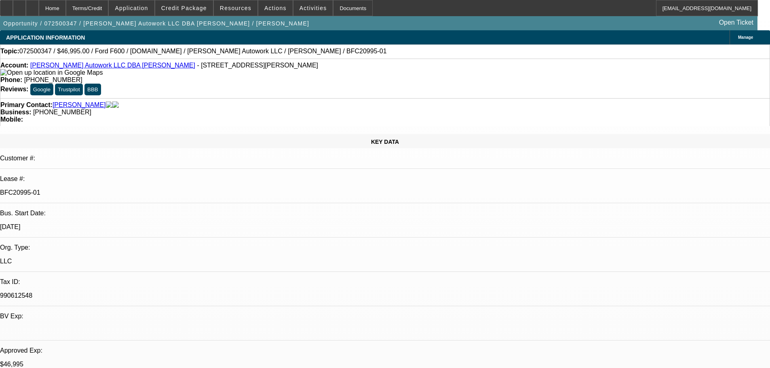
select select "0"
select select "2"
select select "0.1"
select select "4"
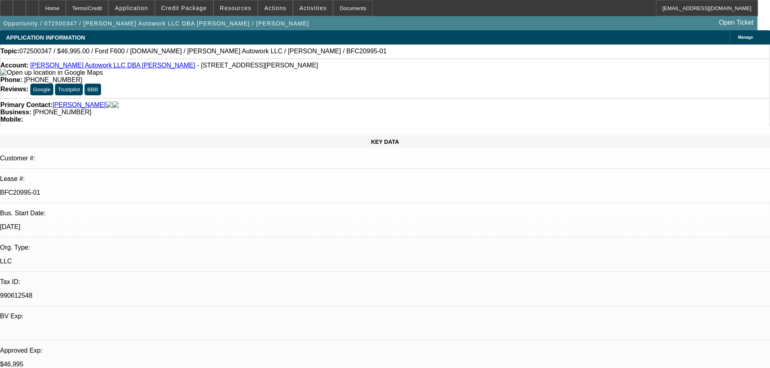
select select "0"
select select "2"
select select "0"
select select "6"
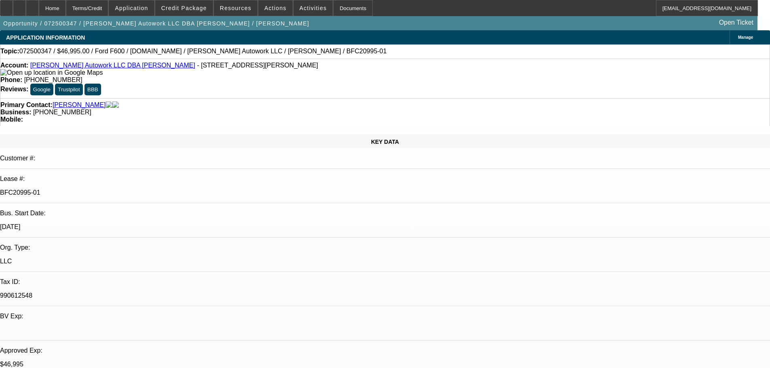
select select "0"
select select "2"
select select "0.1"
select select "4"
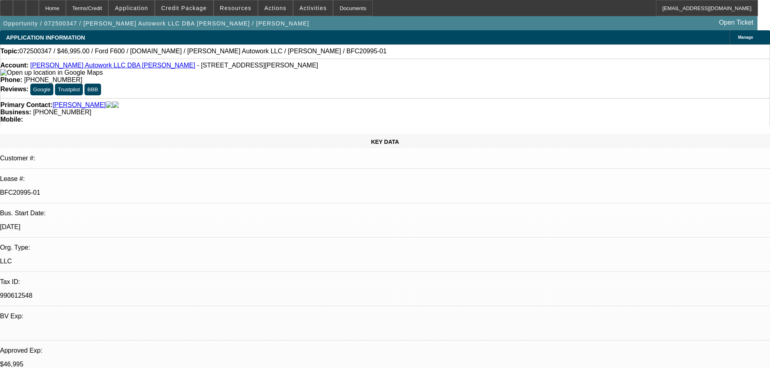
select select "0"
select select "2"
select select "0.1"
select select "4"
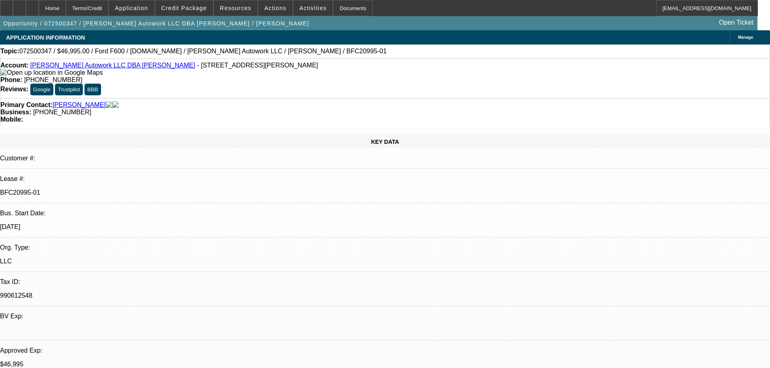
click at [75, 101] on link "[PERSON_NAME]" at bounding box center [79, 104] width 53 height 7
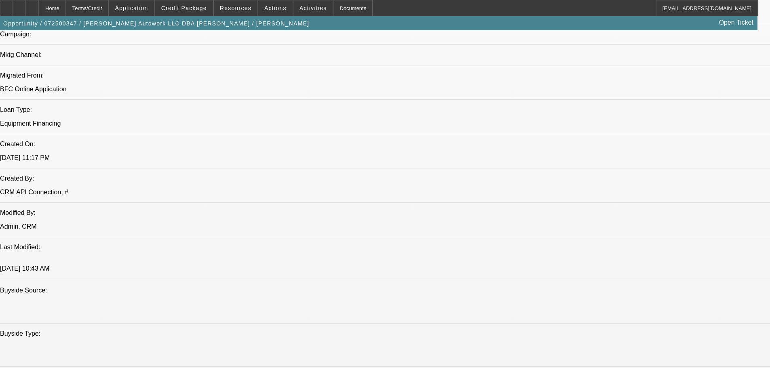
scroll to position [566, 0]
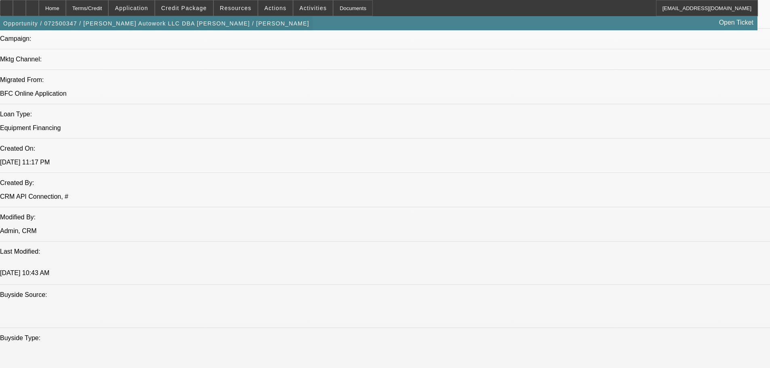
drag, startPoint x: 49, startPoint y: 7, endPoint x: 117, endPoint y: 34, distance: 72.4
click at [32, 5] on icon at bounding box center [32, 5] width 0 height 0
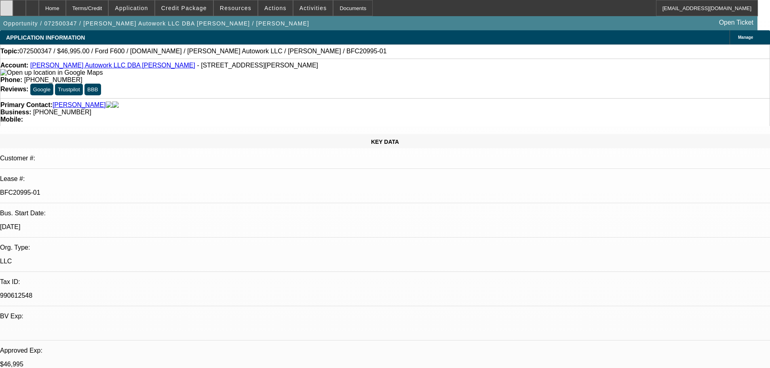
select select "0"
select select "2"
select select "0.1"
select select "4"
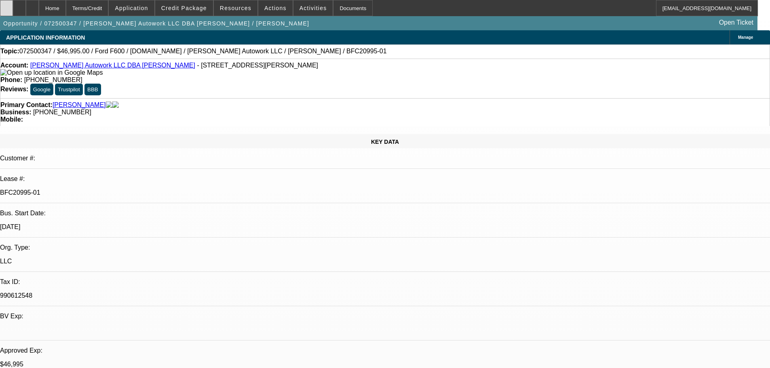
select select "0"
select select "2"
select select "0"
select select "6"
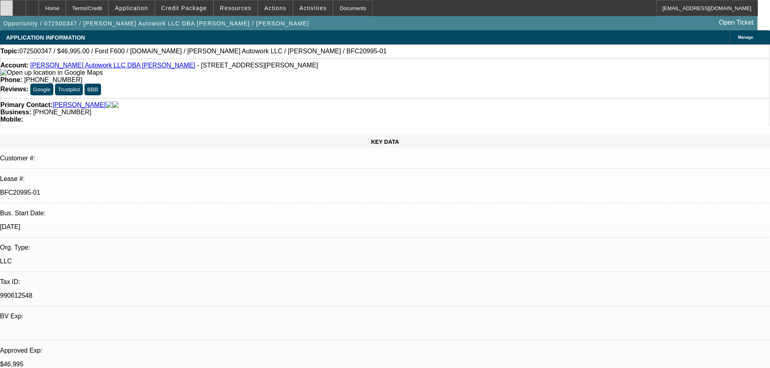
select select "0"
select select "2"
select select "0.1"
select select "4"
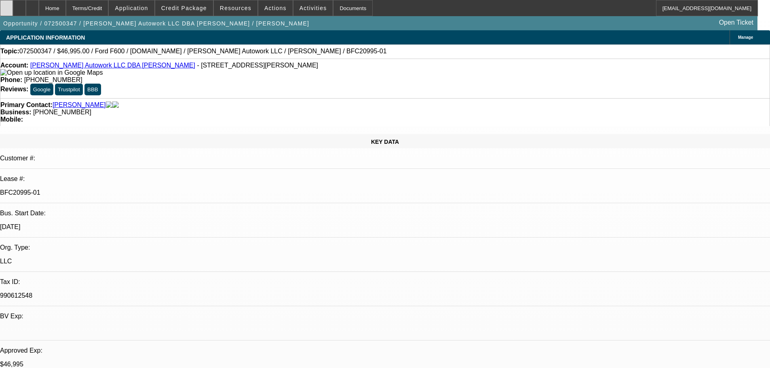
select select "0"
select select "2"
select select "0.1"
select select "4"
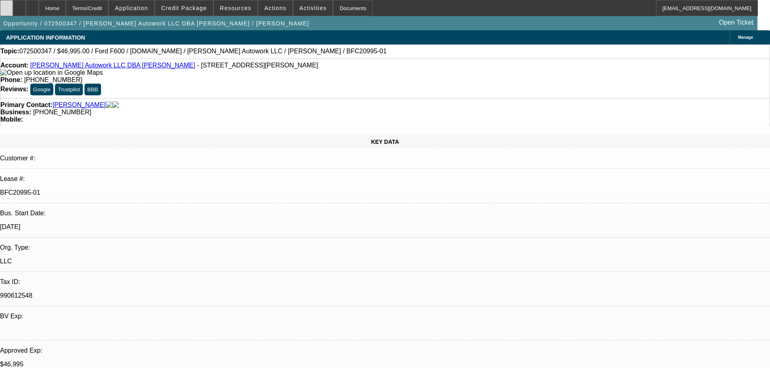
click at [6, 5] on icon at bounding box center [6, 5] width 0 height 0
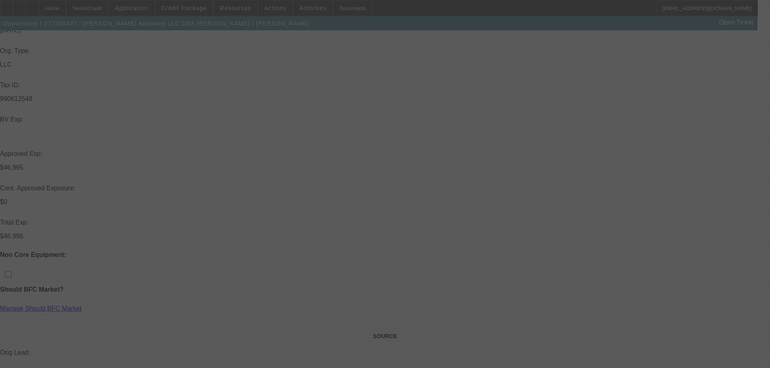
scroll to position [202, 0]
select select "0"
select select "2"
select select "0.1"
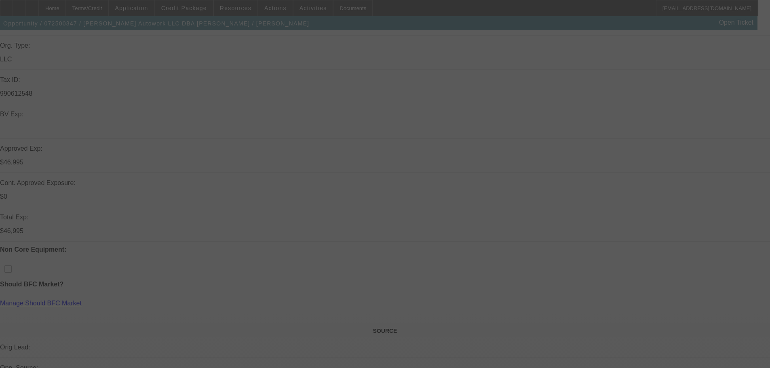
select select "4"
select select "0"
select select "2"
select select "0"
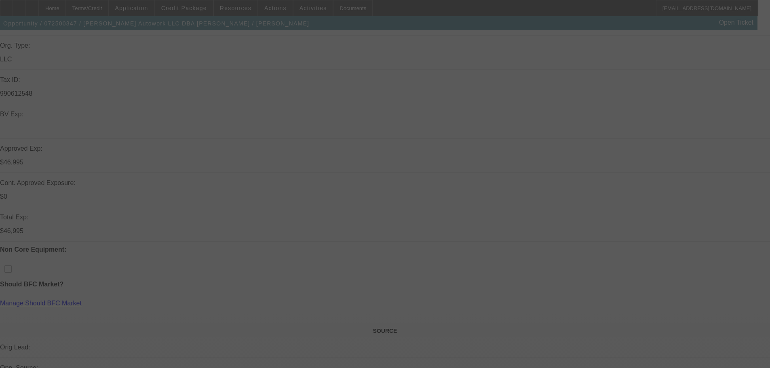
select select "6"
select select "0"
select select "2"
select select "0.1"
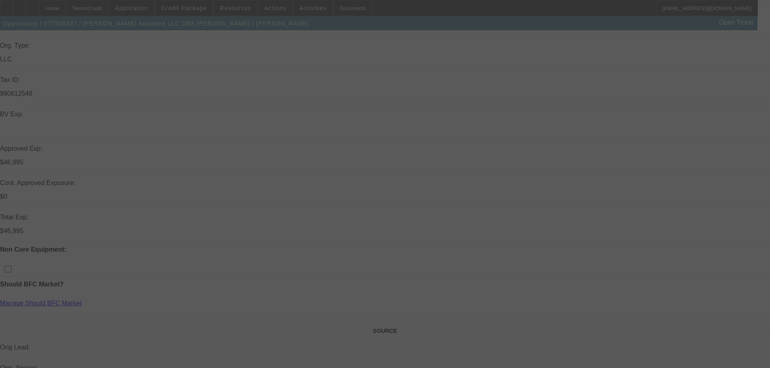
select select "4"
select select "0"
select select "2"
select select "0.1"
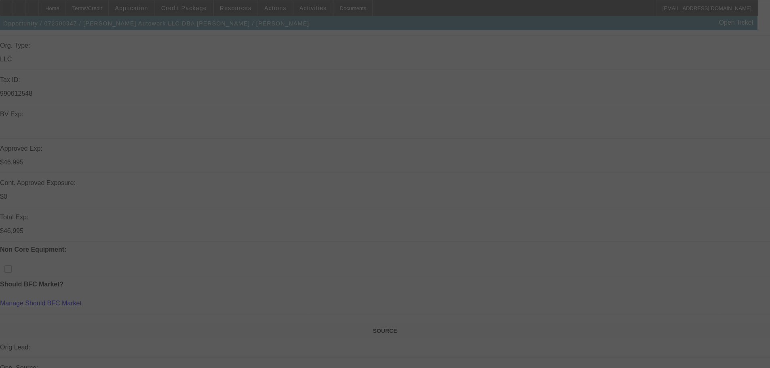
select select "4"
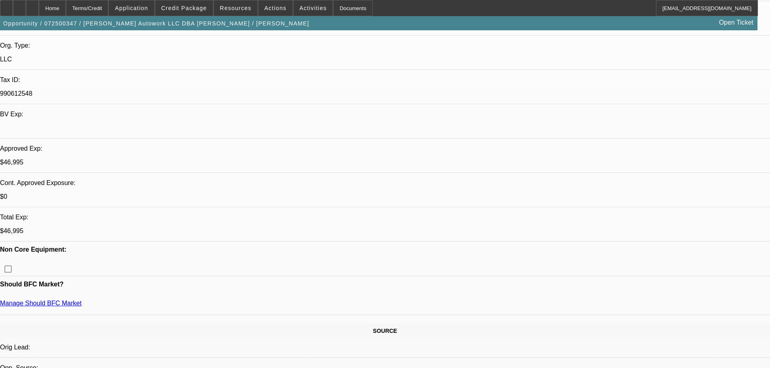
radio input "true"
type textarea "CRM populated the wrong address in the sales agreement, Andrews having me corre…"
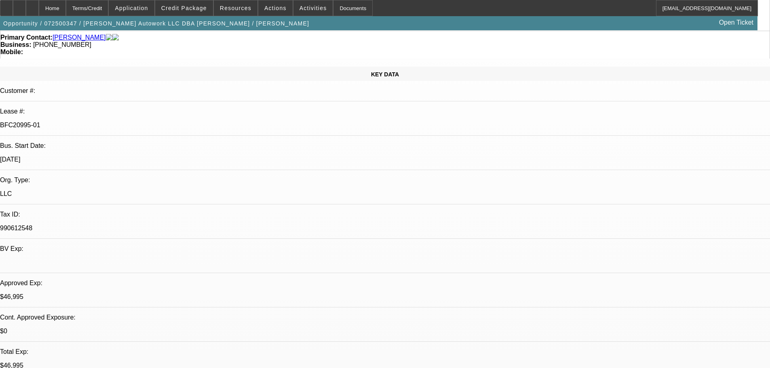
scroll to position [0, 0]
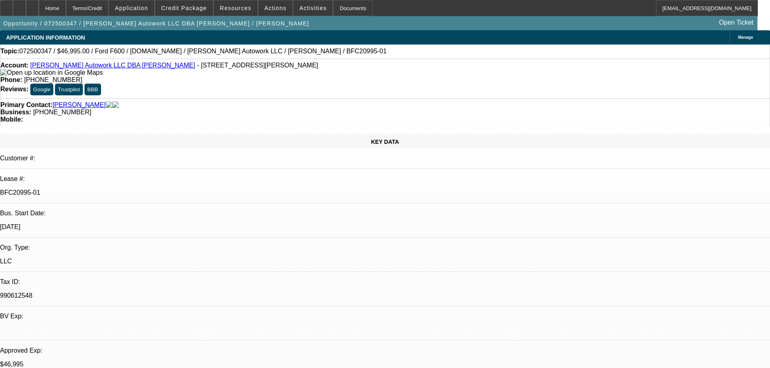
click at [113, 66] on link "[PERSON_NAME] Autowork LLC DBA [PERSON_NAME]" at bounding box center [112, 65] width 165 height 7
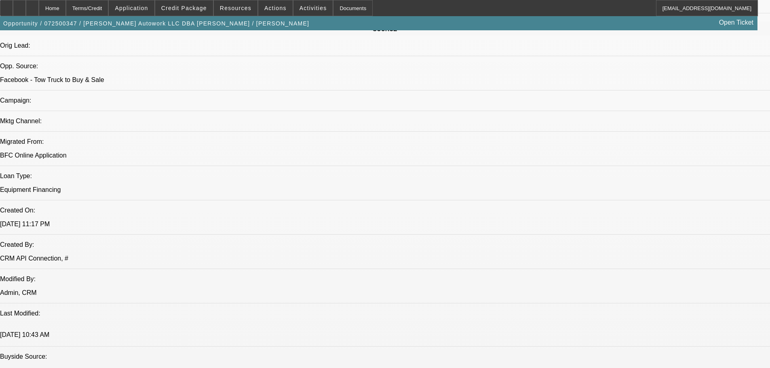
scroll to position [808, 0]
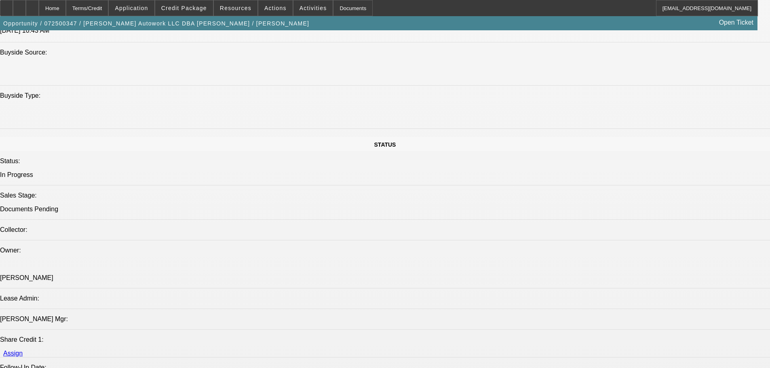
drag, startPoint x: 714, startPoint y: 191, endPoint x: 695, endPoint y: 196, distance: 20.2
radio input "true"
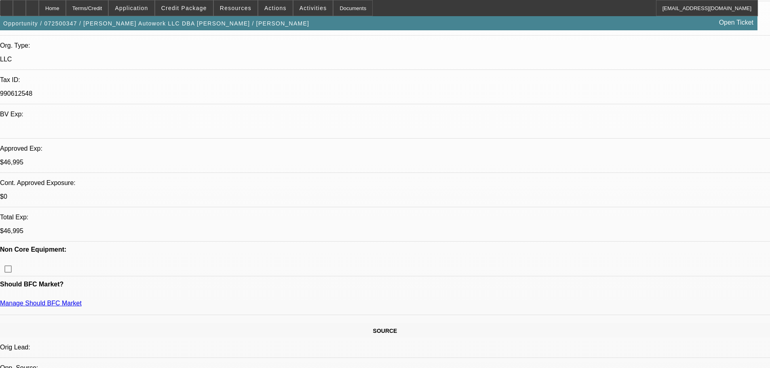
scroll to position [0, 0]
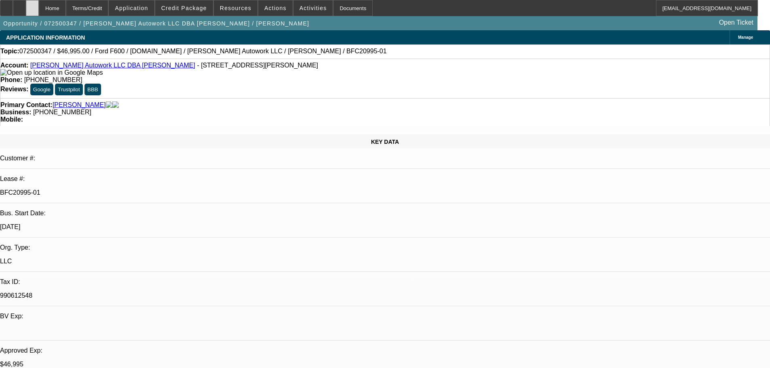
click at [39, 4] on div at bounding box center [32, 8] width 13 height 16
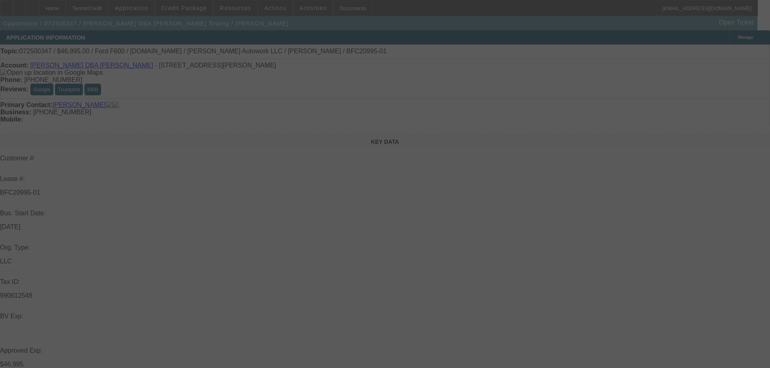
select select "0"
select select "2"
select select "0.1"
select select "4"
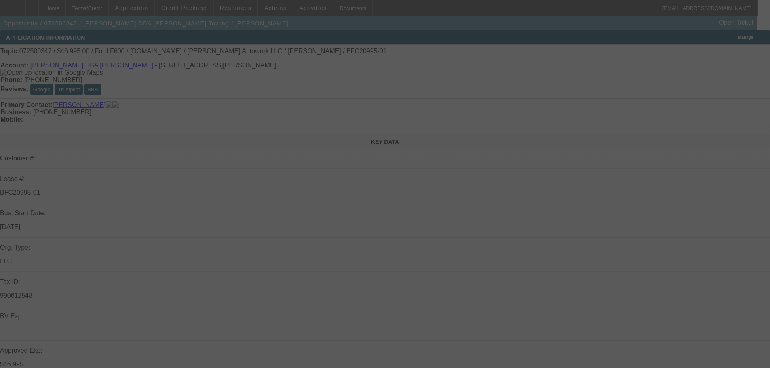
select select "0"
select select "2"
select select "0"
select select "6"
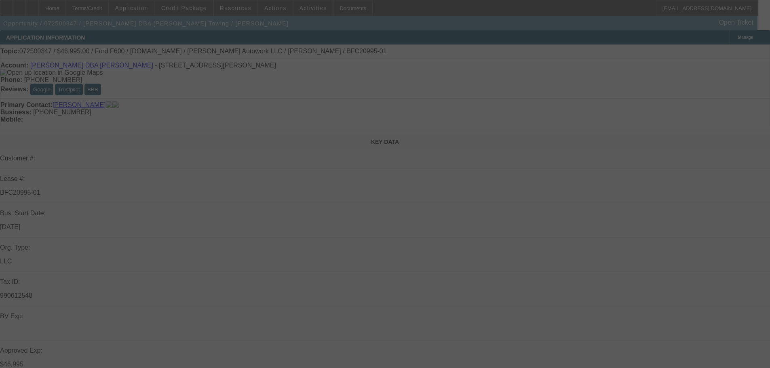
select select "0"
select select "2"
select select "0.1"
select select "4"
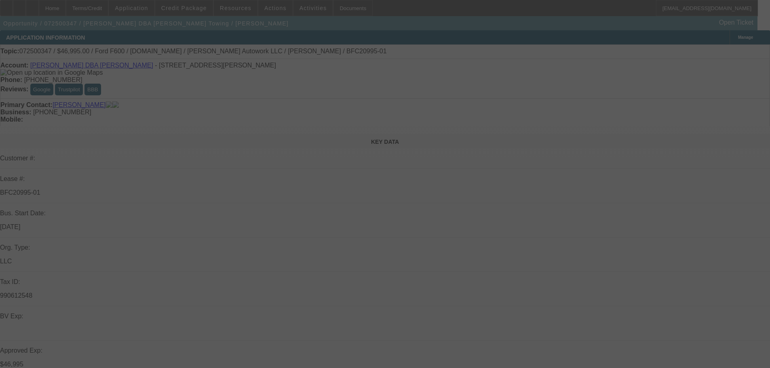
select select "0"
select select "2"
select select "0.1"
select select "4"
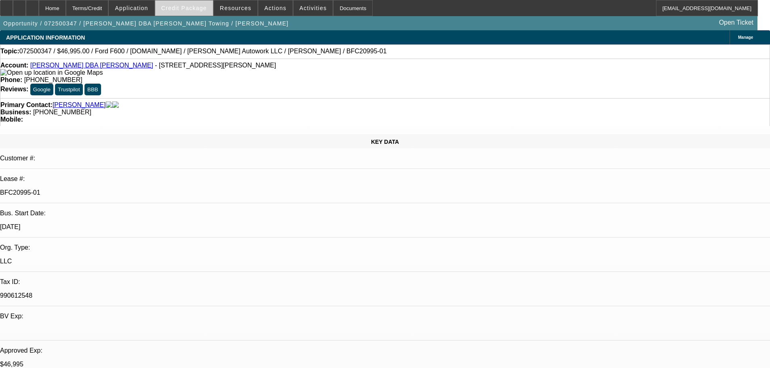
click at [178, 8] on span "Credit Package" at bounding box center [184, 8] width 46 height 6
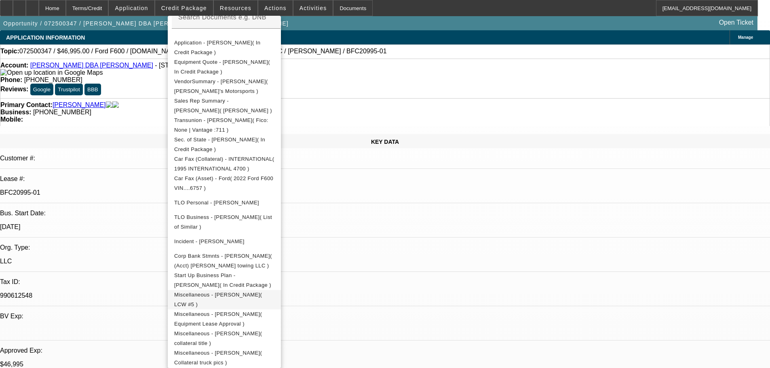
scroll to position [186, 0]
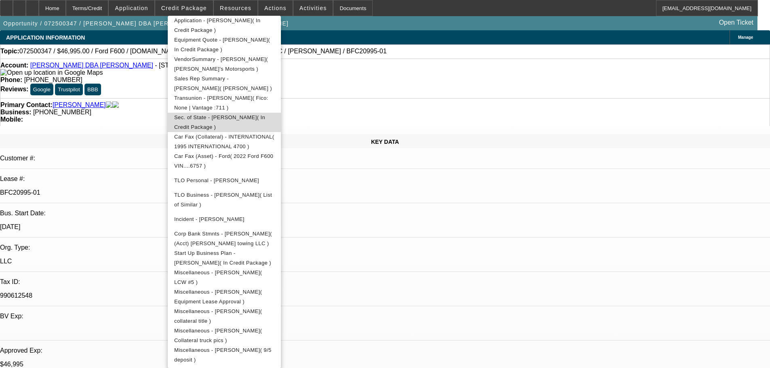
click at [247, 115] on span "Sec. of State - Carlos Jaimes( In Credit Package )" at bounding box center [219, 122] width 91 height 16
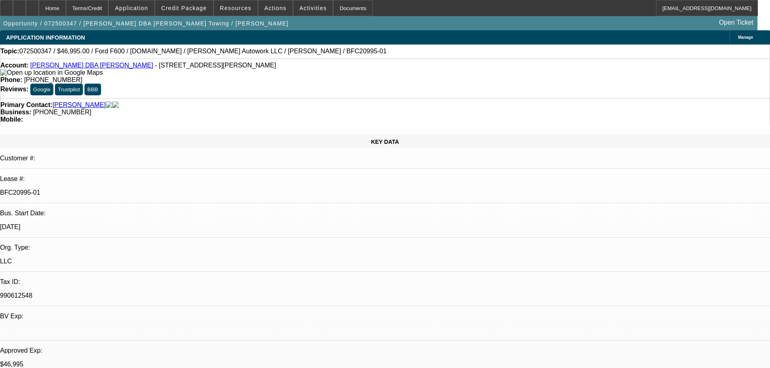
click at [729, 35] on div "Manage" at bounding box center [749, 37] width 40 height 14
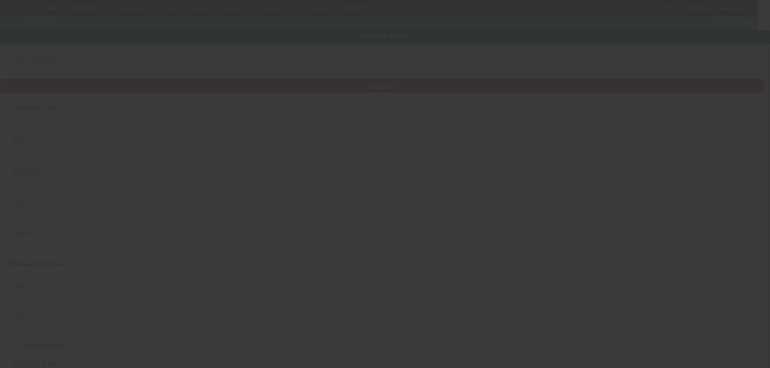
type input "Carlos Jaimes"
type input "1111 Arvin Rd"
type input "27704"
type input "Durham"
type input "(984) 317-4971"
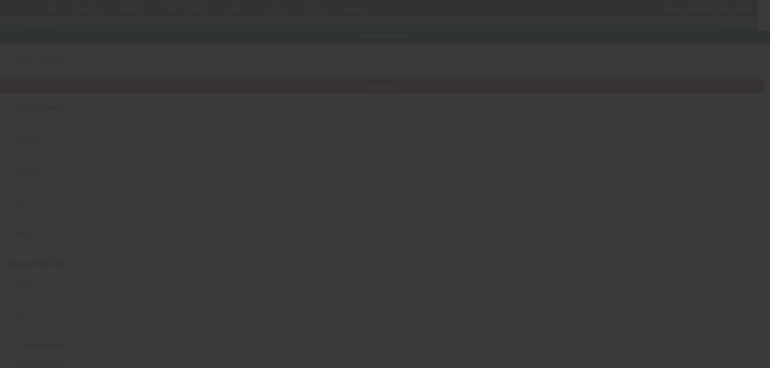
type input "Jaimes Towing"
type input "jaimesautowork@gmail.com"
type input "990612548"
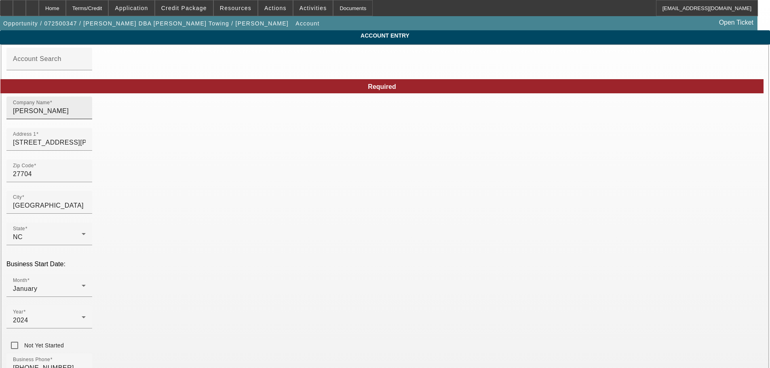
type input "7/15/2025"
drag, startPoint x: 213, startPoint y: 119, endPoint x: 111, endPoint y: 119, distance: 102.2
type input "Jaimes Autowork LLC"
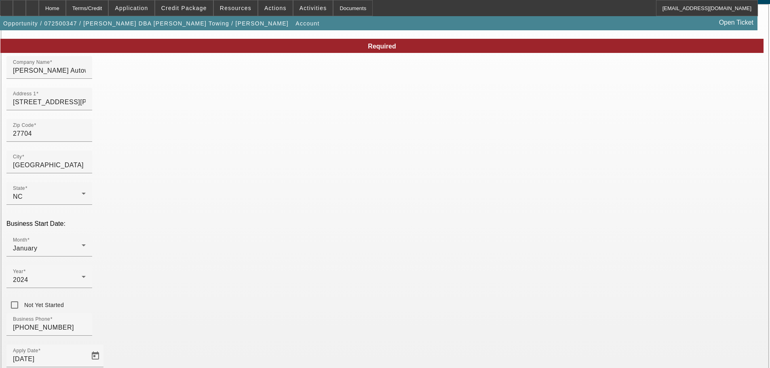
scroll to position [108, 0]
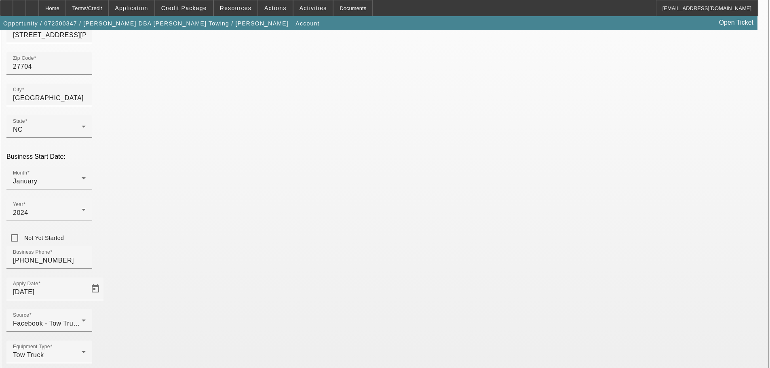
scroll to position [108, 0]
type input "Durham County"
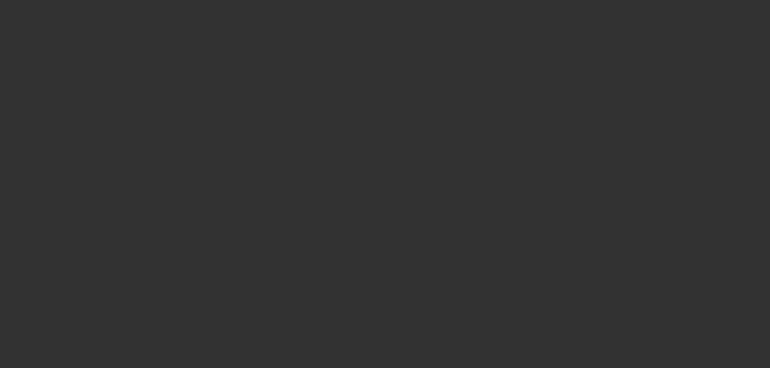
click at [198, 7] on div at bounding box center [385, 184] width 770 height 368
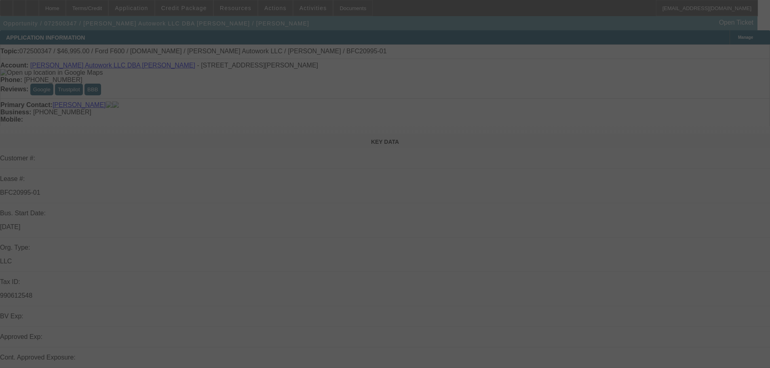
click at [197, 9] on div at bounding box center [385, 184] width 770 height 368
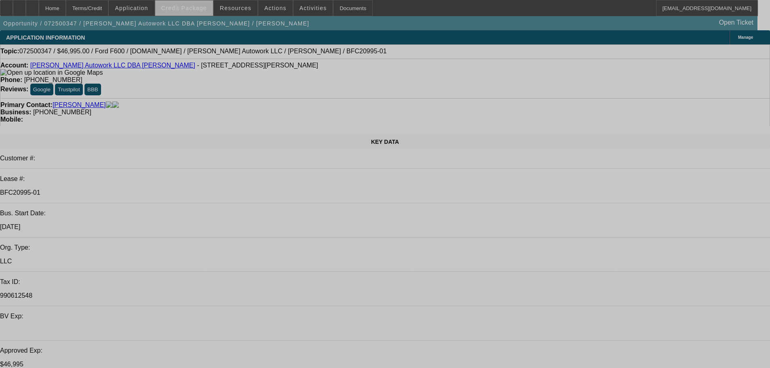
select select "0"
select select "2"
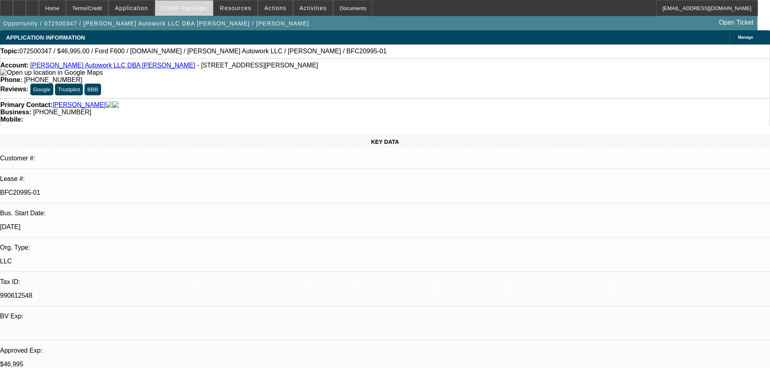
select select "2"
select select "0.1"
select select "4"
select select "0"
select select "2"
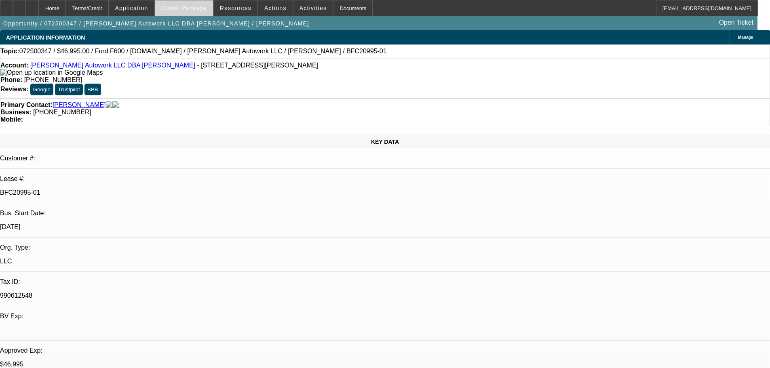
select select "2"
select select "0"
select select "6"
select select "0"
select select "2"
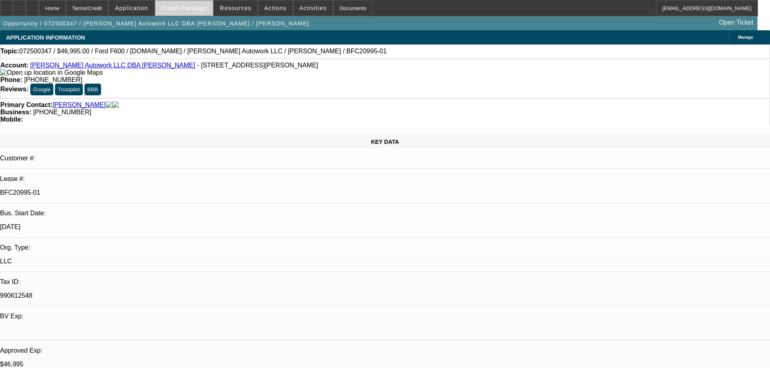
select select "2"
select select "0.1"
select select "4"
select select "0"
select select "2"
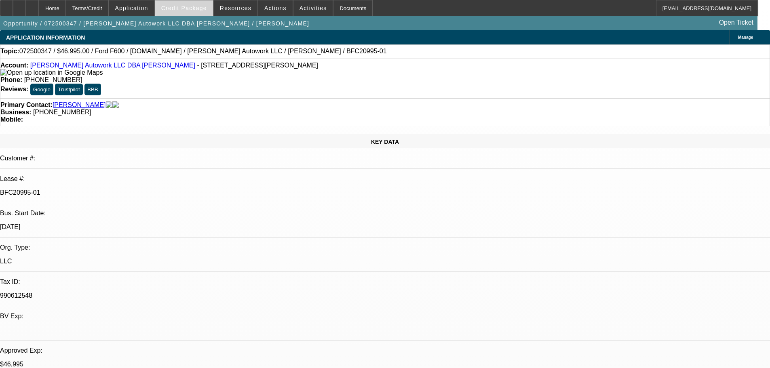
select select "2"
select select "0.1"
select select "4"
click at [195, 8] on span "Credit Package" at bounding box center [184, 8] width 46 height 6
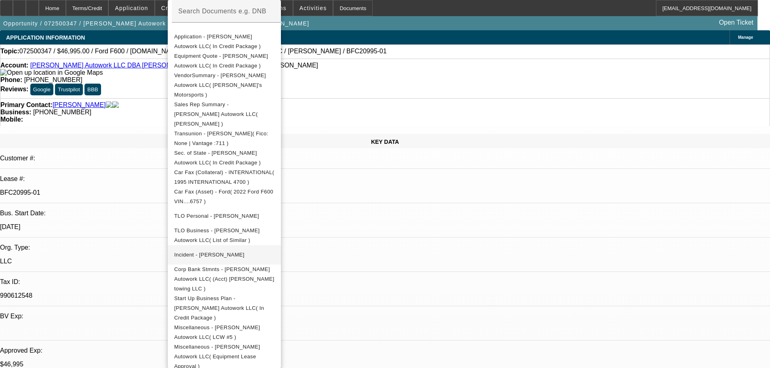
scroll to position [170, 0]
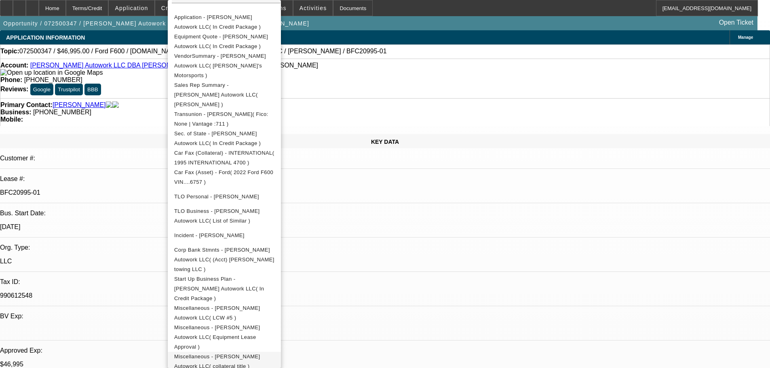
click at [260, 354] on span "Miscellaneous - Jaimes Autowork LLC( collateral title )" at bounding box center [217, 362] width 86 height 16
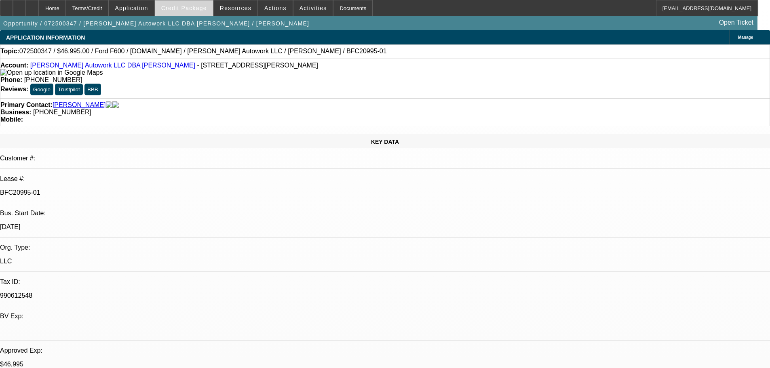
click at [200, 9] on span "Credit Package" at bounding box center [184, 8] width 46 height 6
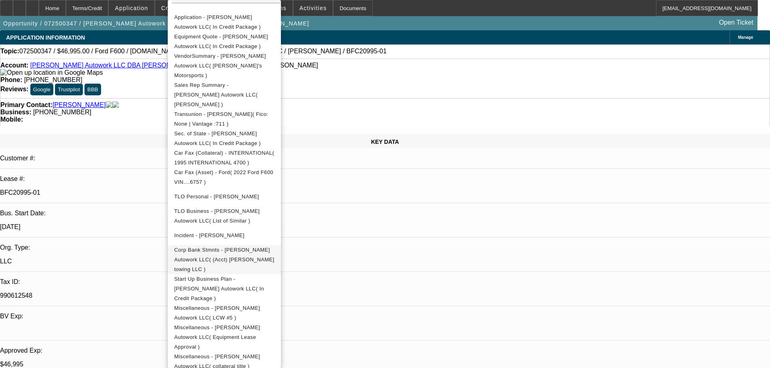
click at [274, 247] on span "Corp Bank Stmnts - Jaimes Autowork LLC( (Acct) Jaimes towing LLC )" at bounding box center [224, 259] width 100 height 25
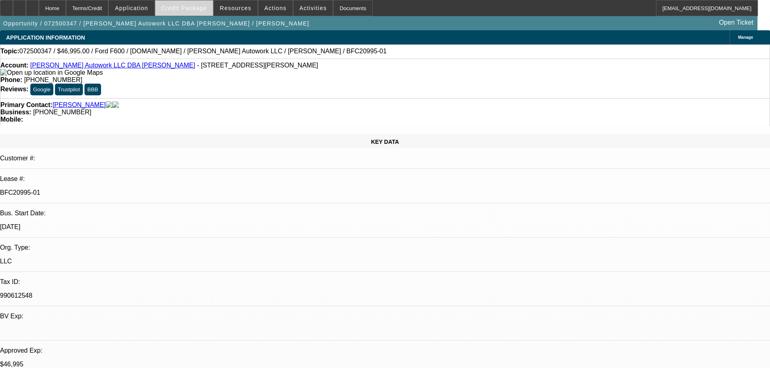
click at [194, 7] on span "Credit Package" at bounding box center [184, 8] width 46 height 6
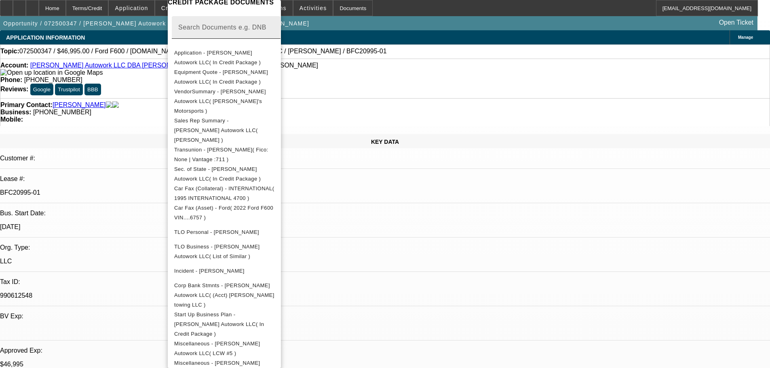
scroll to position [89, 0]
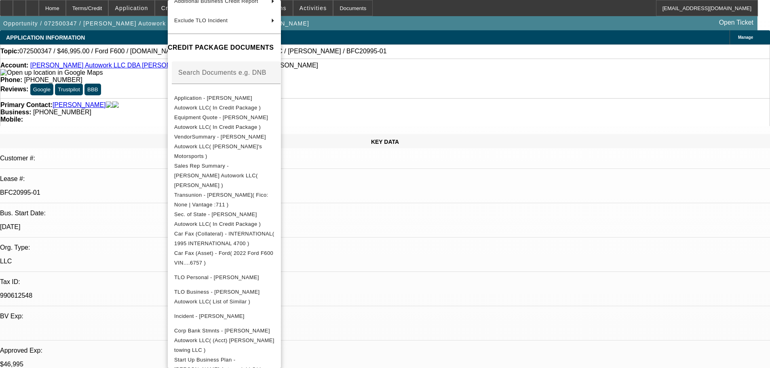
click at [418, 253] on div at bounding box center [385, 184] width 770 height 368
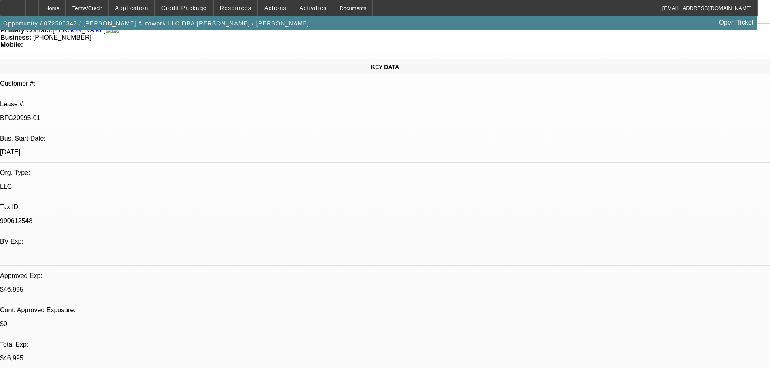
scroll to position [162, 0]
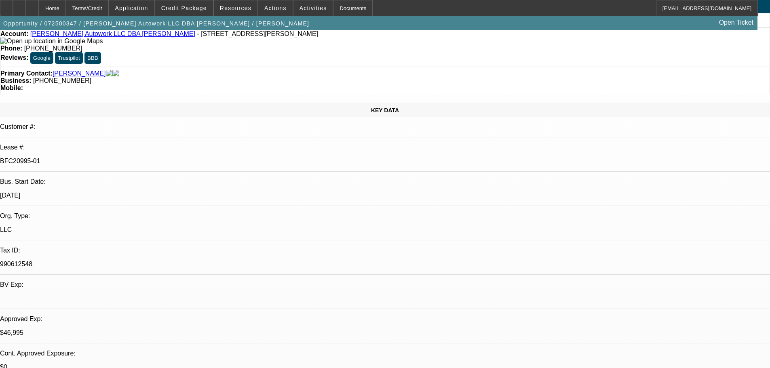
scroll to position [0, 0]
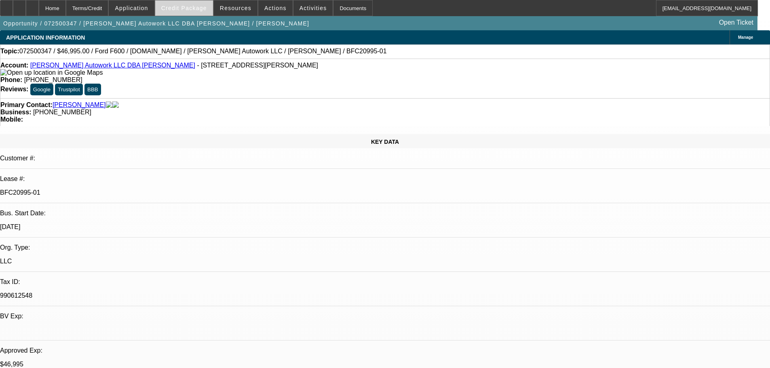
click at [185, 7] on span "Credit Package" at bounding box center [184, 8] width 46 height 6
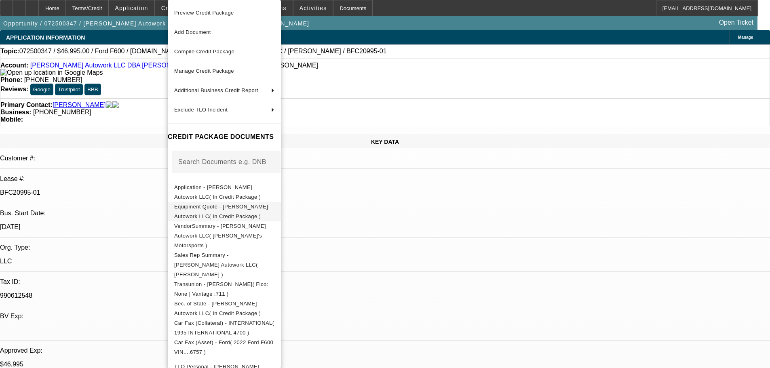
click at [274, 212] on span "Equipment Quote - Jaimes Autowork LLC( In Credit Package )" at bounding box center [224, 211] width 100 height 19
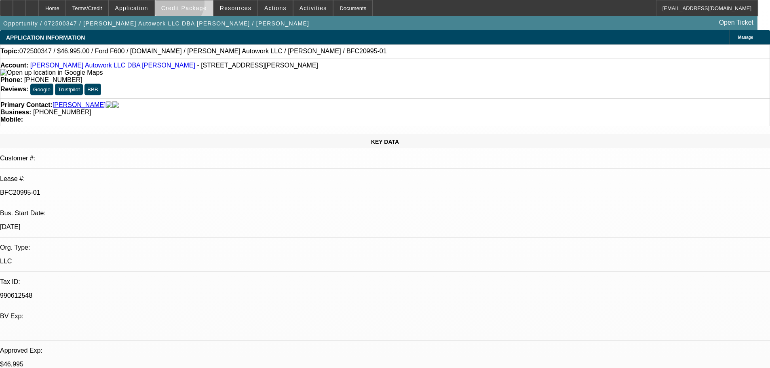
click at [190, 5] on span "Credit Package" at bounding box center [184, 8] width 46 height 6
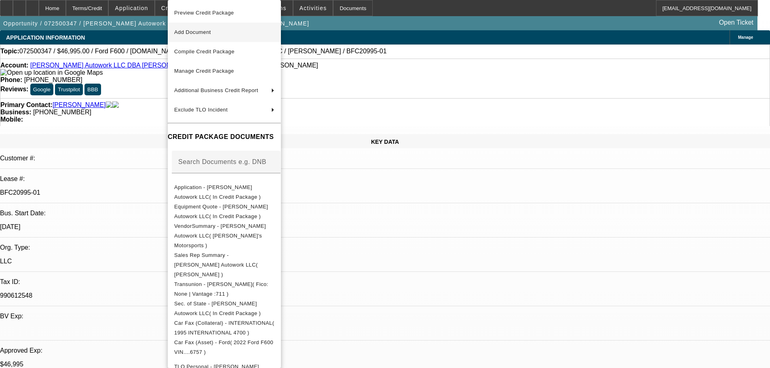
click at [220, 30] on span "Add Document" at bounding box center [224, 32] width 100 height 10
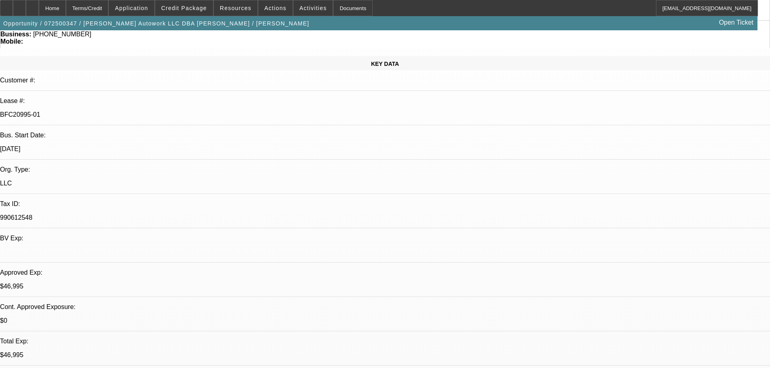
scroll to position [121, 0]
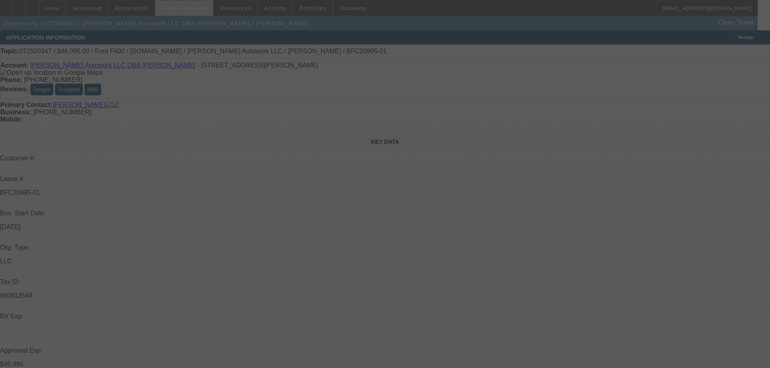
select select "0"
select select "2"
select select "0.1"
select select "4"
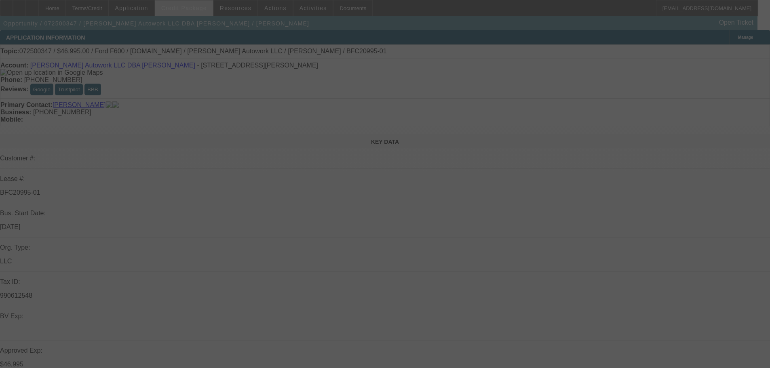
select select "0"
select select "2"
select select "0"
select select "6"
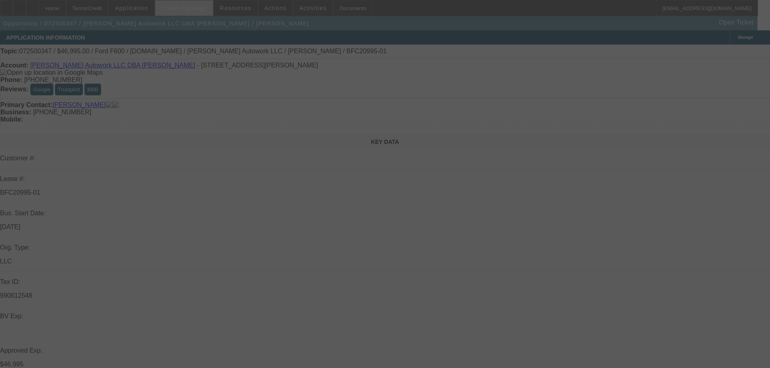
select select "0"
select select "2"
select select "0.1"
select select "4"
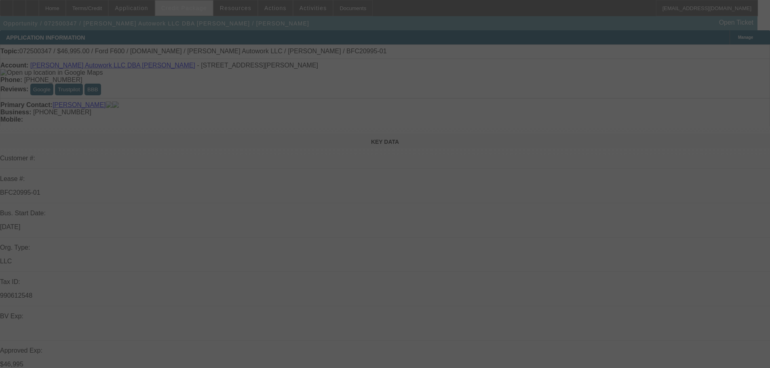
select select "0"
select select "2"
select select "0.1"
select select "4"
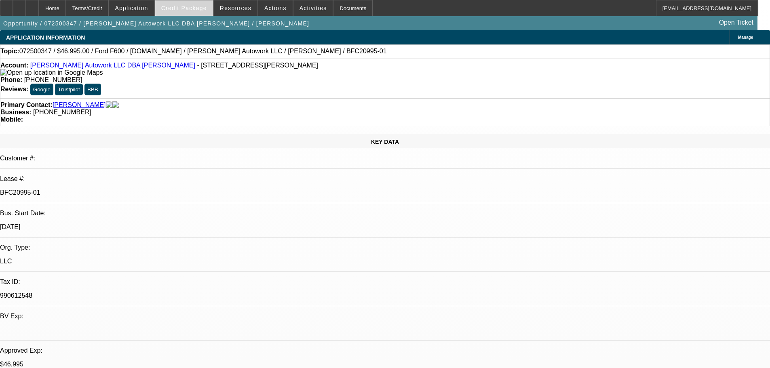
click at [190, 6] on span "Credit Package" at bounding box center [184, 8] width 46 height 6
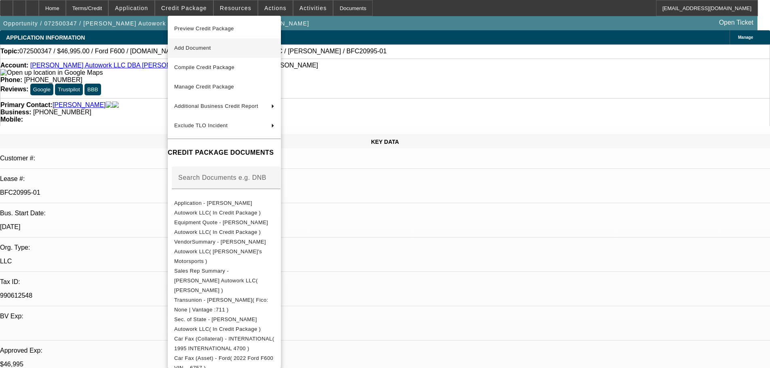
click at [211, 48] on span "Add Document" at bounding box center [192, 48] width 37 height 6
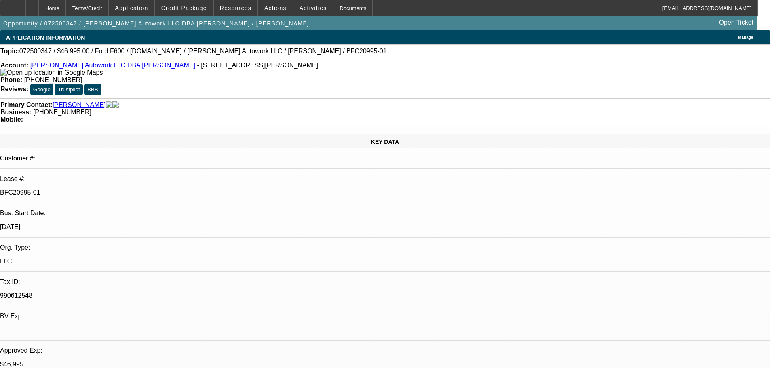
radio input "true"
type textarea "Equipment quote is corrected with the corrected sales agreement--1111 Arvin Roa…"
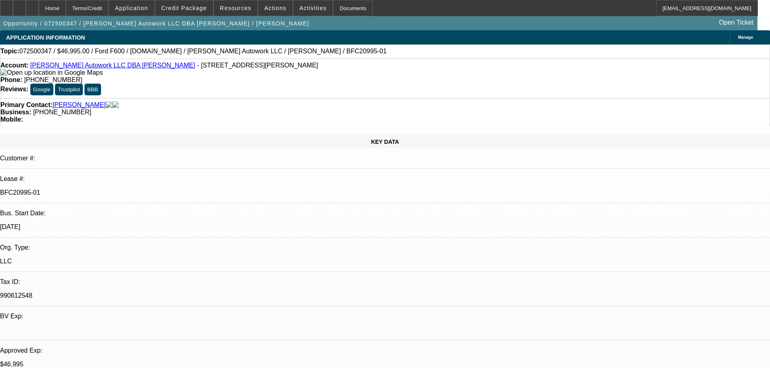
radio input "true"
drag, startPoint x: 614, startPoint y: 135, endPoint x: 592, endPoint y: 151, distance: 27.5
radio input "true"
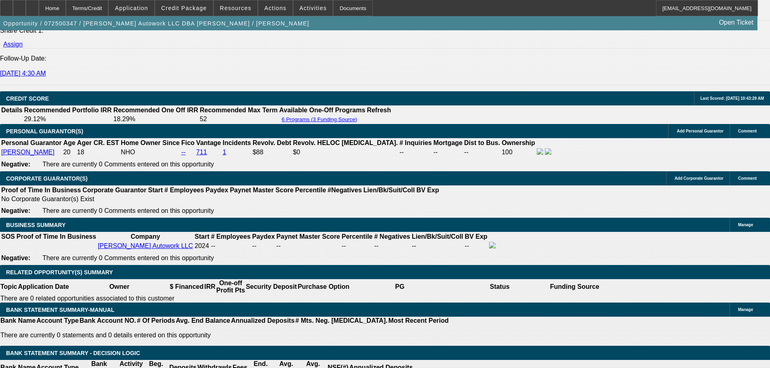
scroll to position [1131, 0]
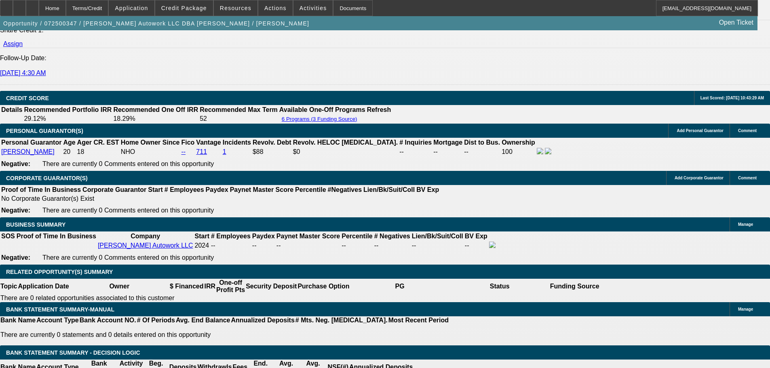
type textarea "GUY HOLDING THE TRUCK: MO, Mark, 314-605-9751.// This truck is a first common r…"
radio input "true"
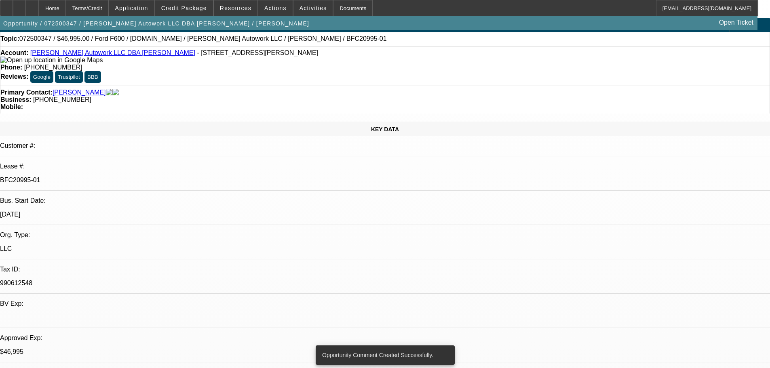
scroll to position [0, 0]
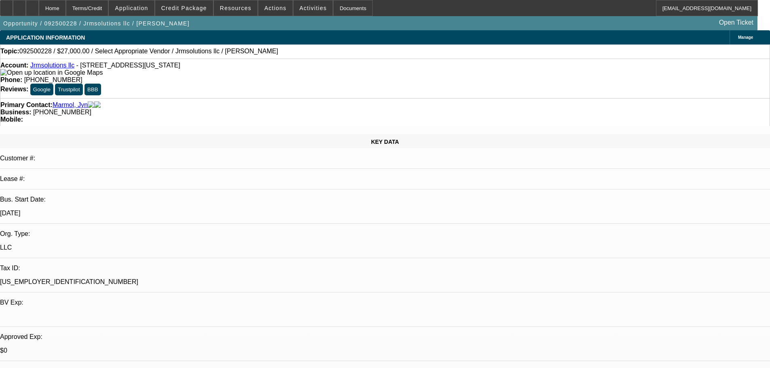
select select "0"
select select "2"
select select "0.1"
select select "4"
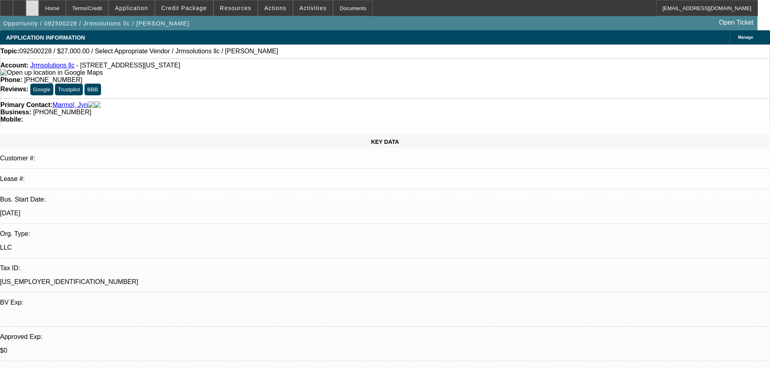
click at [39, 8] on div at bounding box center [32, 8] width 13 height 16
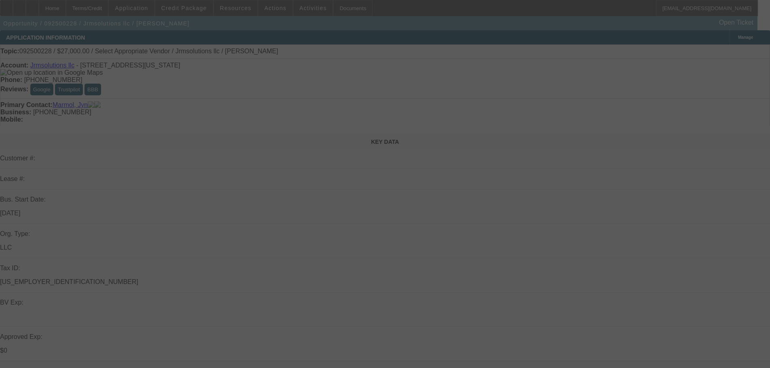
select select "0"
select select "2"
select select "0.1"
select select "4"
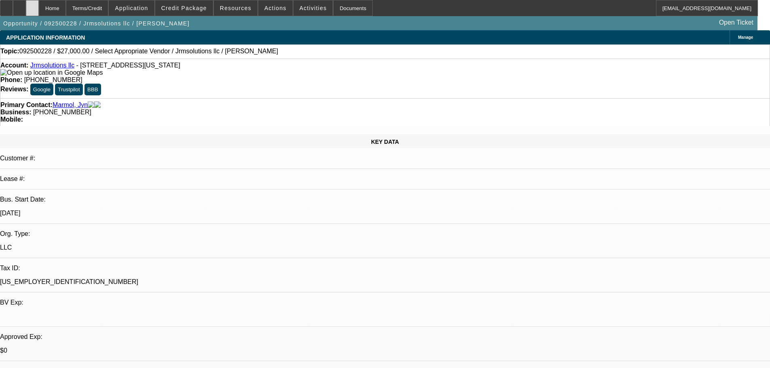
click at [32, 5] on icon at bounding box center [32, 5] width 0 height 0
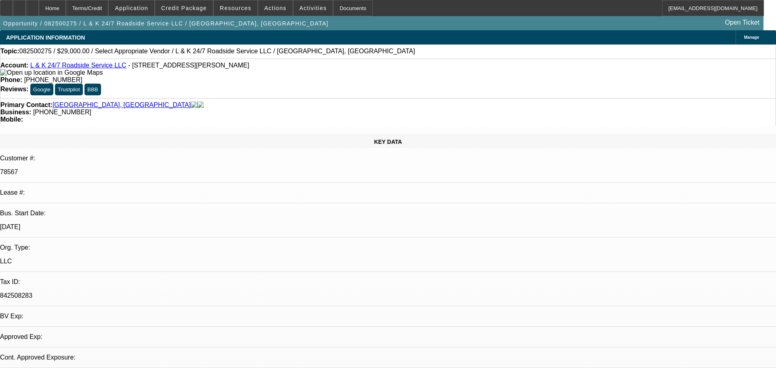
select select "0"
select select "2"
select select "0.1"
select select "4"
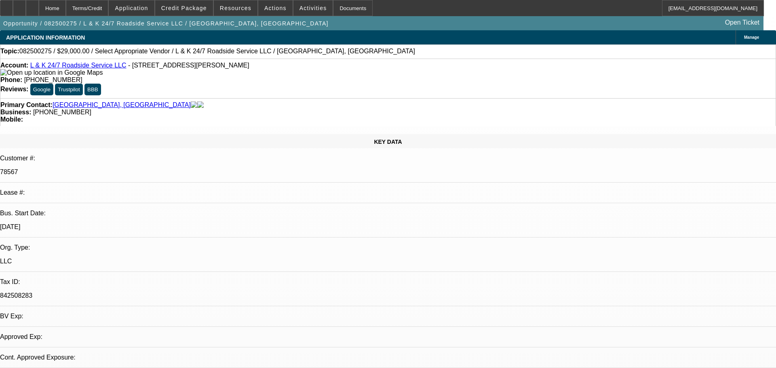
select select "0"
select select "2"
select select "0.1"
select select "4"
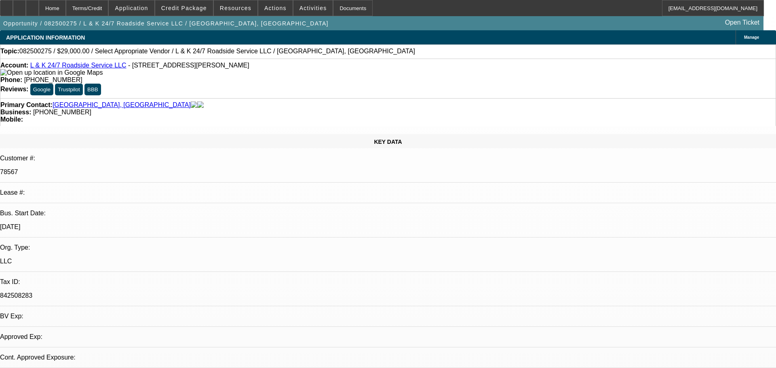
select select "0"
select select "2"
select select "0.1"
select select "4"
